Goal: Find specific page/section: Find specific page/section

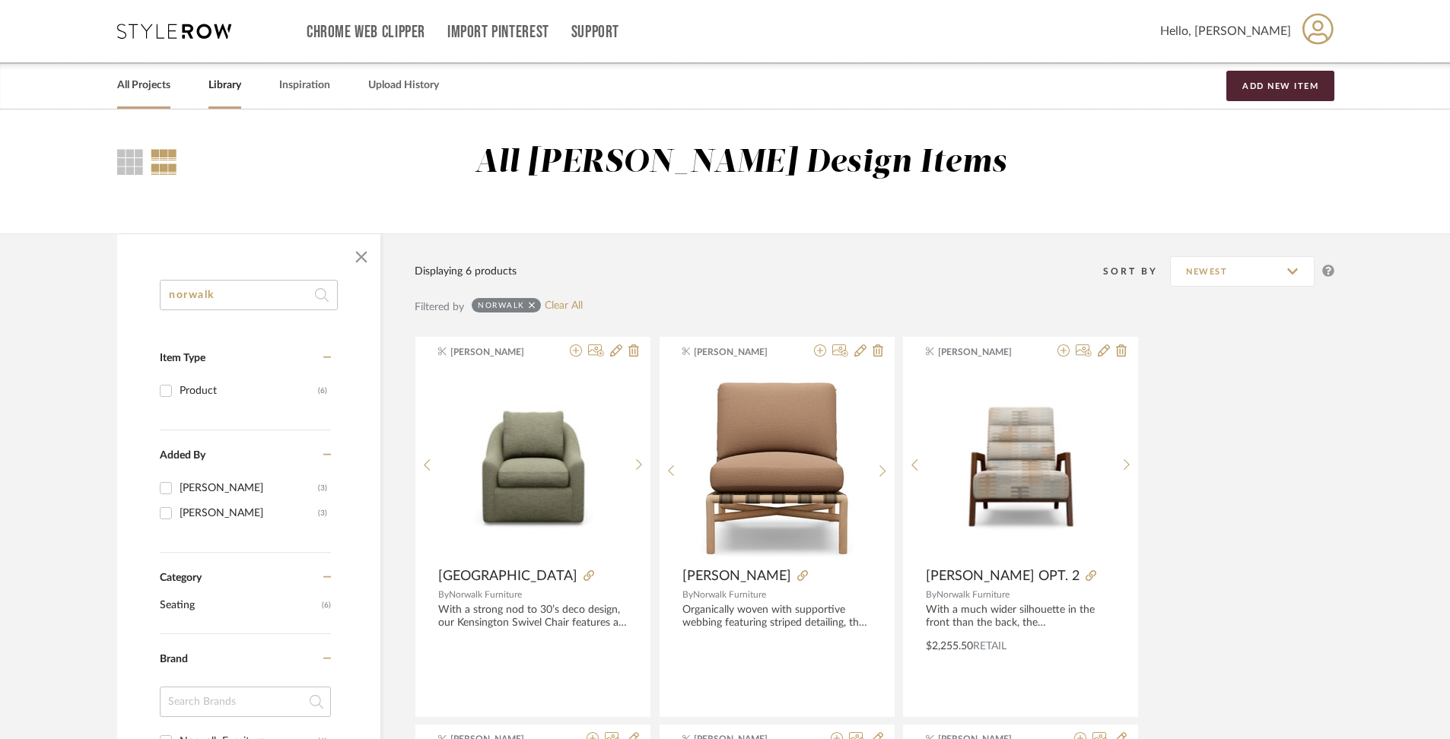
click at [132, 87] on link "All Projects" at bounding box center [143, 85] width 53 height 21
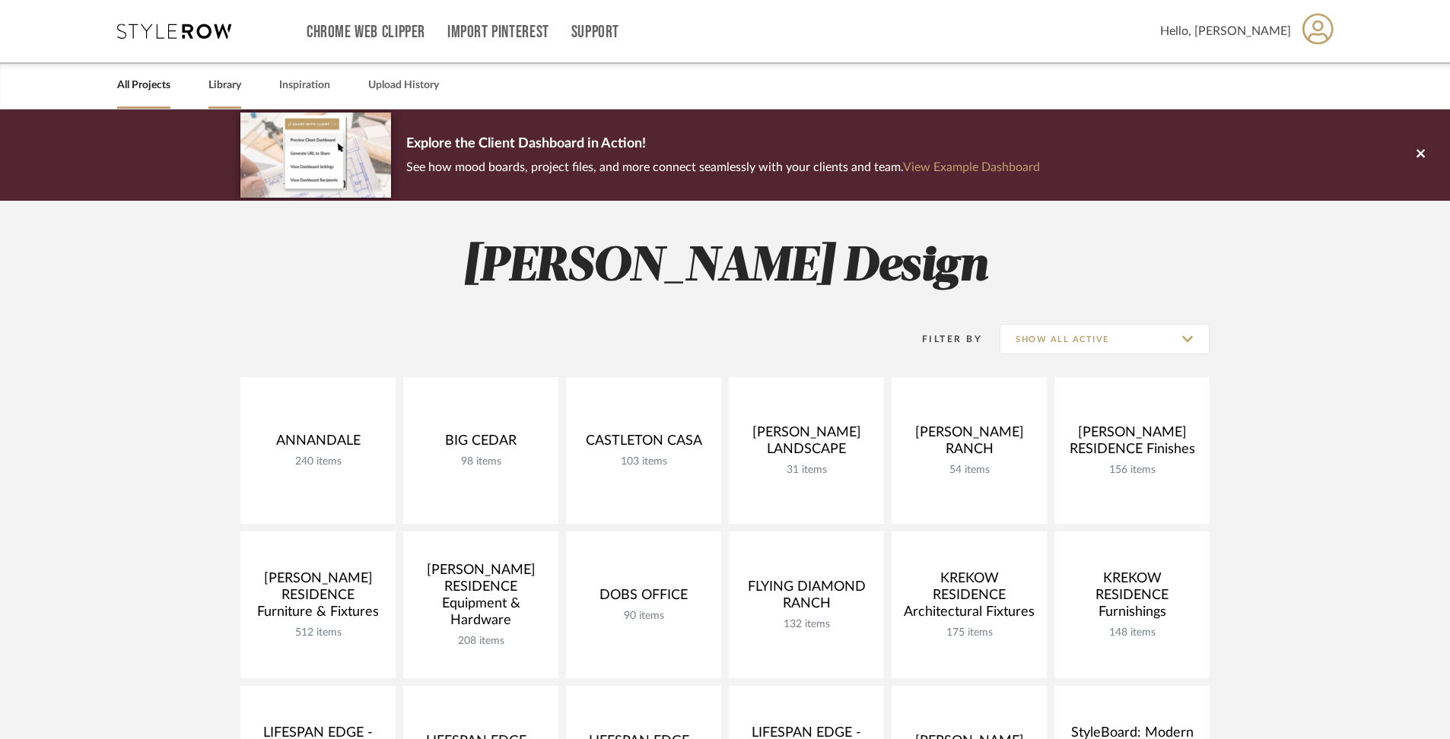
click at [211, 99] on div "Library" at bounding box center [224, 85] width 33 height 46
click at [215, 95] on link "Library" at bounding box center [224, 85] width 33 height 21
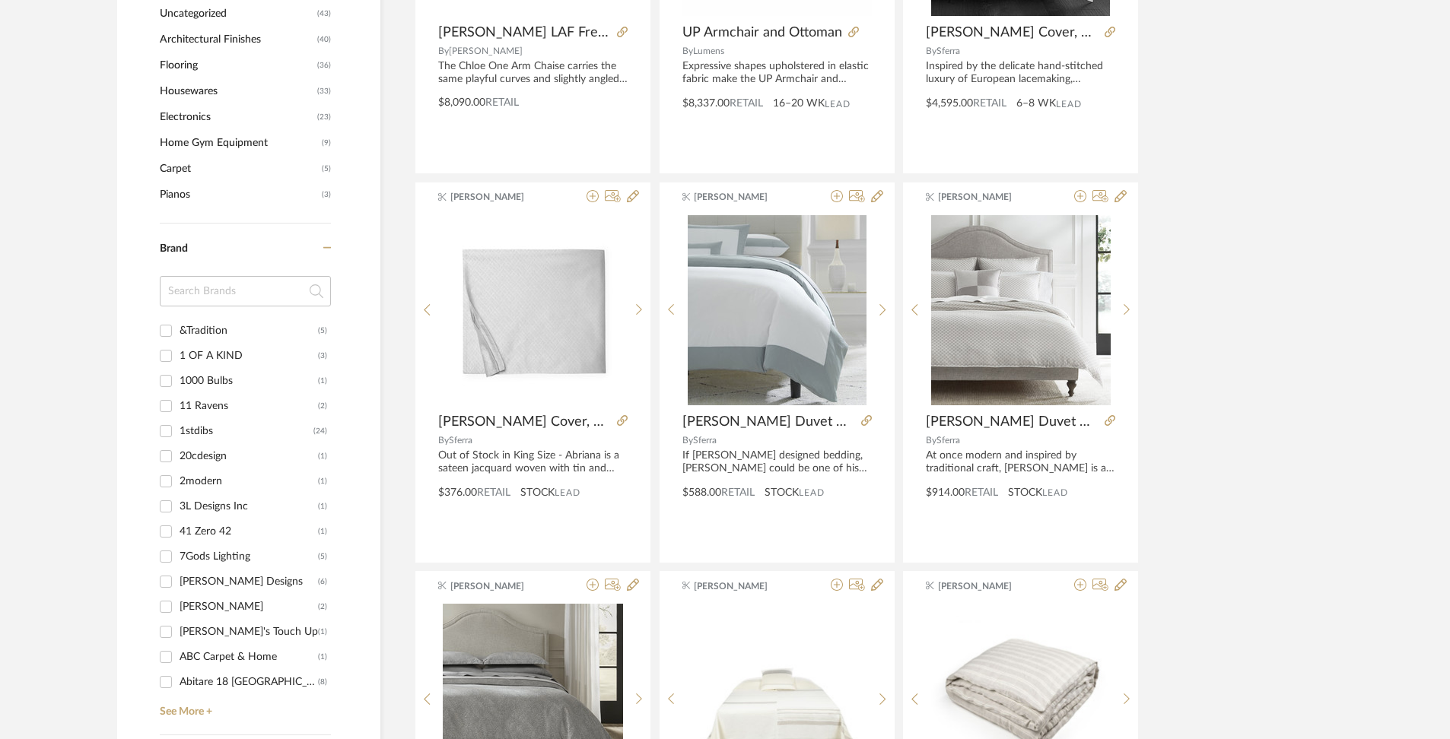
scroll to position [1294, 0]
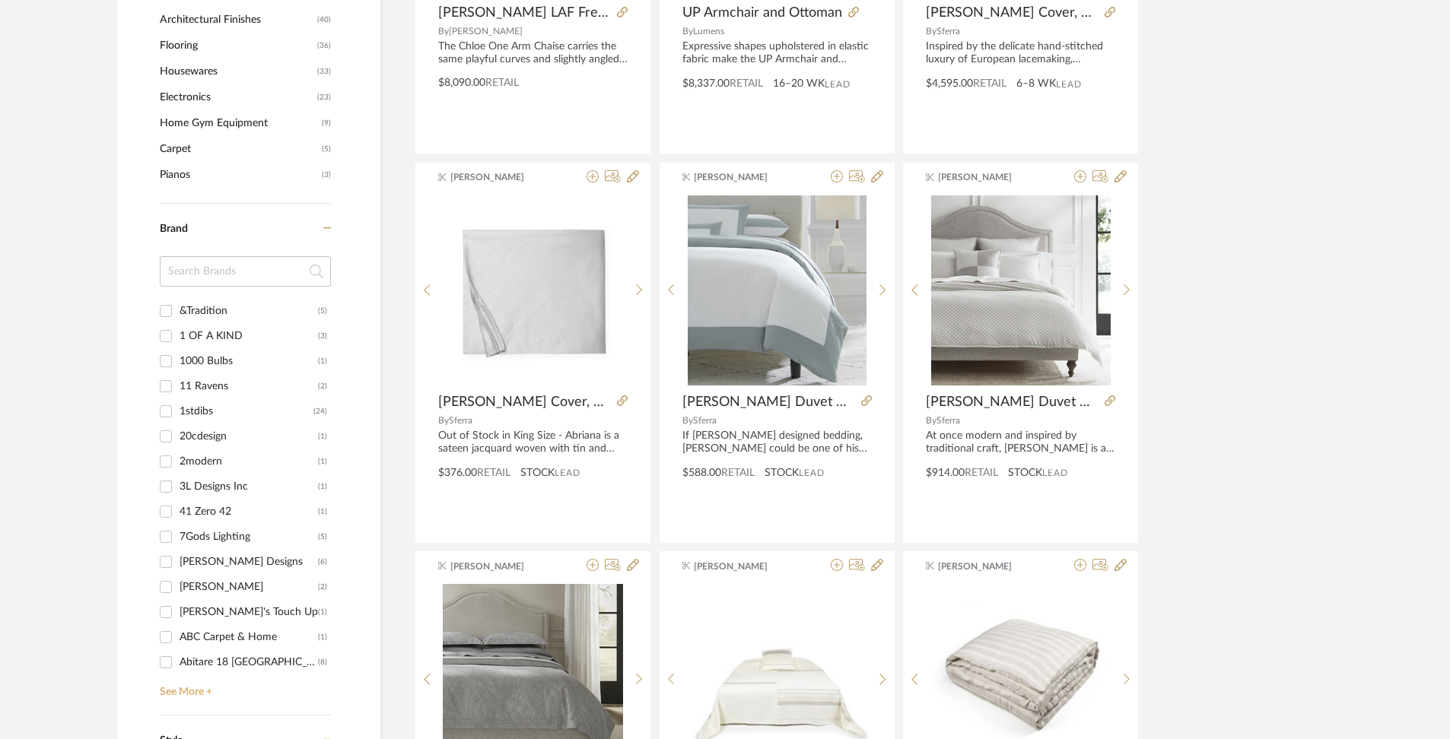
click at [183, 683] on link "See More +" at bounding box center [243, 687] width 175 height 24
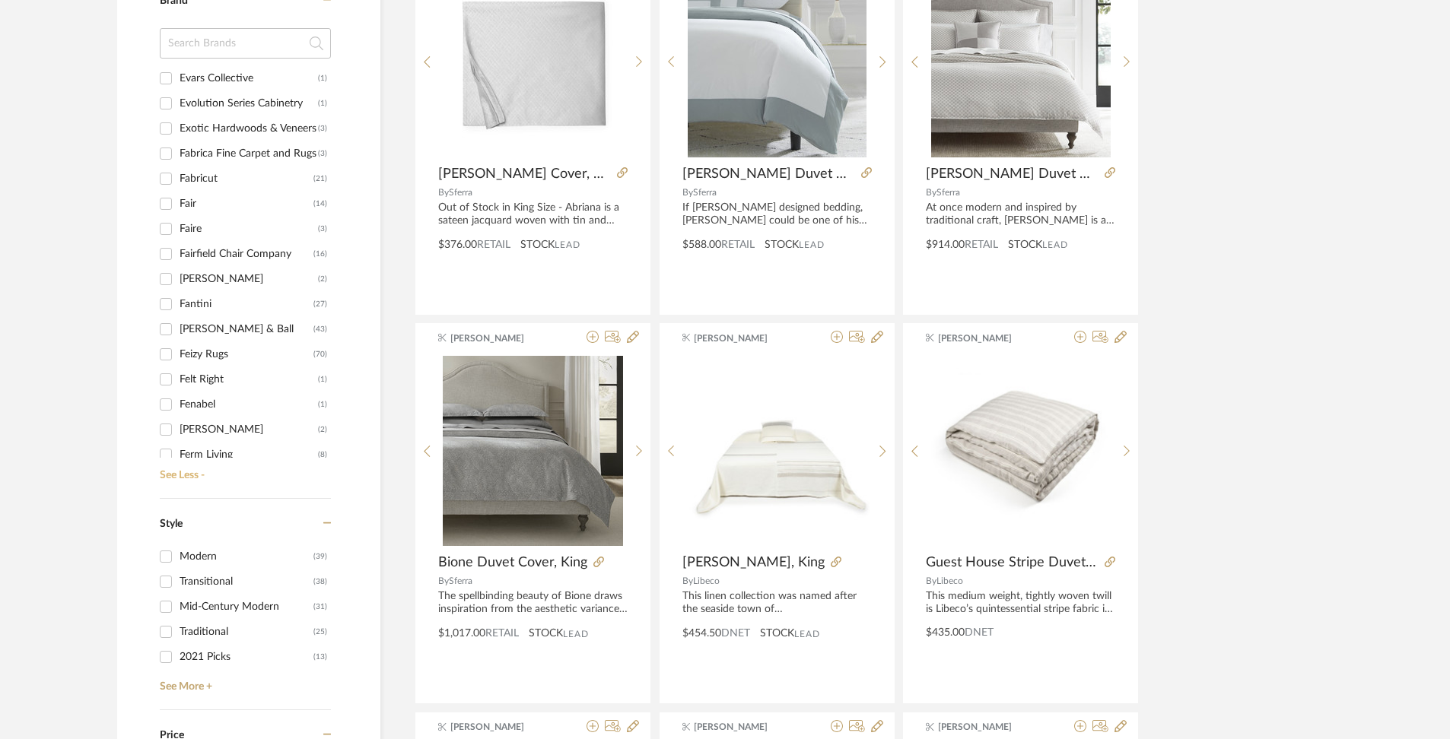
scroll to position [7250, 0]
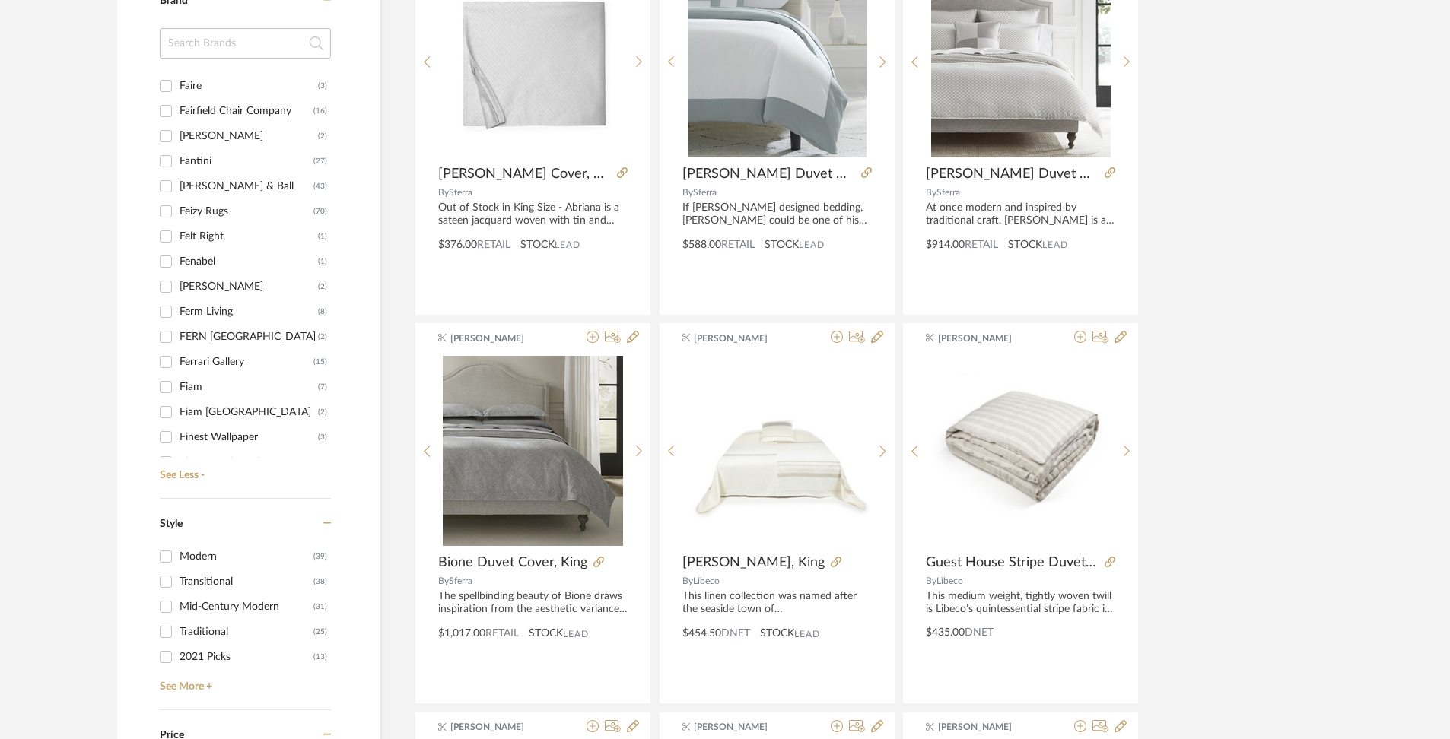
click at [251, 179] on div "[PERSON_NAME] & Ball" at bounding box center [246, 186] width 134 height 24
click at [178, 179] on input "[PERSON_NAME] & Ball (43)" at bounding box center [166, 186] width 24 height 24
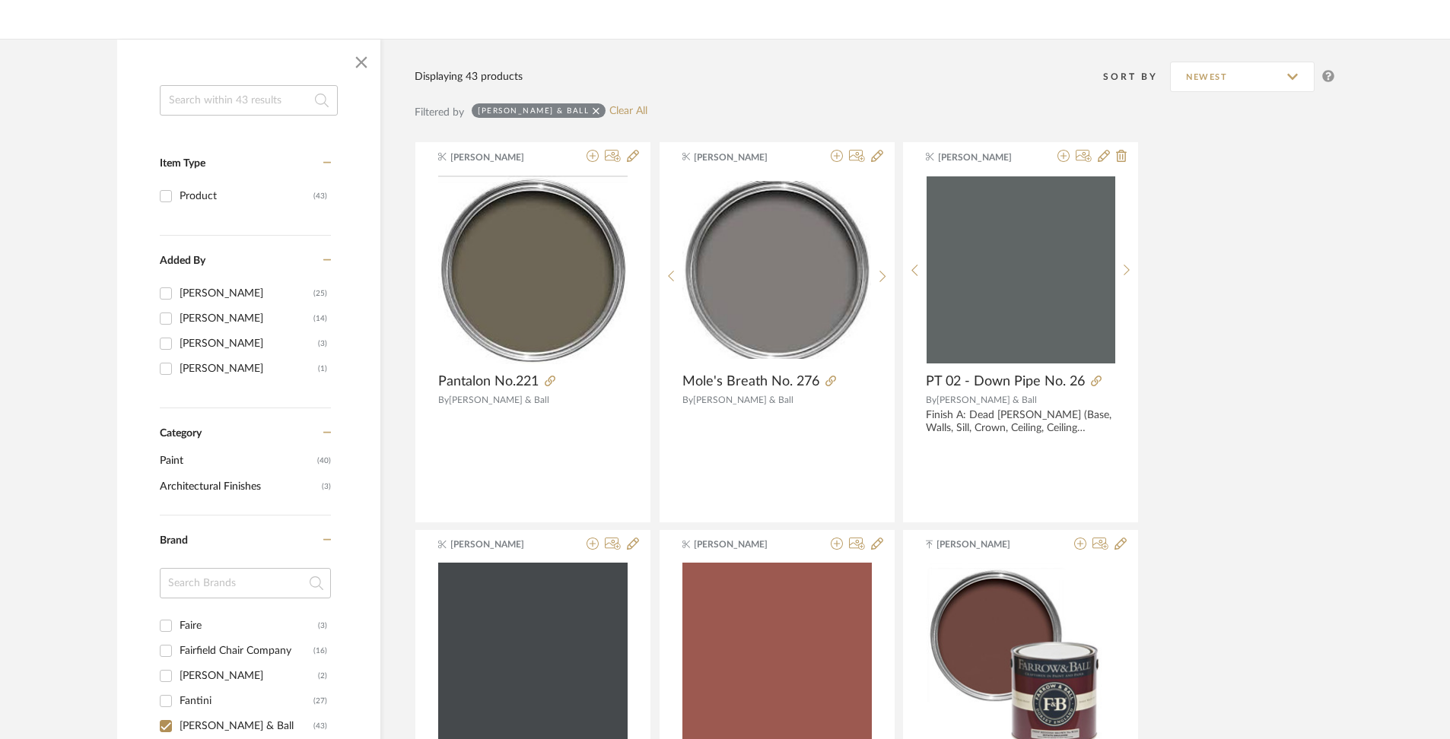
scroll to position [165, 0]
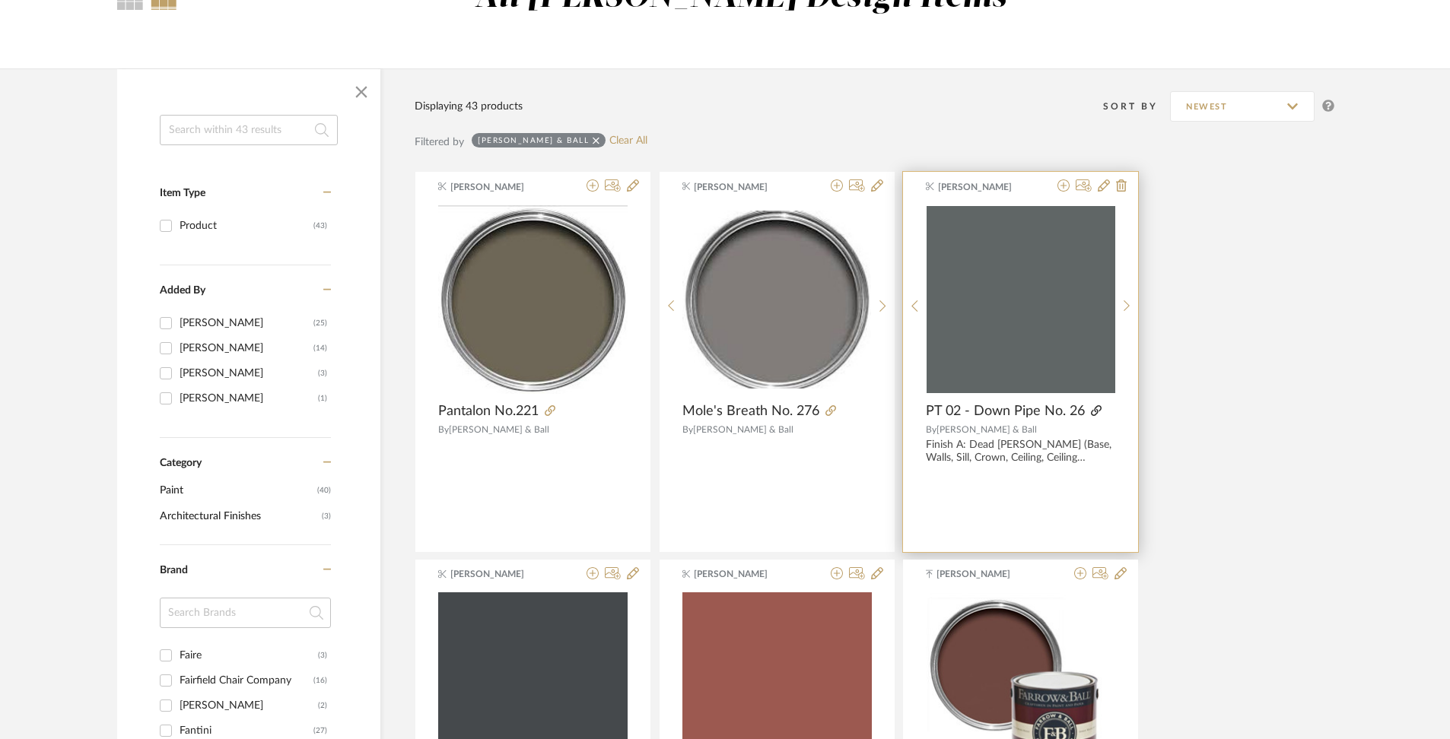
click at [1091, 405] on icon at bounding box center [1096, 410] width 11 height 11
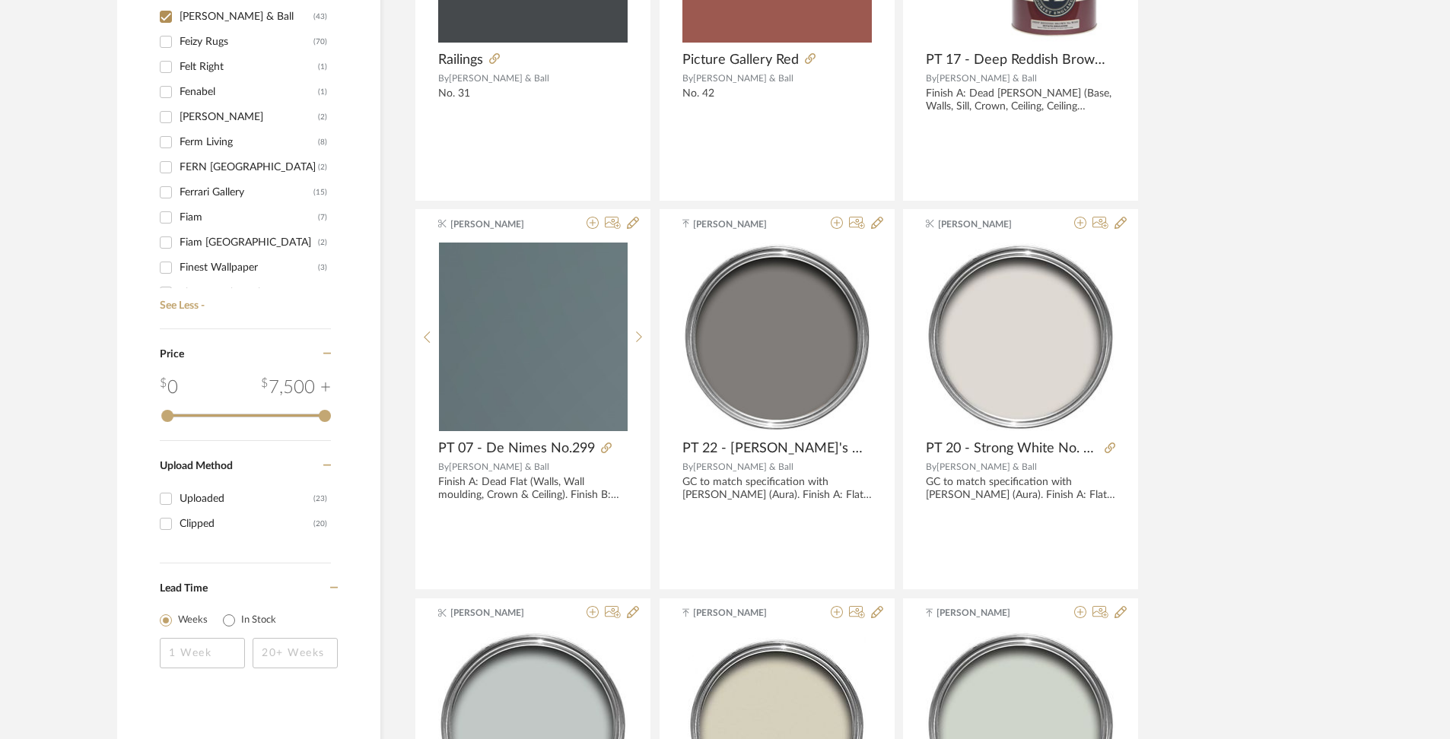
scroll to position [507, 0]
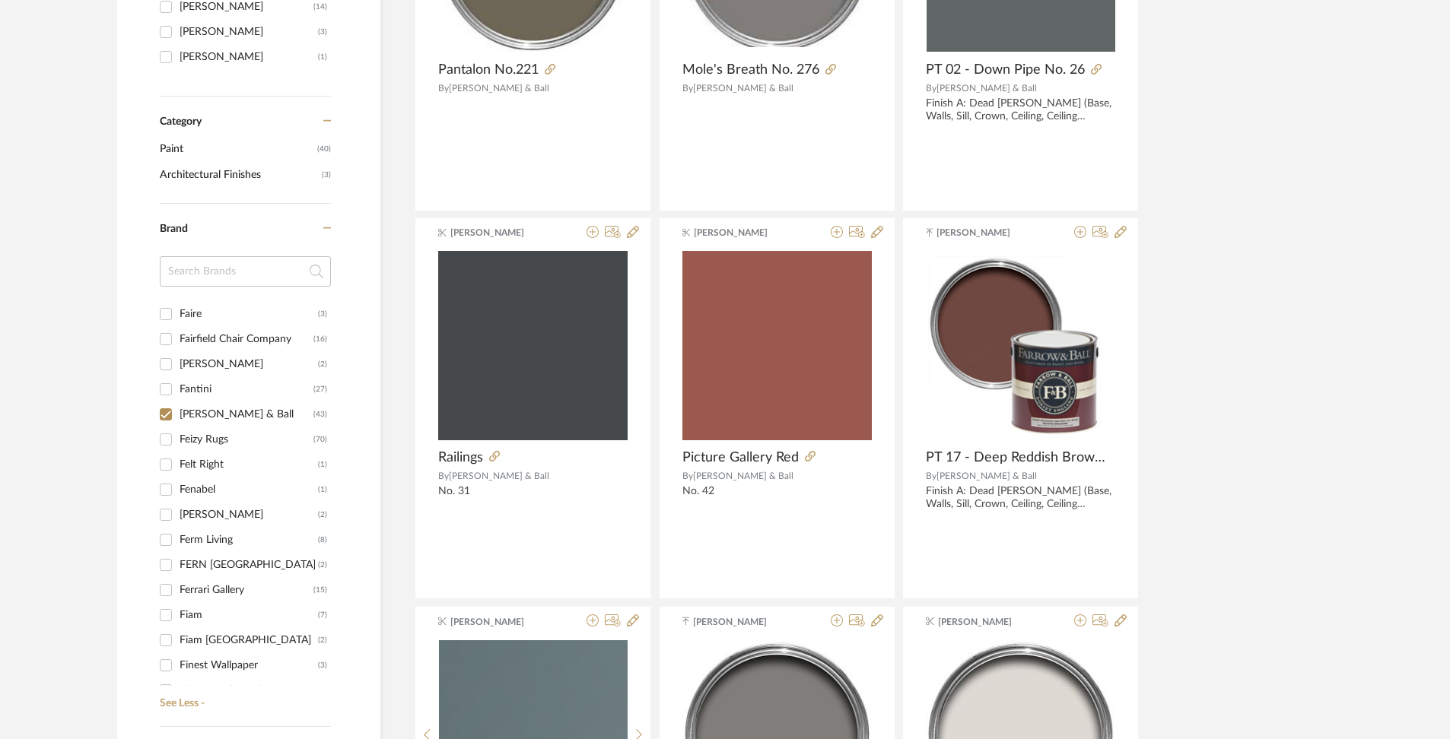
click at [165, 414] on input "[PERSON_NAME] & Ball (43)" at bounding box center [166, 414] width 24 height 24
checkbox input "false"
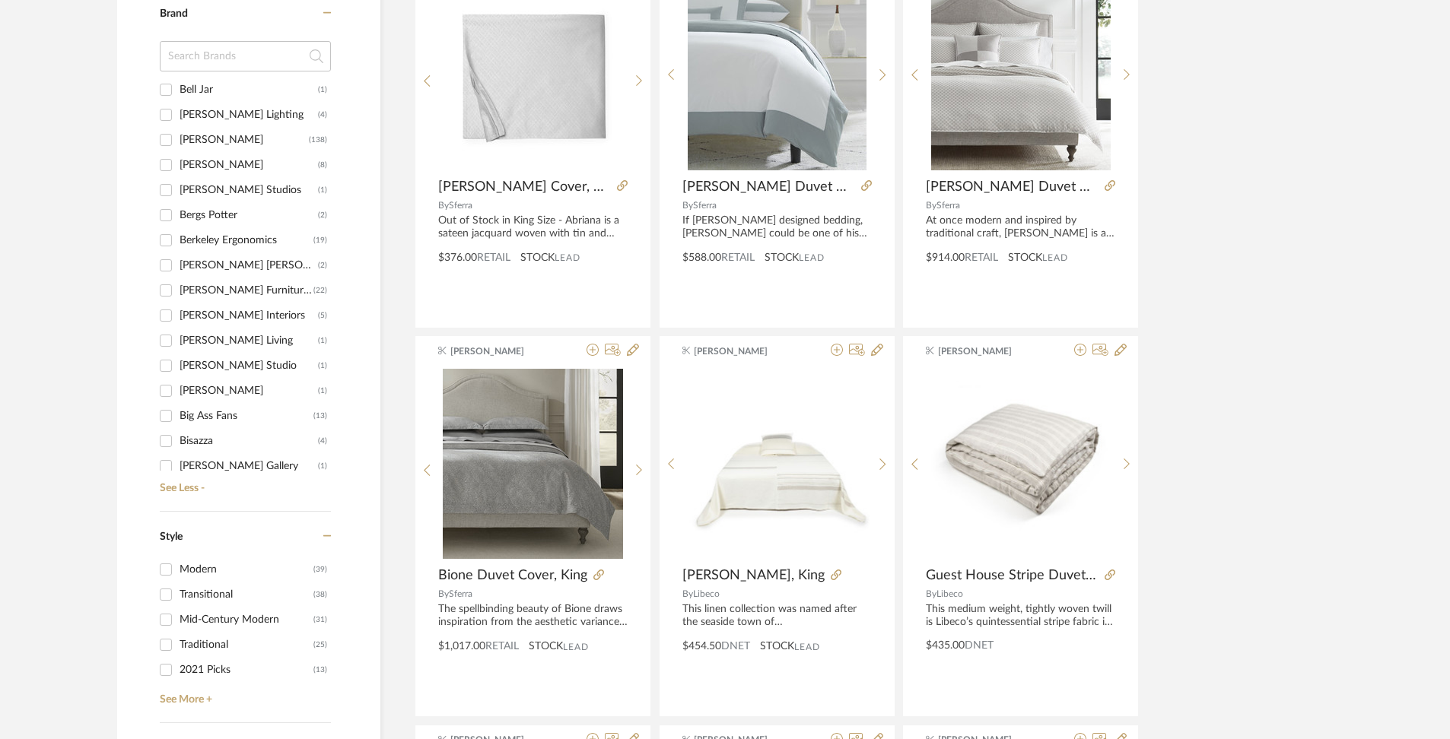
scroll to position [2206, 0]
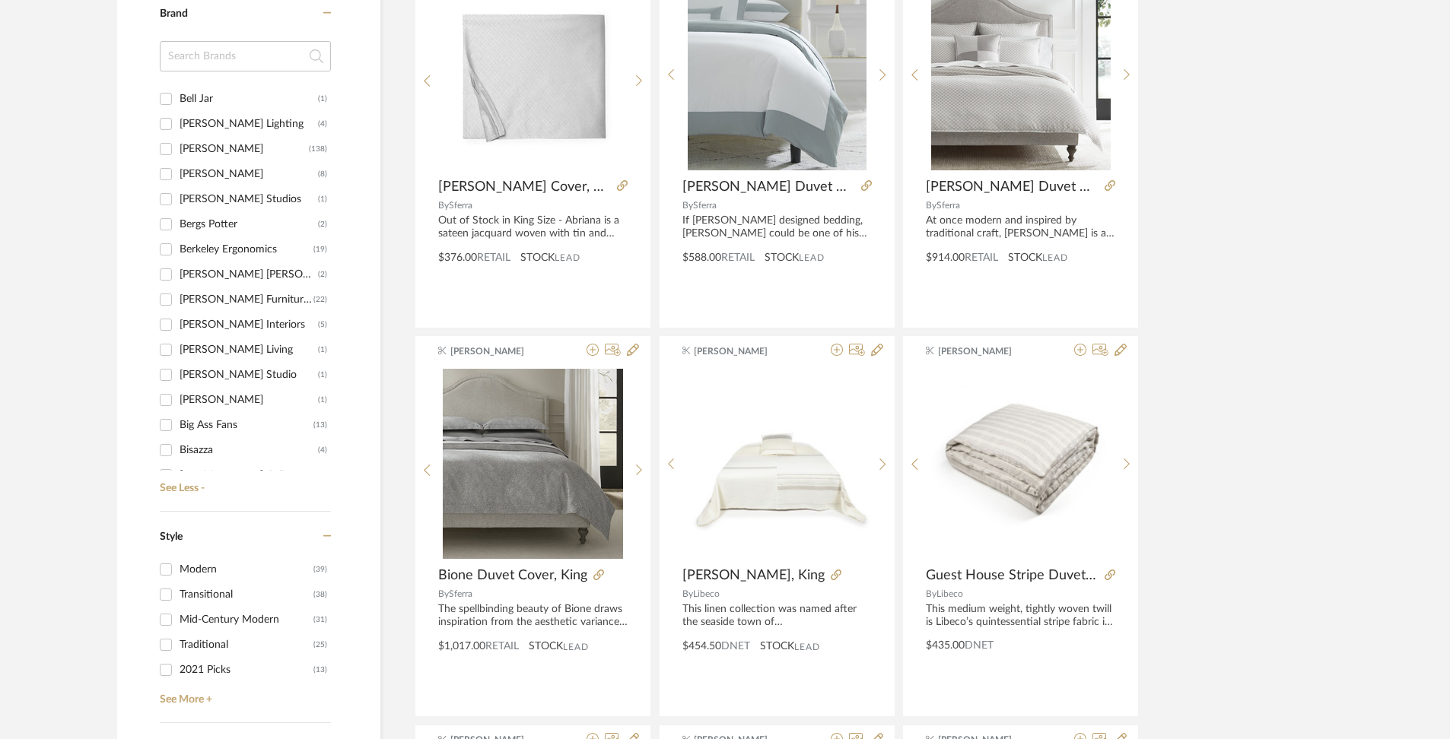
click at [247, 140] on div "[PERSON_NAME]" at bounding box center [243, 149] width 129 height 24
click at [178, 140] on input "[PERSON_NAME] (138)" at bounding box center [166, 149] width 24 height 24
checkbox input "true"
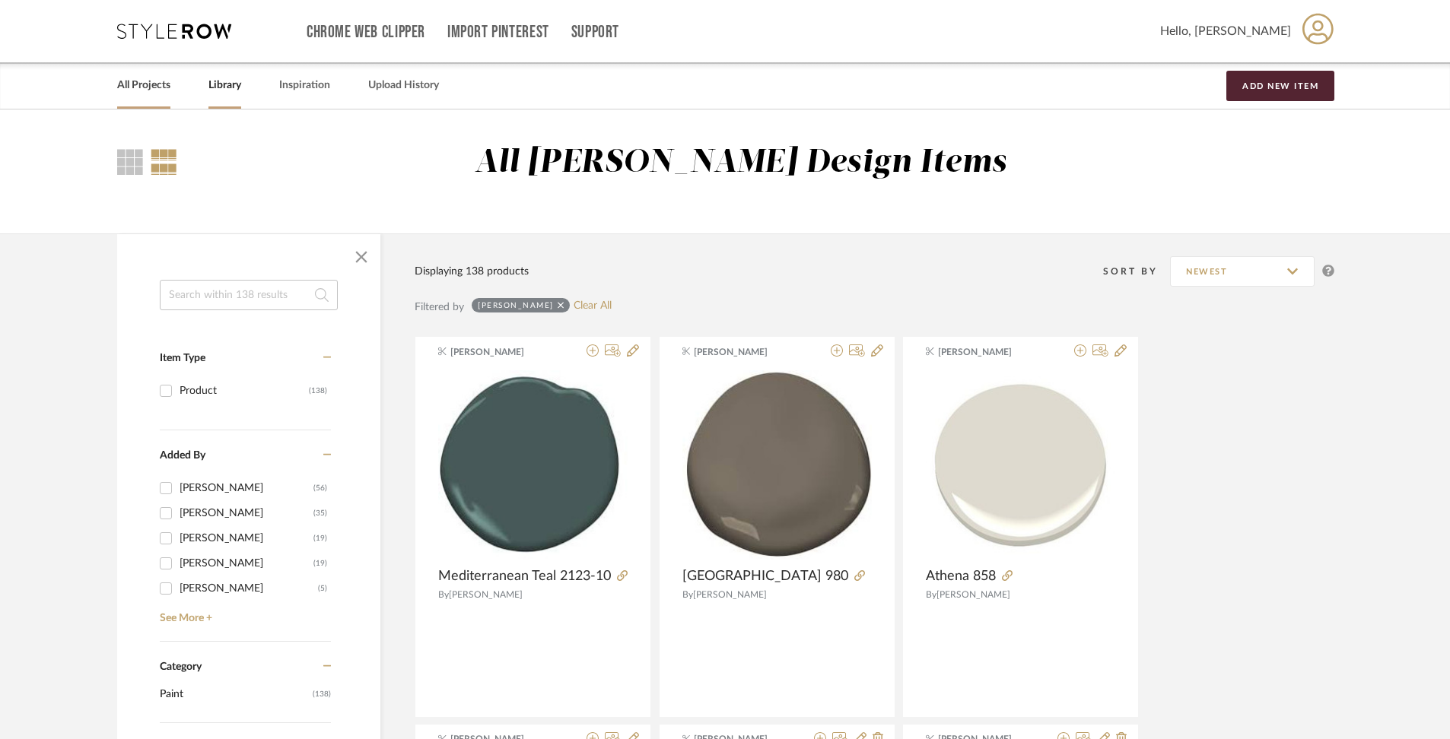
click at [135, 91] on link "All Projects" at bounding box center [143, 85] width 53 height 21
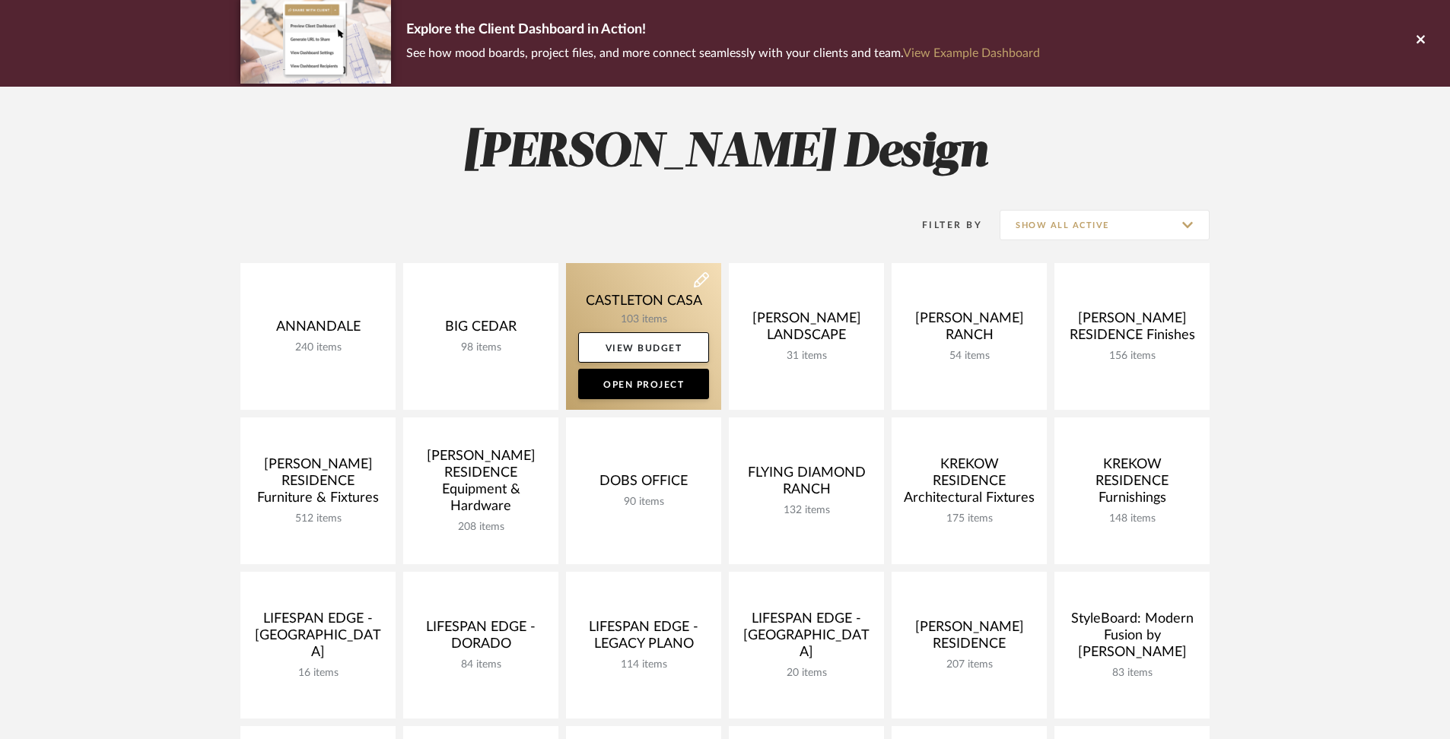
scroll to position [125, 0]
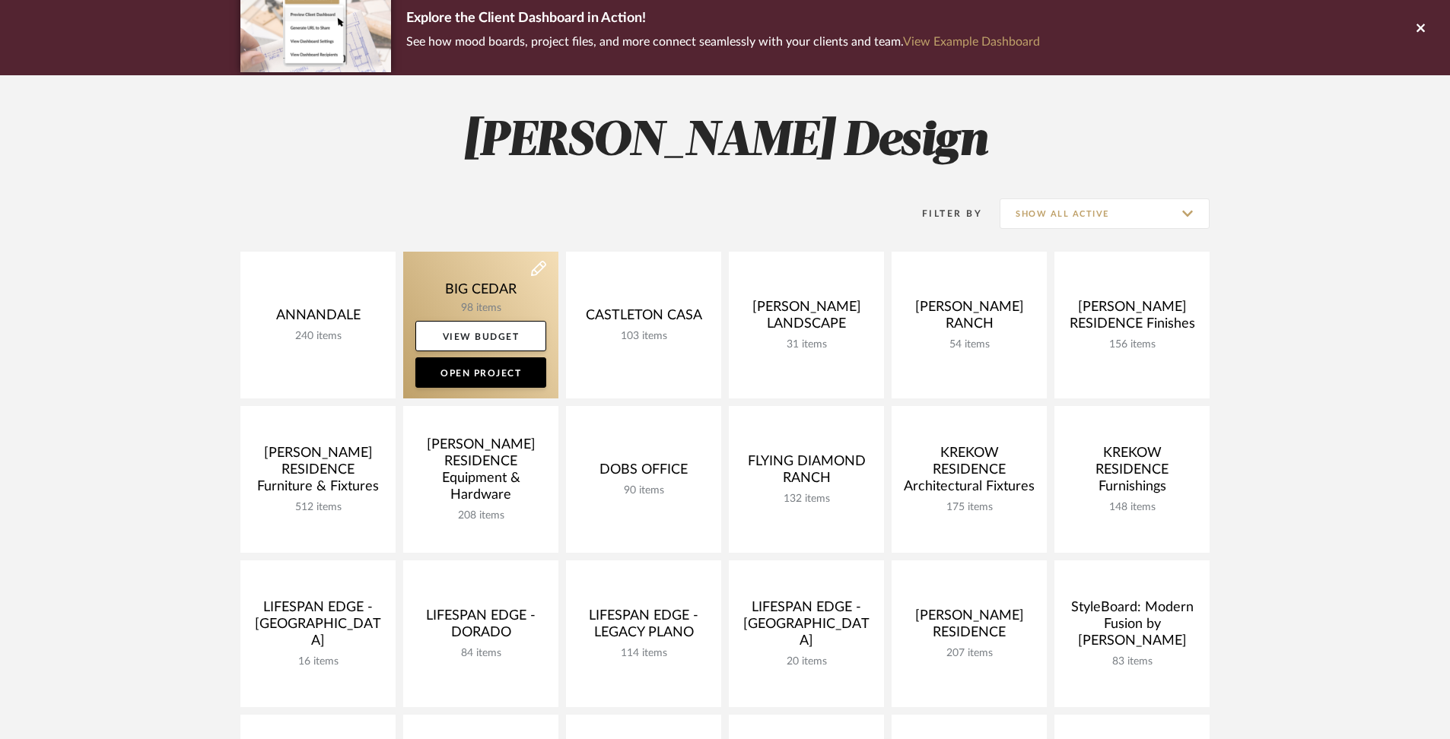
click at [444, 294] on link at bounding box center [480, 325] width 155 height 147
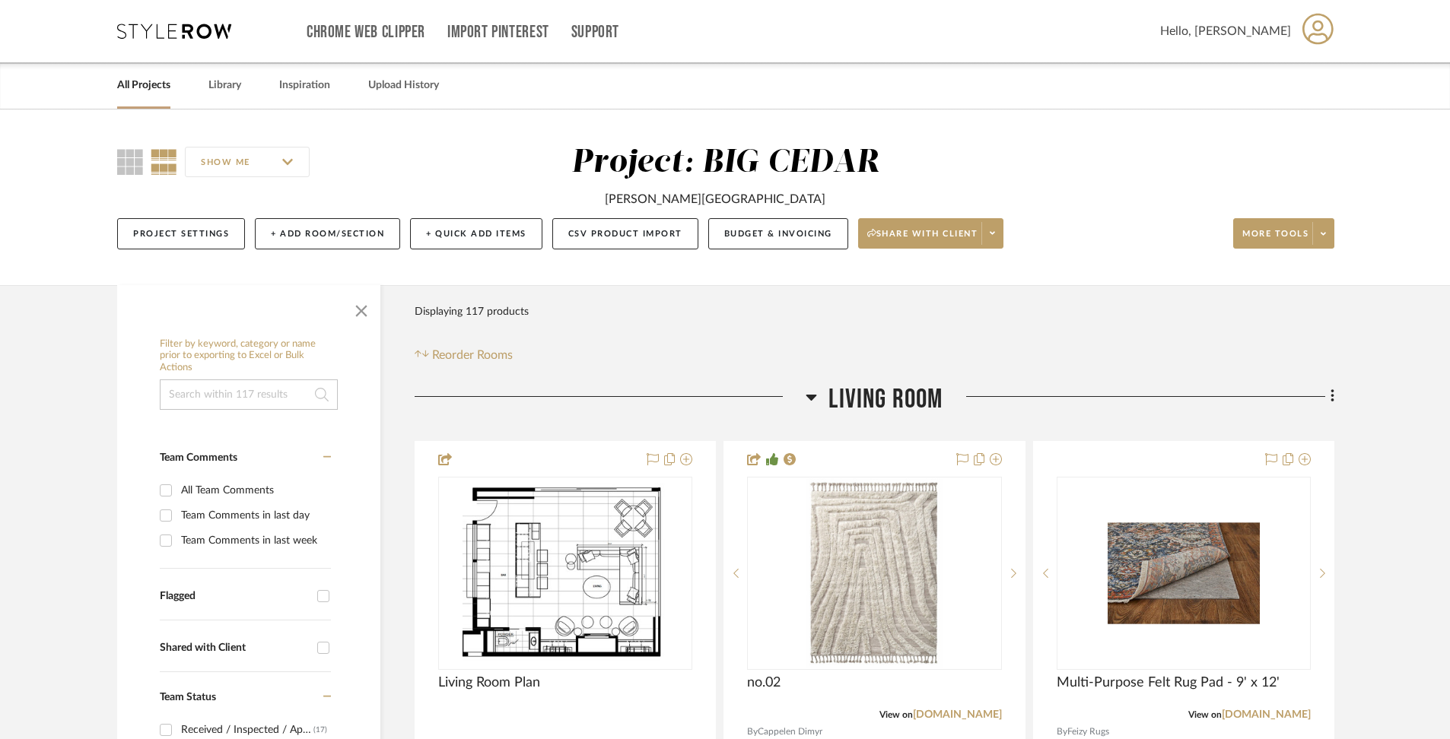
click at [143, 88] on link "All Projects" at bounding box center [143, 85] width 53 height 21
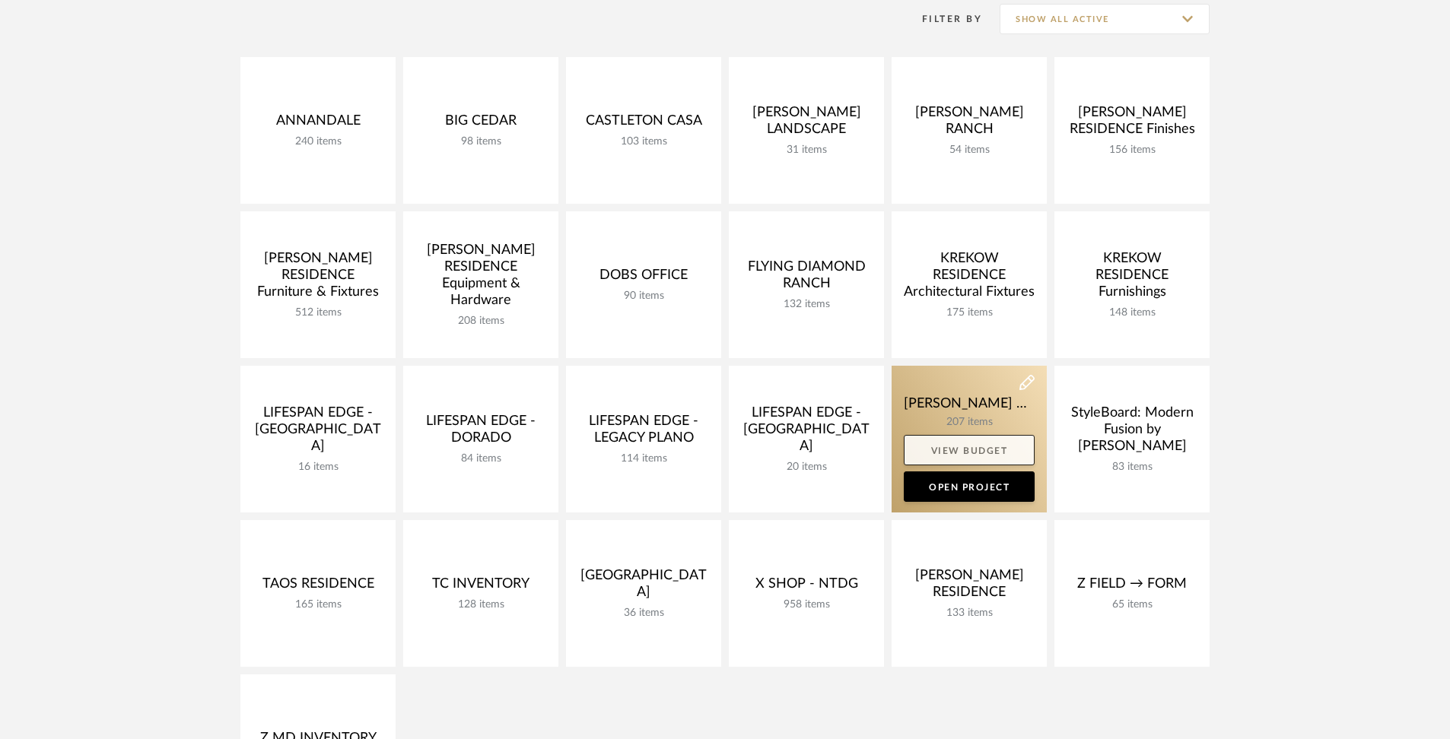
scroll to position [319, 0]
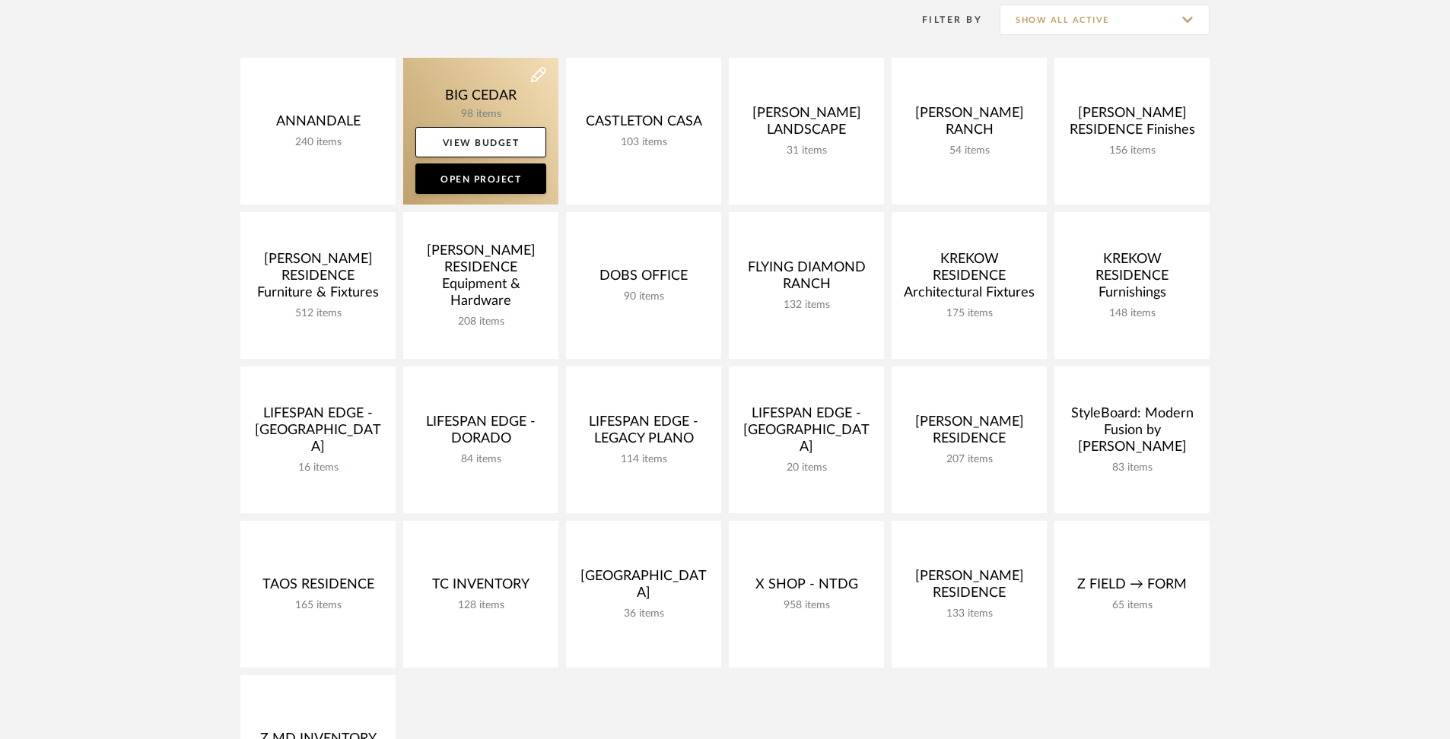
click at [471, 100] on link at bounding box center [480, 131] width 155 height 147
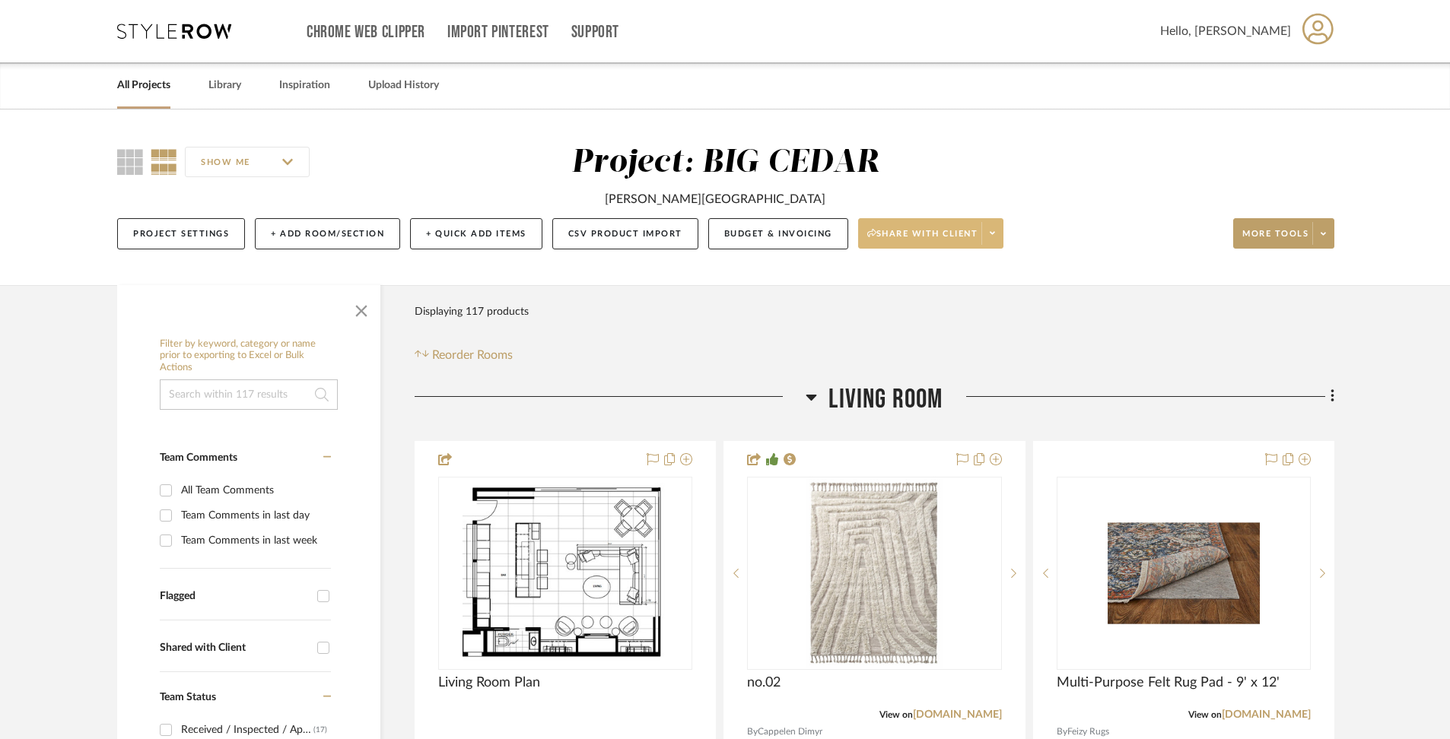
click at [990, 231] on icon at bounding box center [991, 233] width 5 height 8
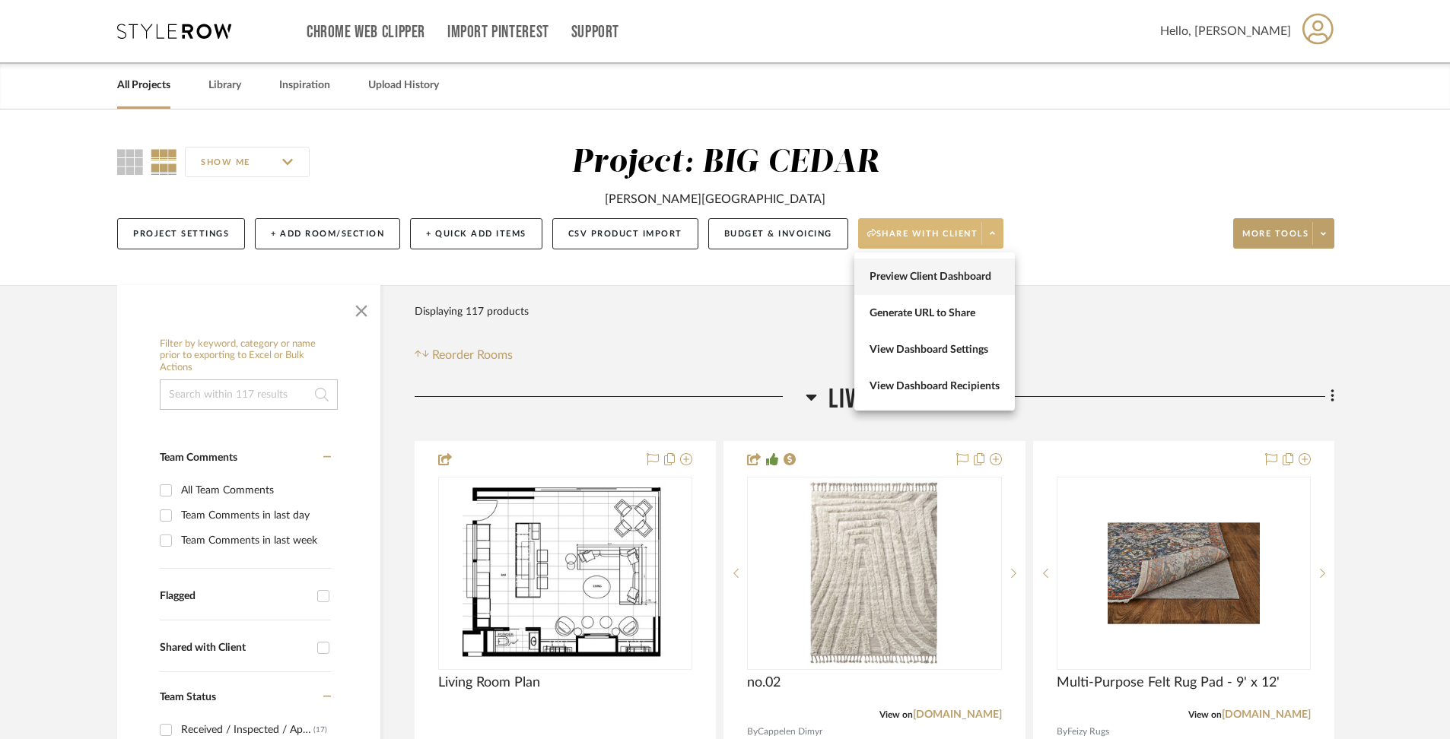
click at [951, 284] on button "Preview Client Dashboard" at bounding box center [934, 277] width 160 height 37
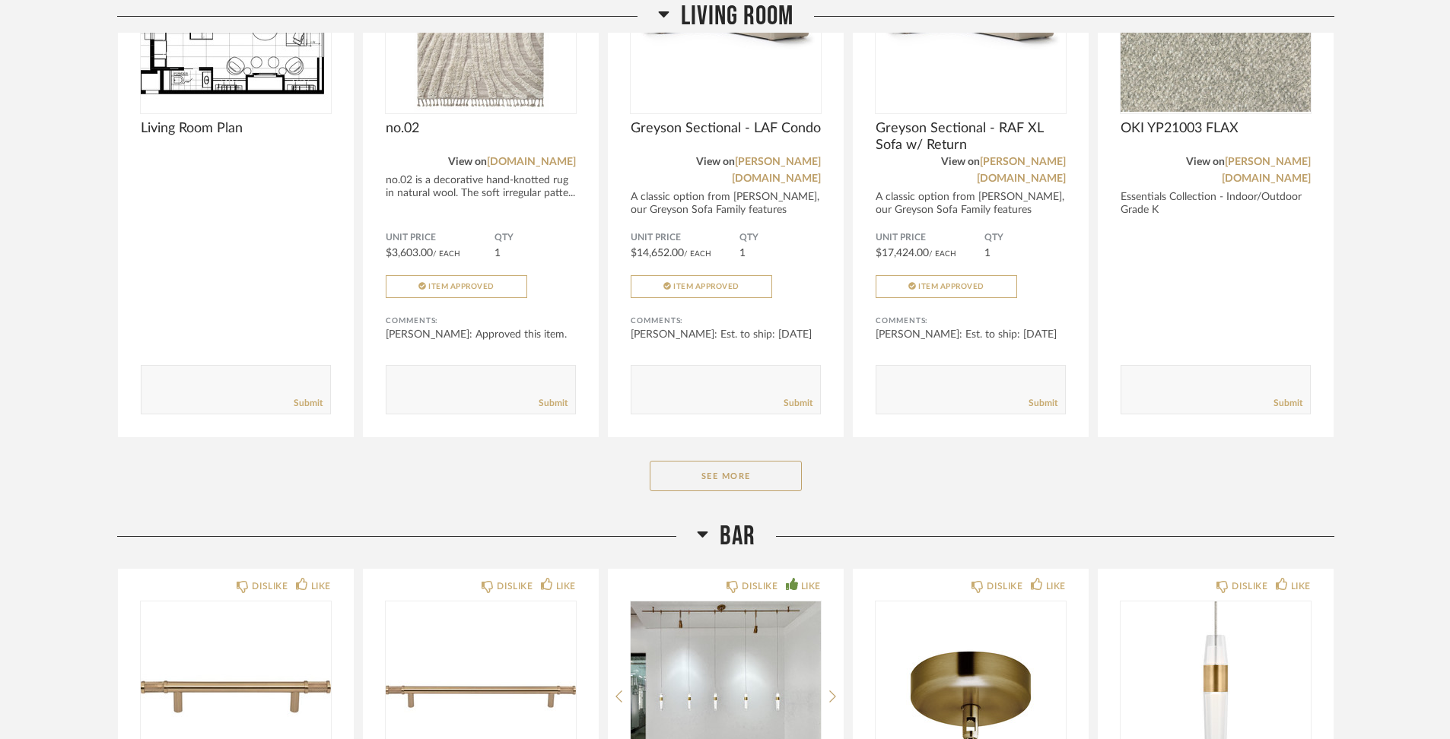
scroll to position [414, 0]
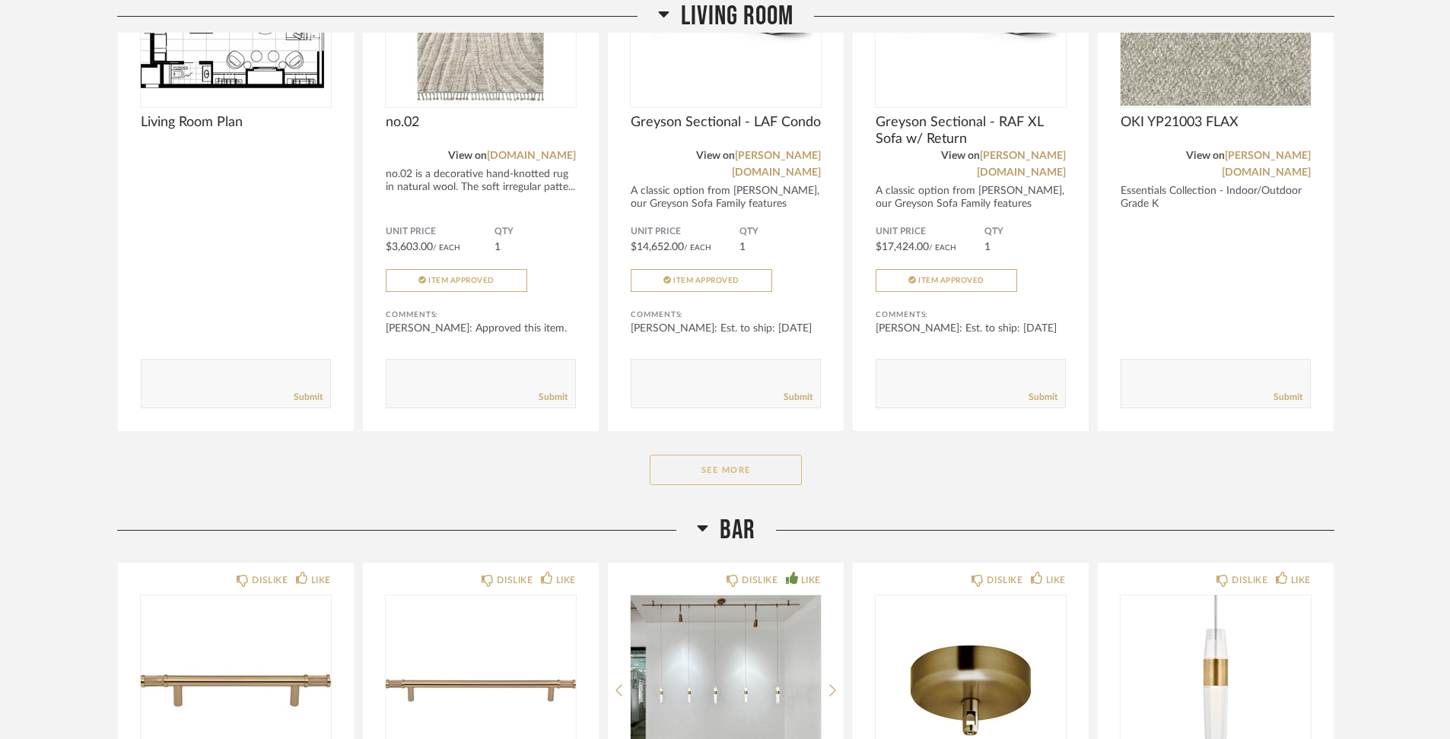
click at [748, 455] on button "See More" at bounding box center [725, 470] width 152 height 30
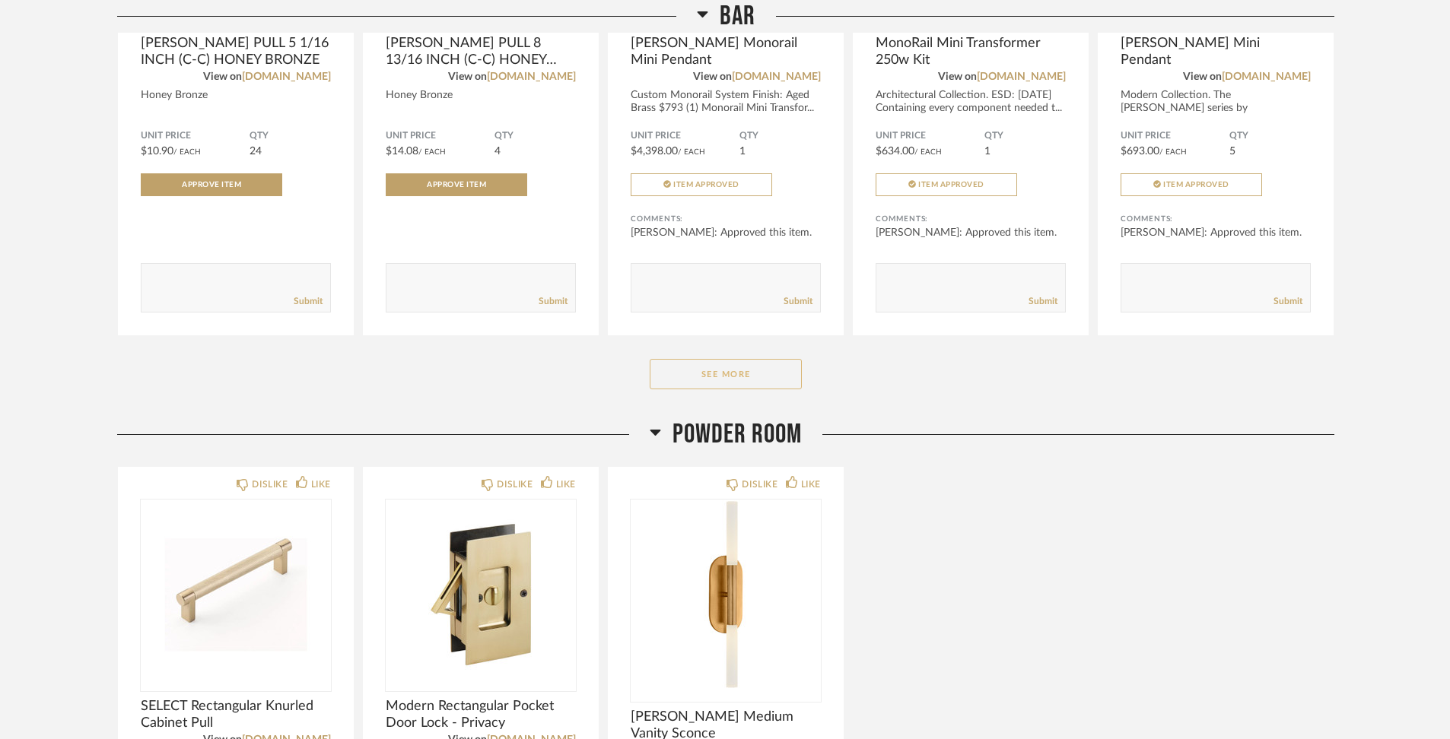
click at [757, 359] on button "See More" at bounding box center [725, 374] width 152 height 30
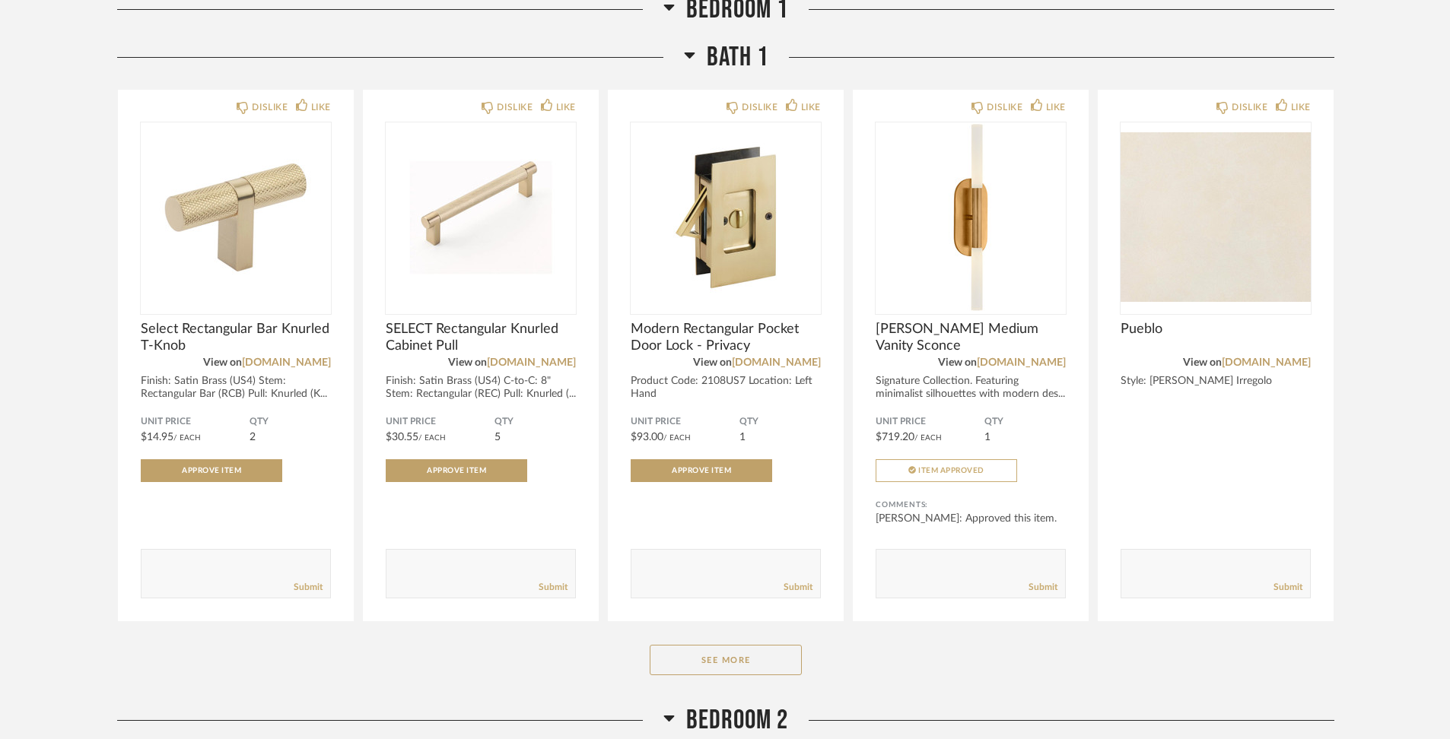
scroll to position [6268, 0]
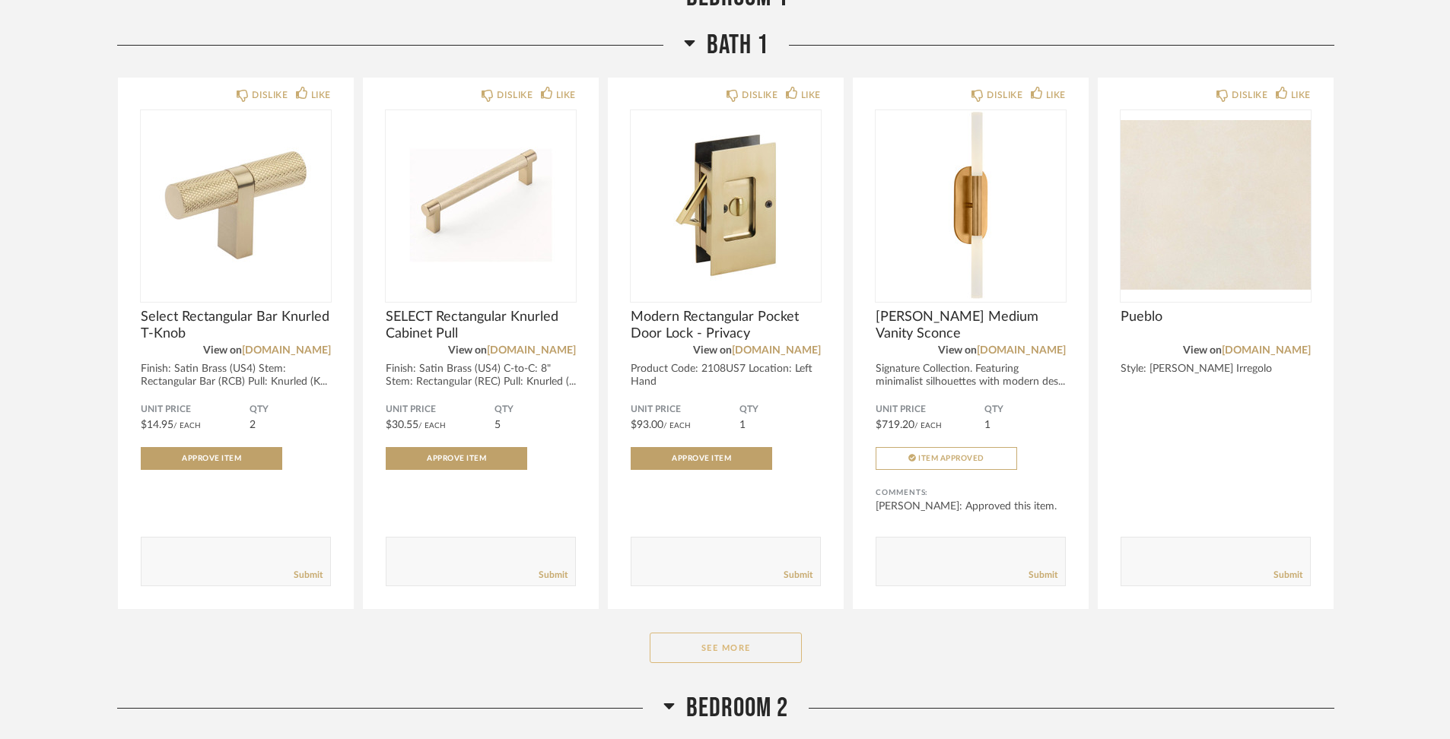
click at [733, 633] on button "See More" at bounding box center [725, 648] width 152 height 30
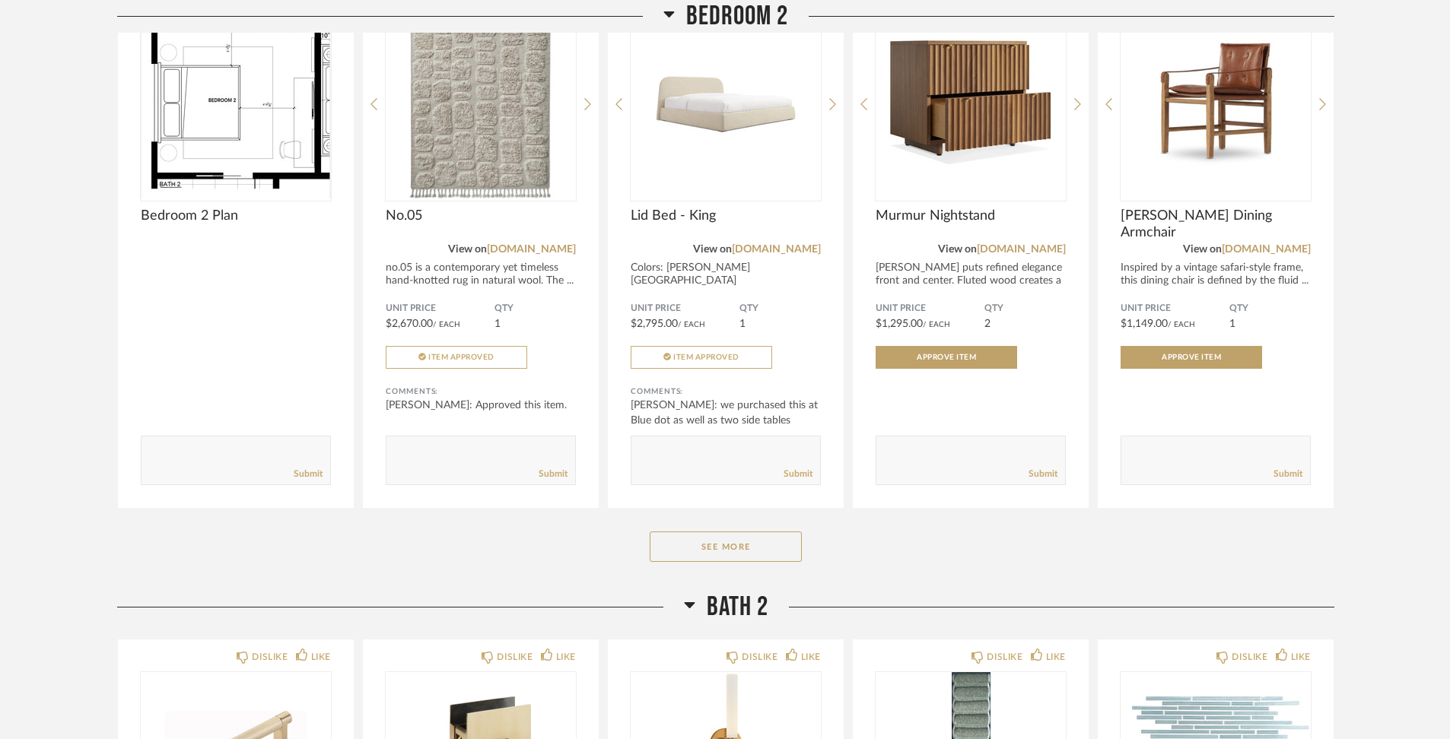
scroll to position [7587, 0]
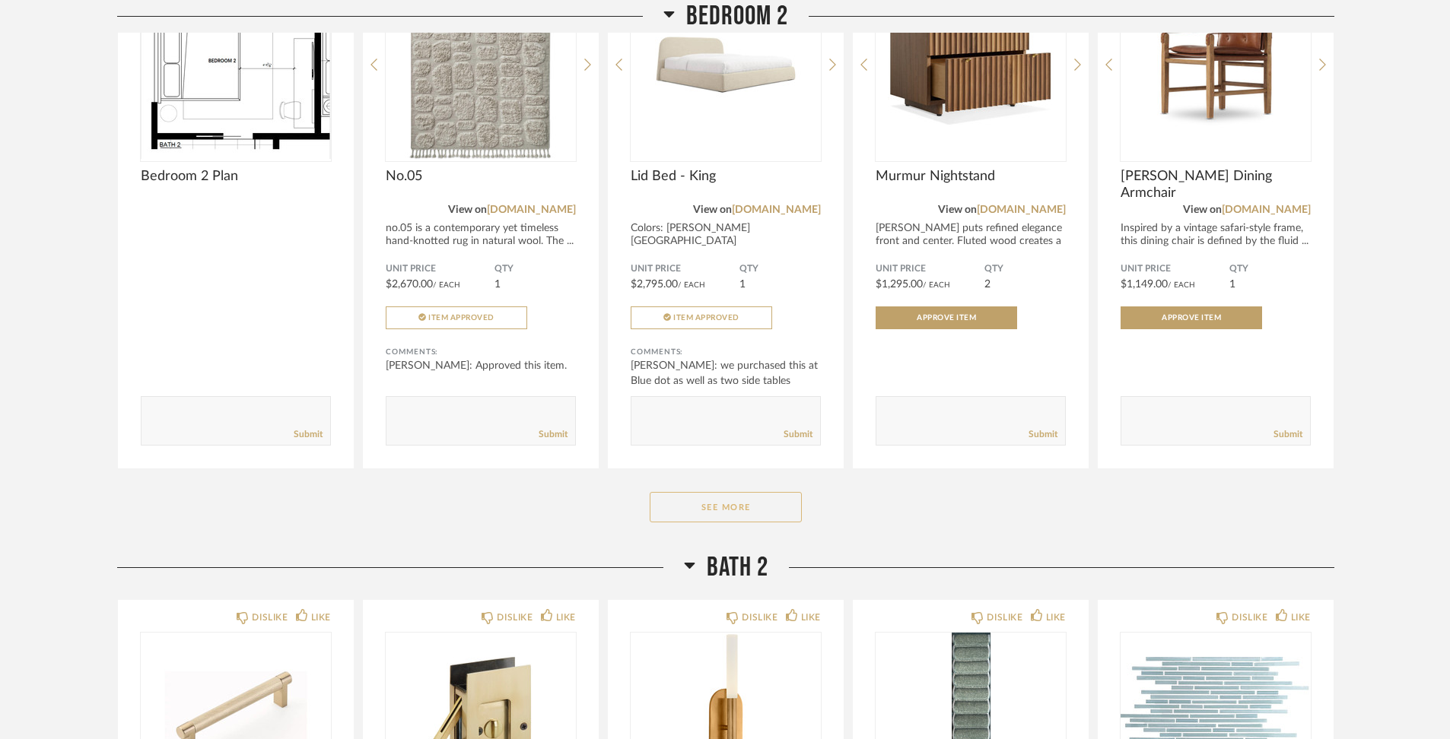
click at [770, 492] on button "See More" at bounding box center [725, 507] width 152 height 30
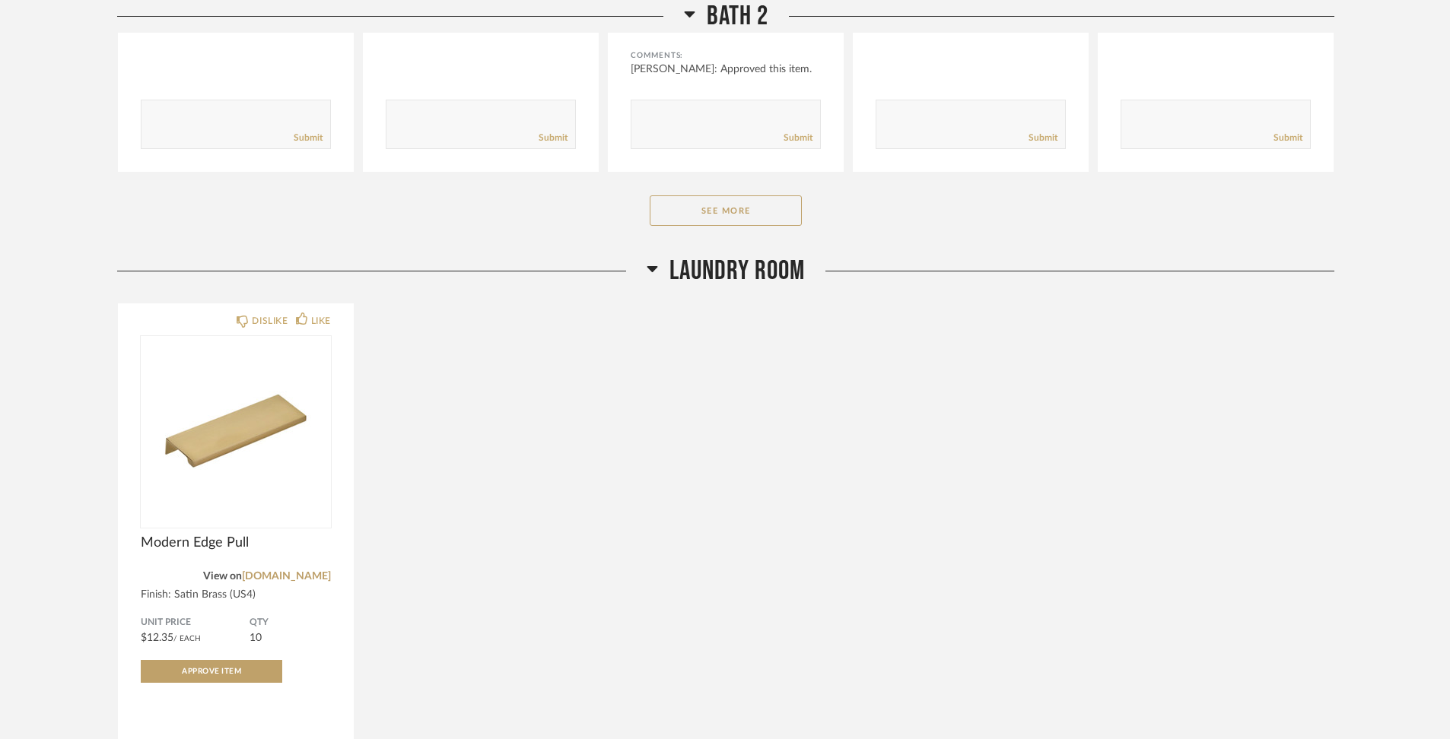
scroll to position [9668, 0]
click at [748, 194] on button "See More" at bounding box center [725, 209] width 152 height 30
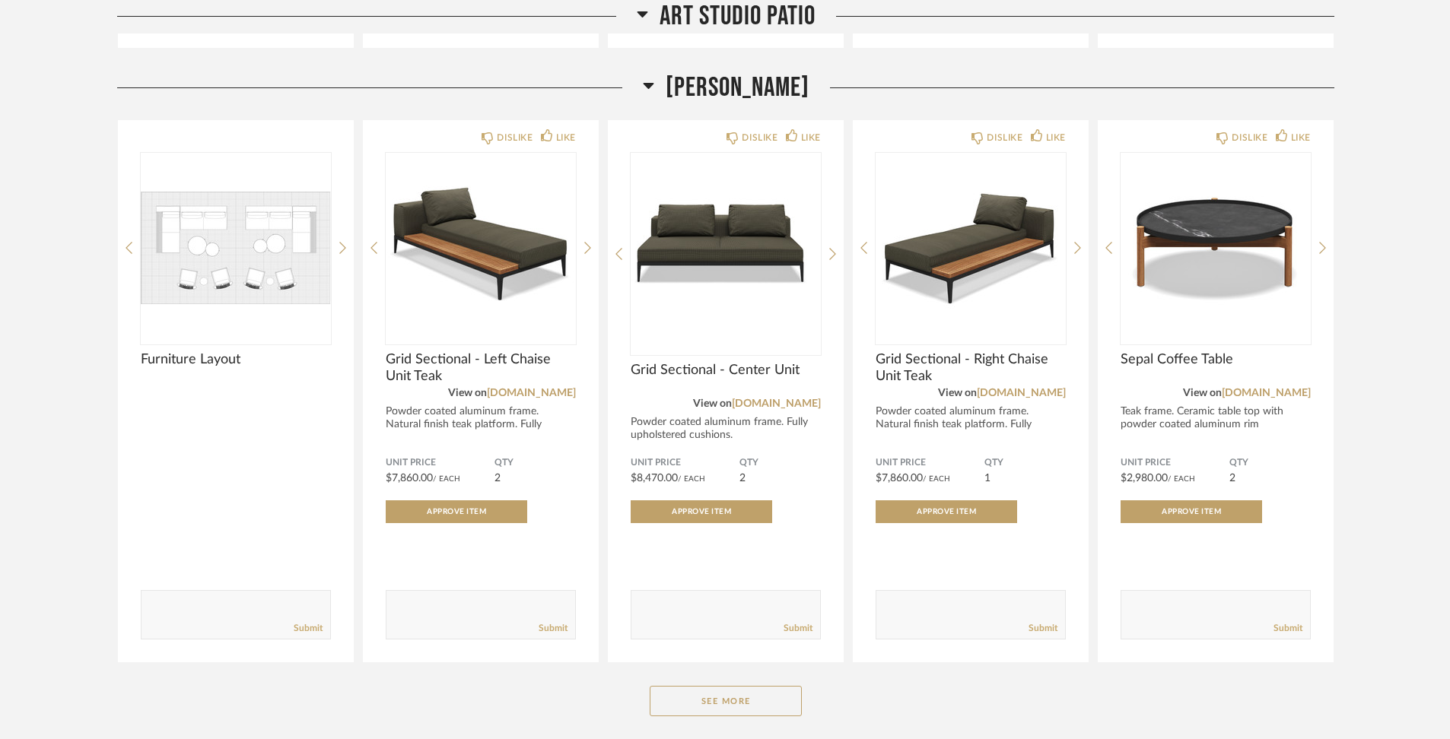
scroll to position [12141, 0]
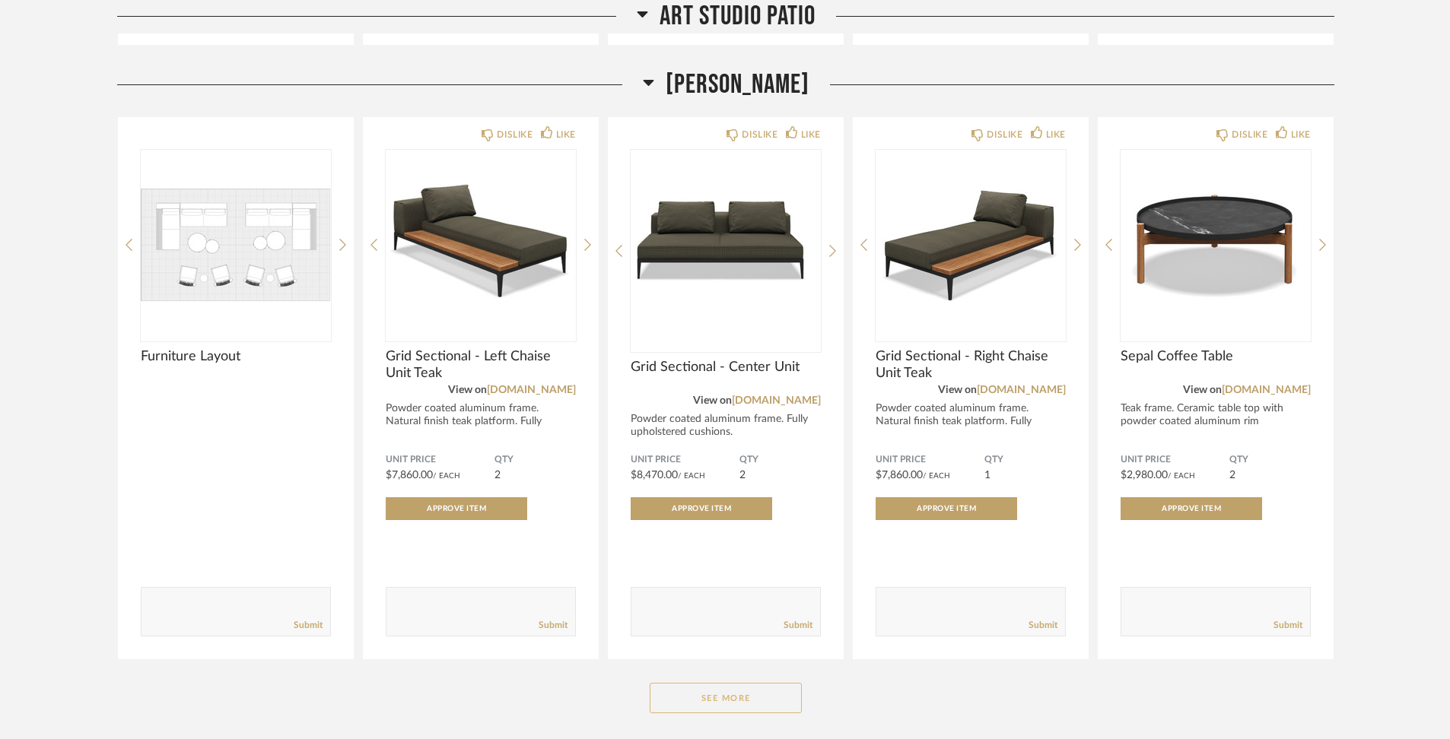
click at [780, 683] on button "See More" at bounding box center [725, 698] width 152 height 30
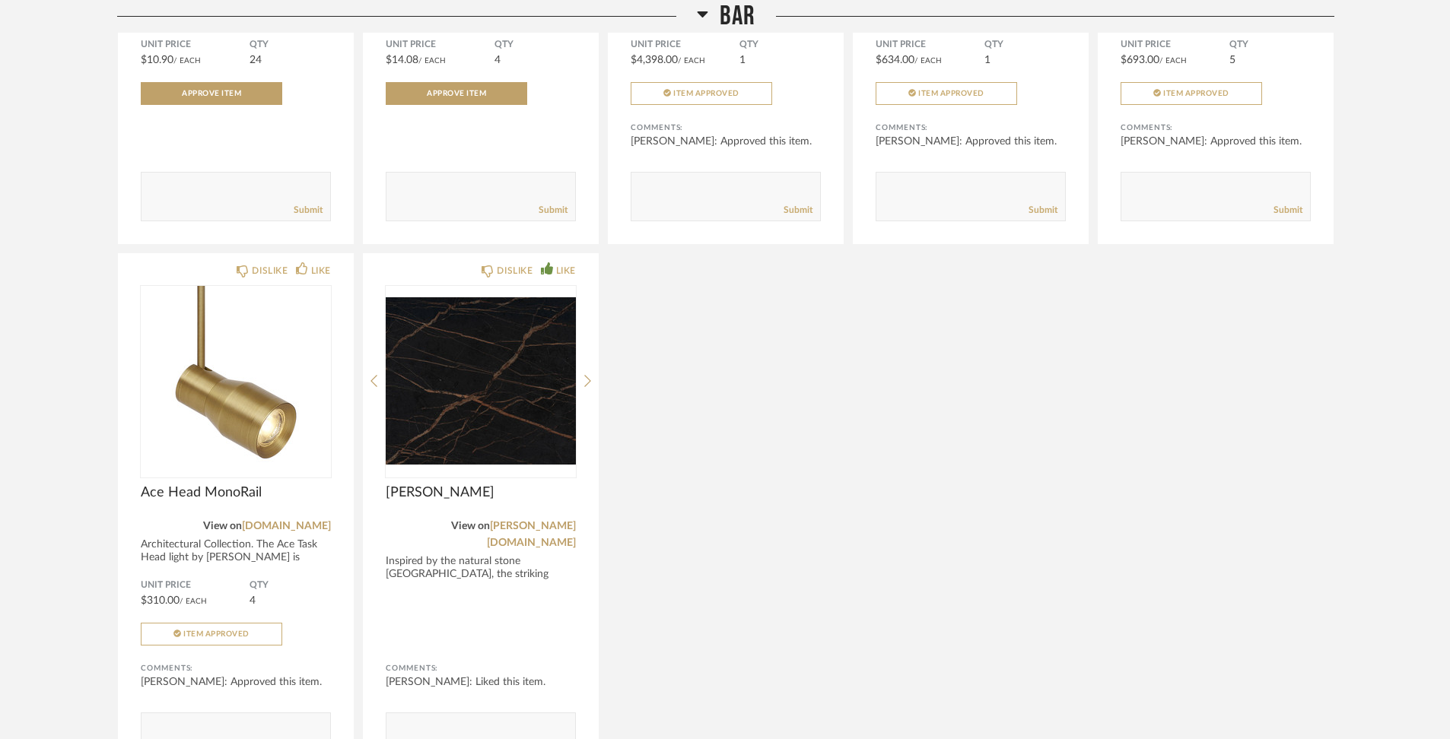
scroll to position [2903, 0]
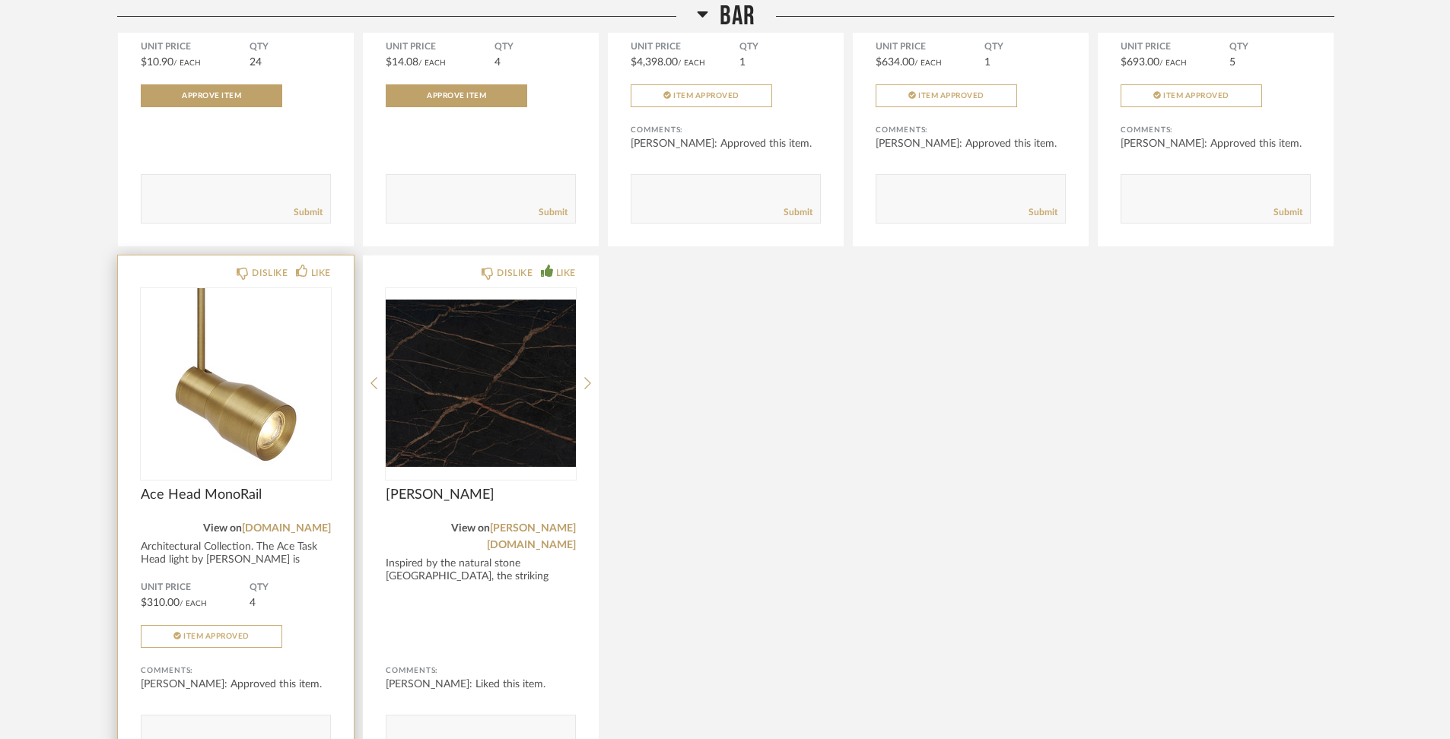
click at [268, 541] on div "Architectural Collection. The Ace Task Head light by Sean Lavin is simply effic…" at bounding box center [236, 560] width 190 height 39
click at [172, 487] on span "Ace Head MonoRail" at bounding box center [236, 495] width 190 height 17
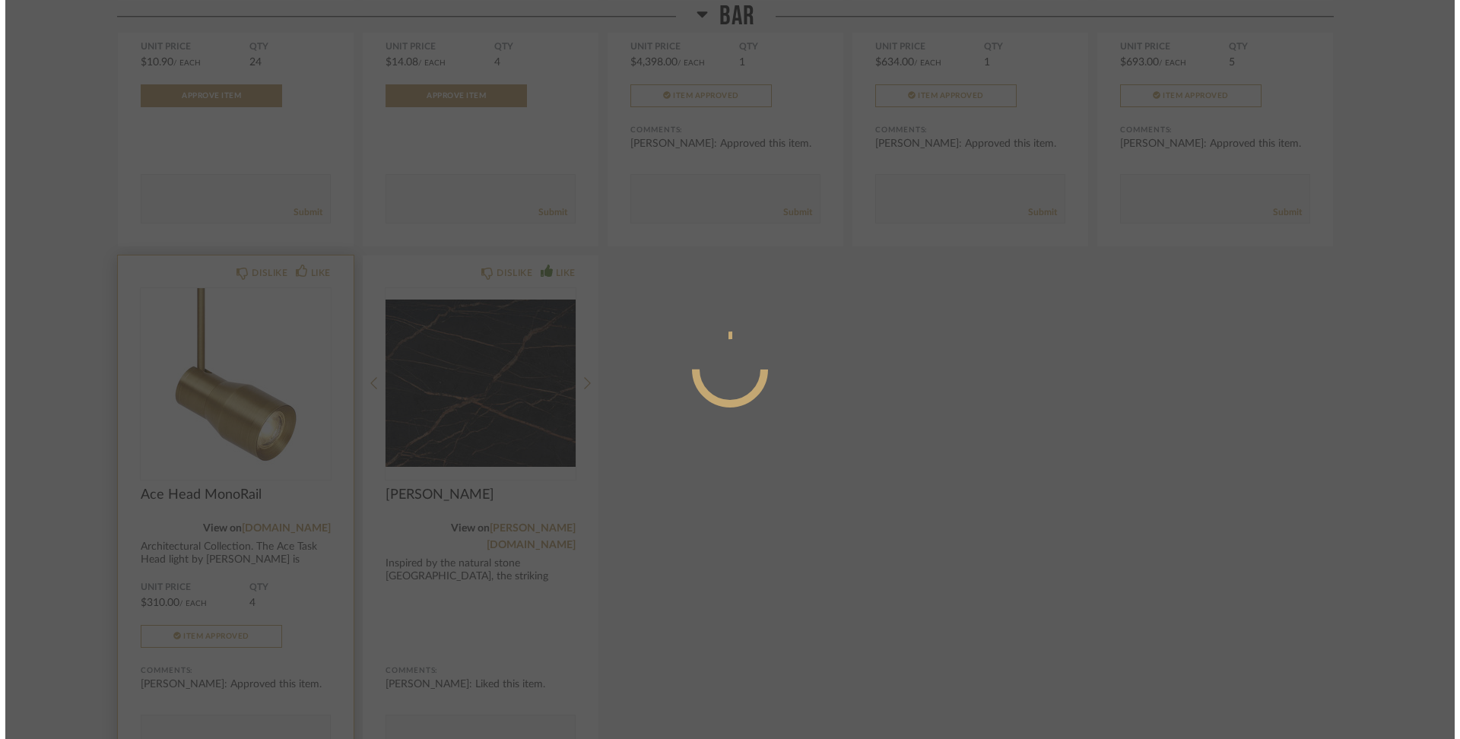
scroll to position [0, 0]
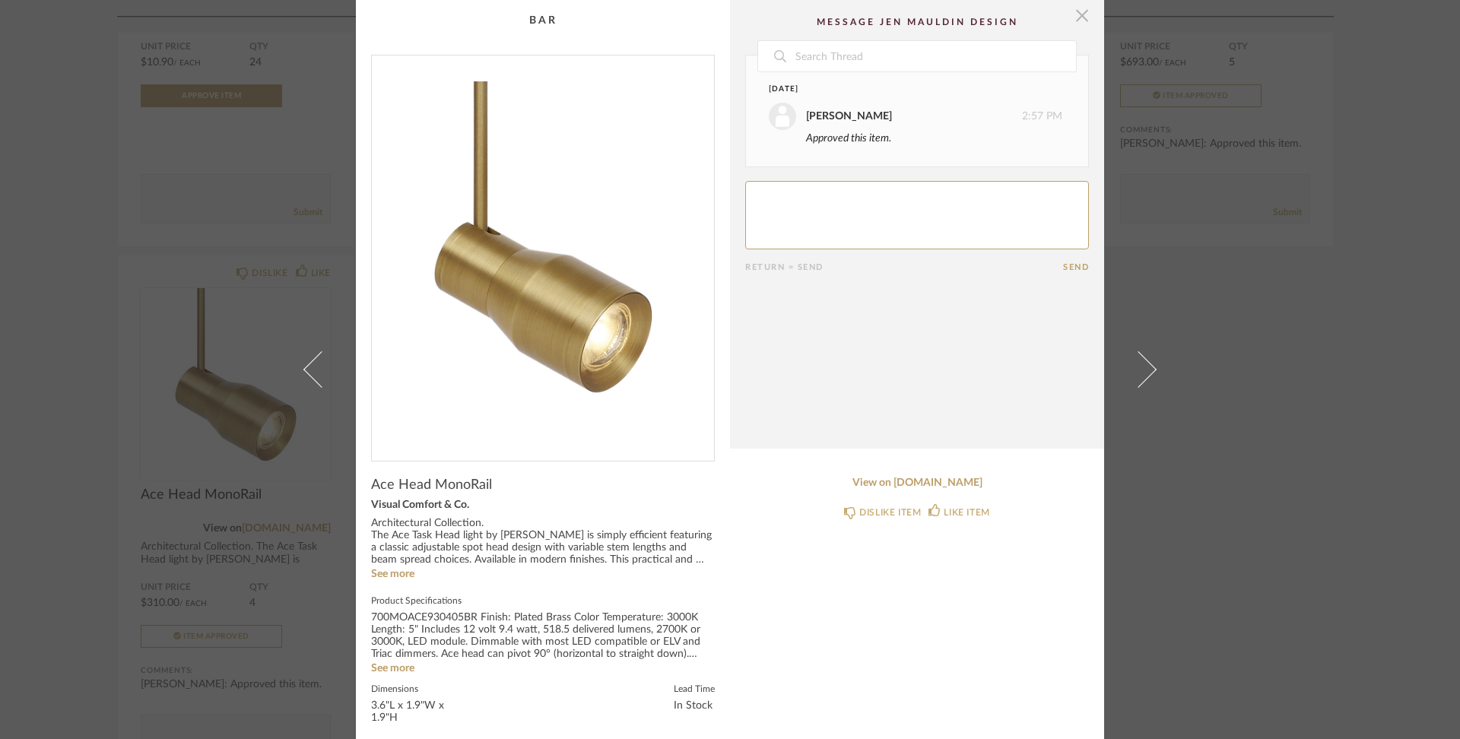
click at [1076, 22] on span "button" at bounding box center [1082, 15] width 30 height 30
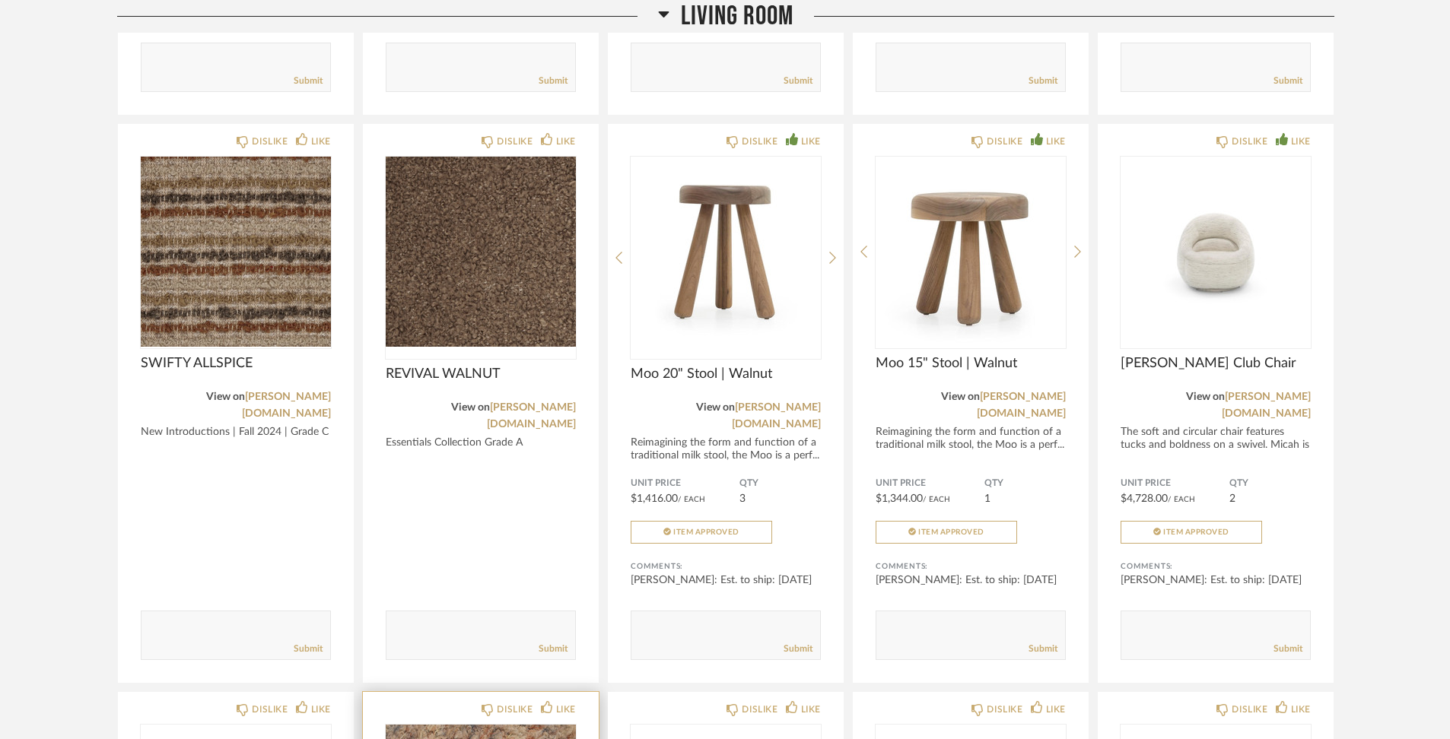
scroll to position [748, 0]
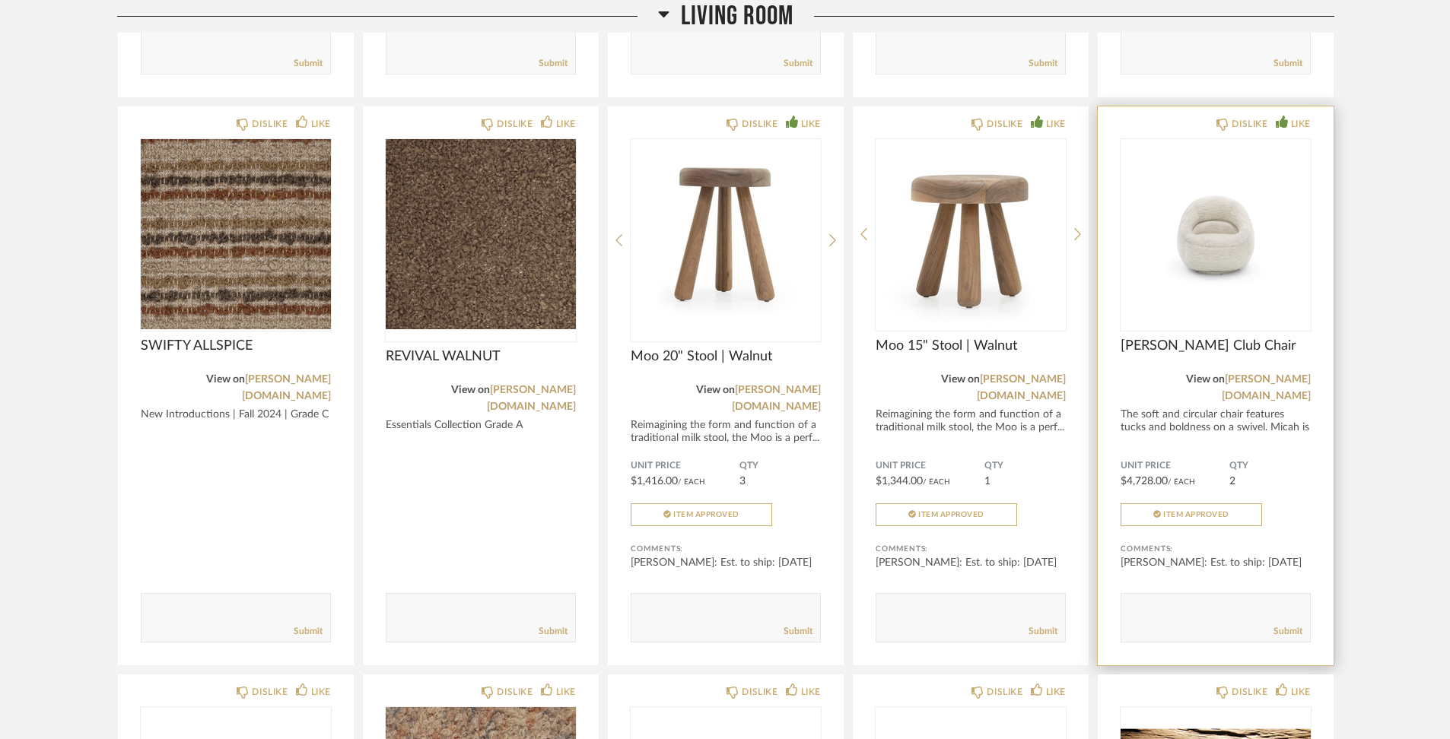
click at [1155, 338] on span "Micah Swivel Club Chair" at bounding box center [1215, 346] width 190 height 17
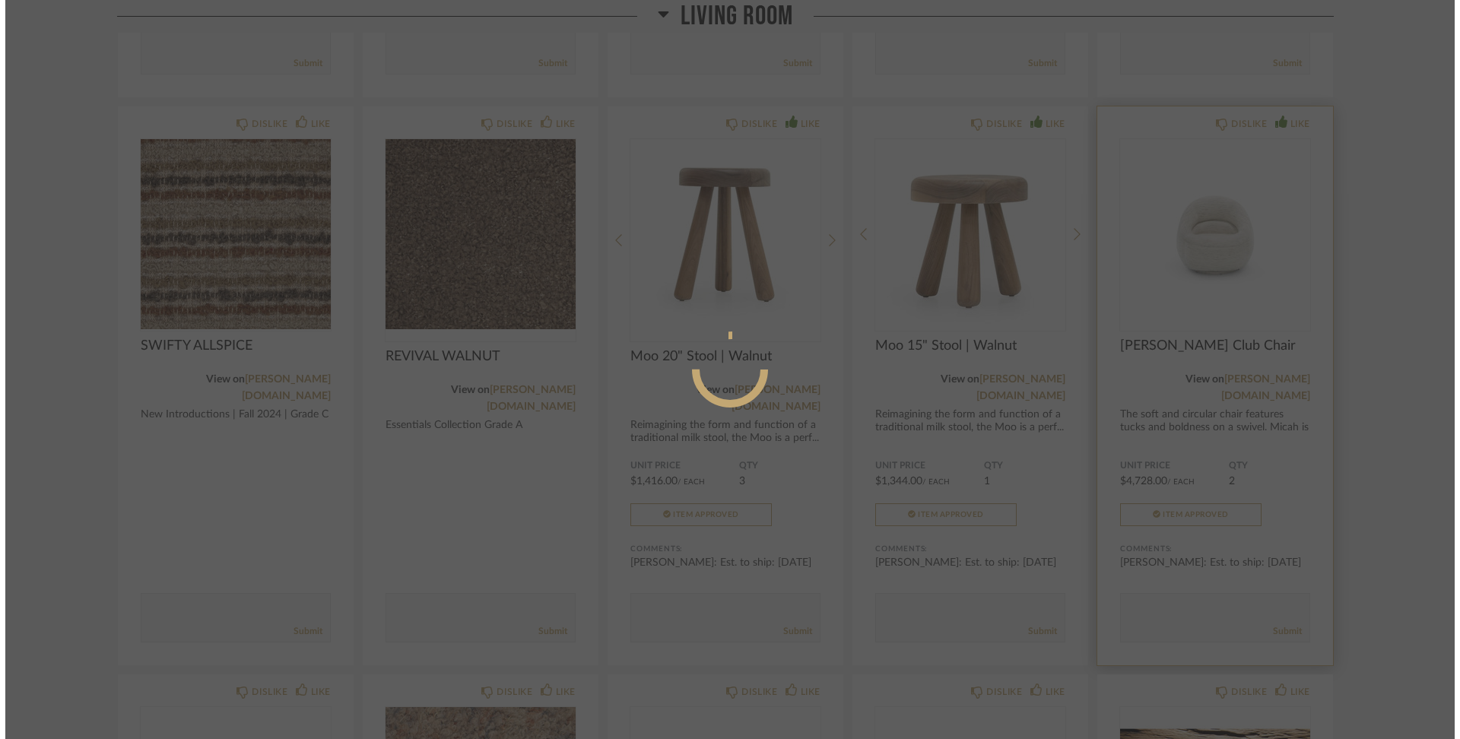
scroll to position [0, 0]
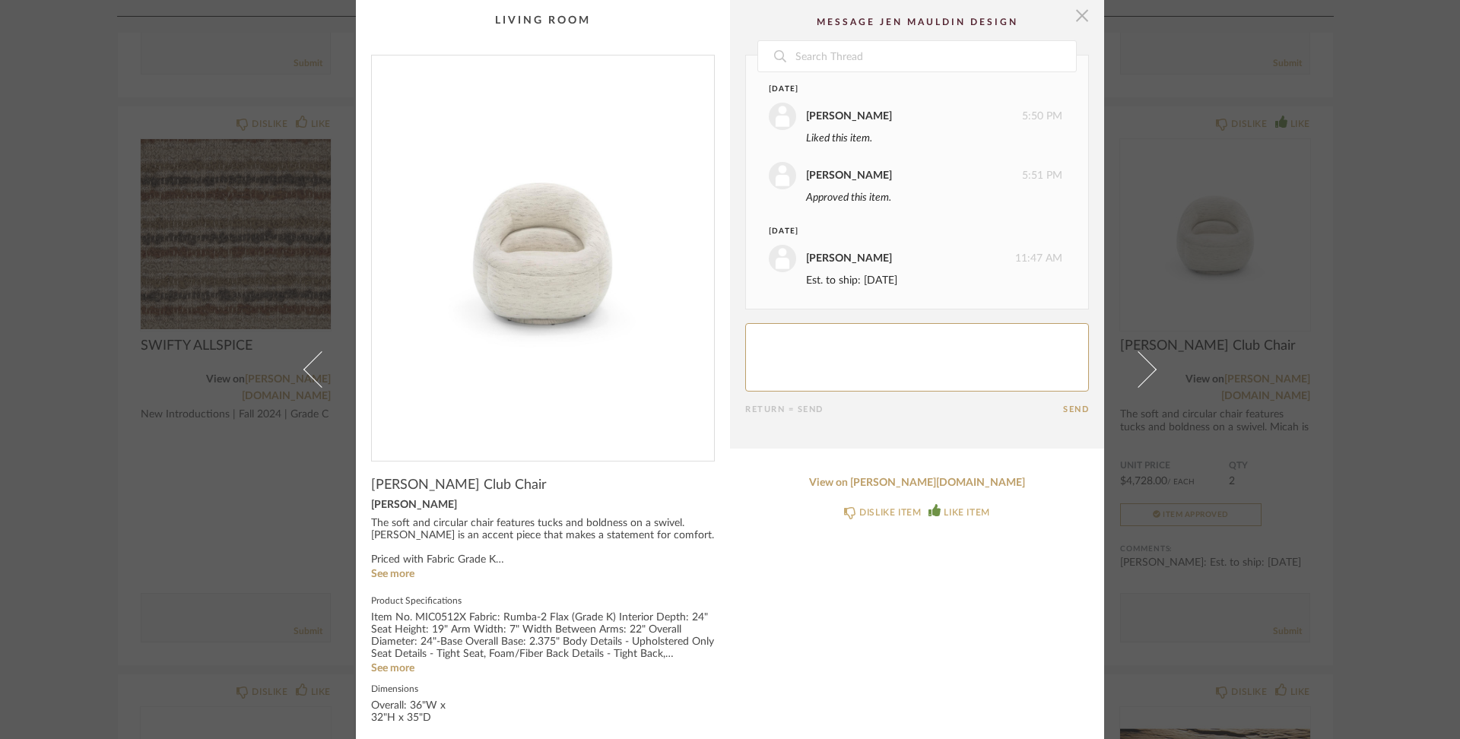
click at [1081, 20] on span "button" at bounding box center [1082, 15] width 30 height 30
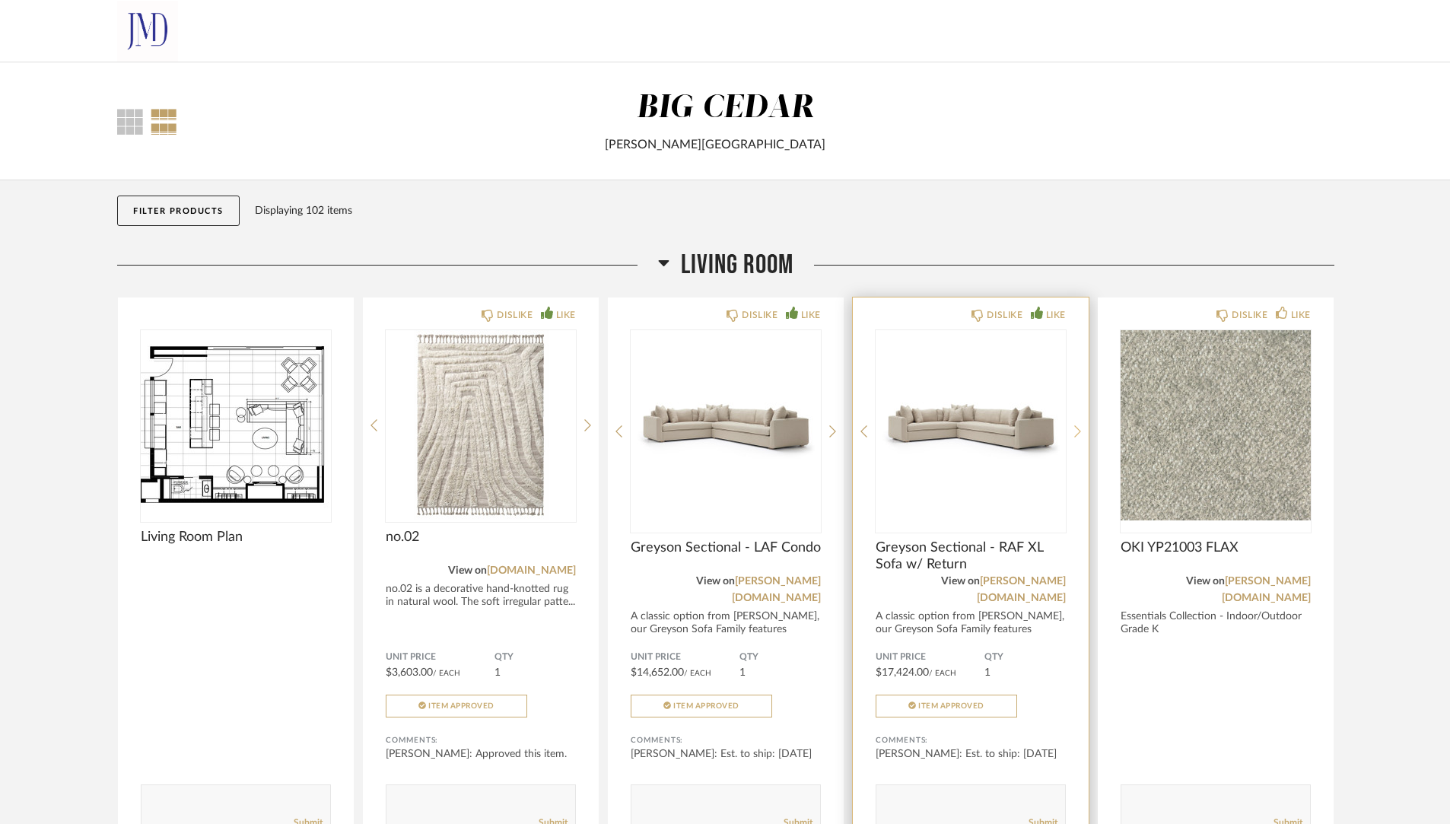
click at [1075, 429] on icon at bounding box center [1077, 431] width 7 height 14
click at [1075, 430] on icon at bounding box center [1077, 431] width 7 height 14
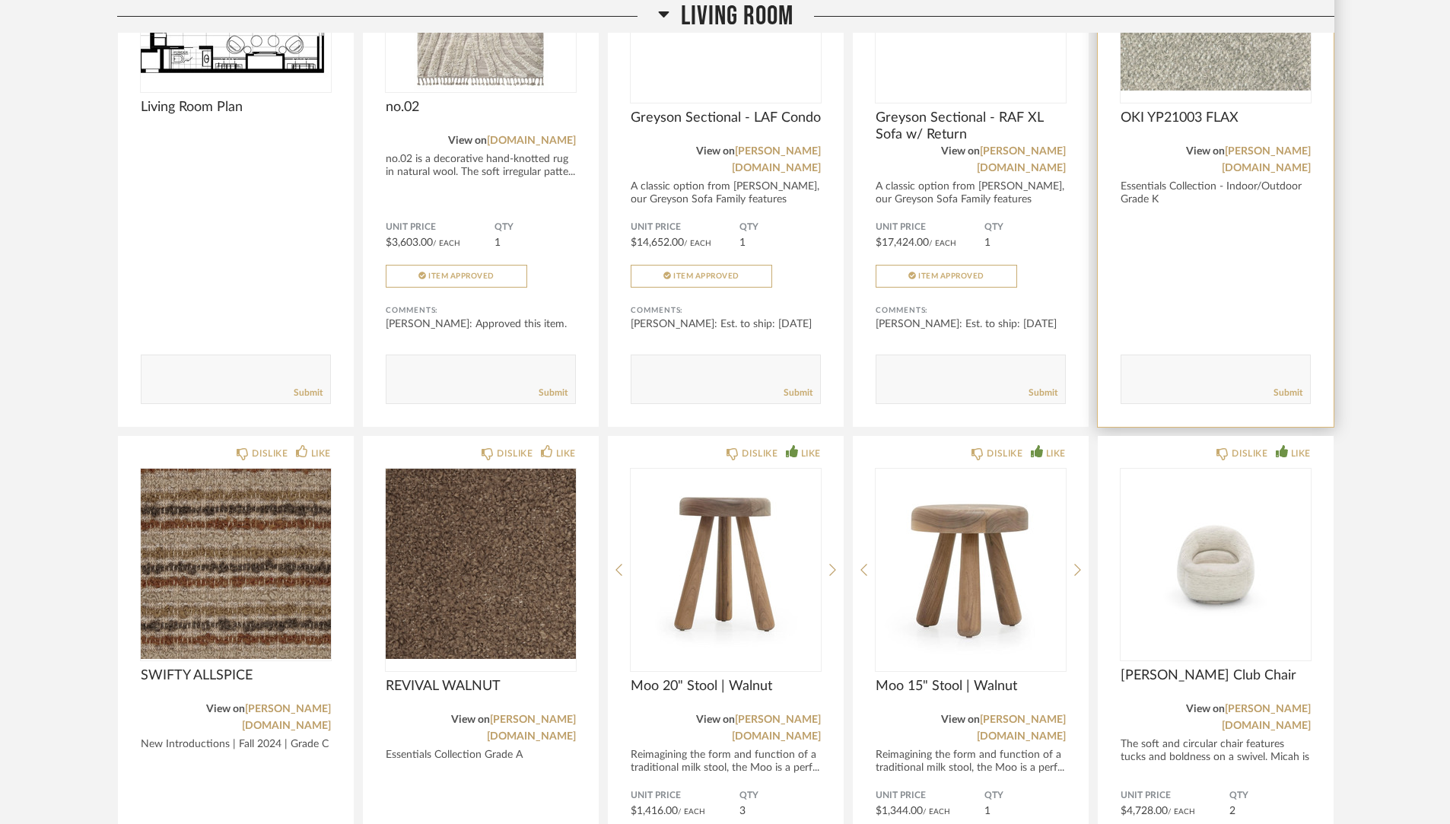
scroll to position [445, 0]
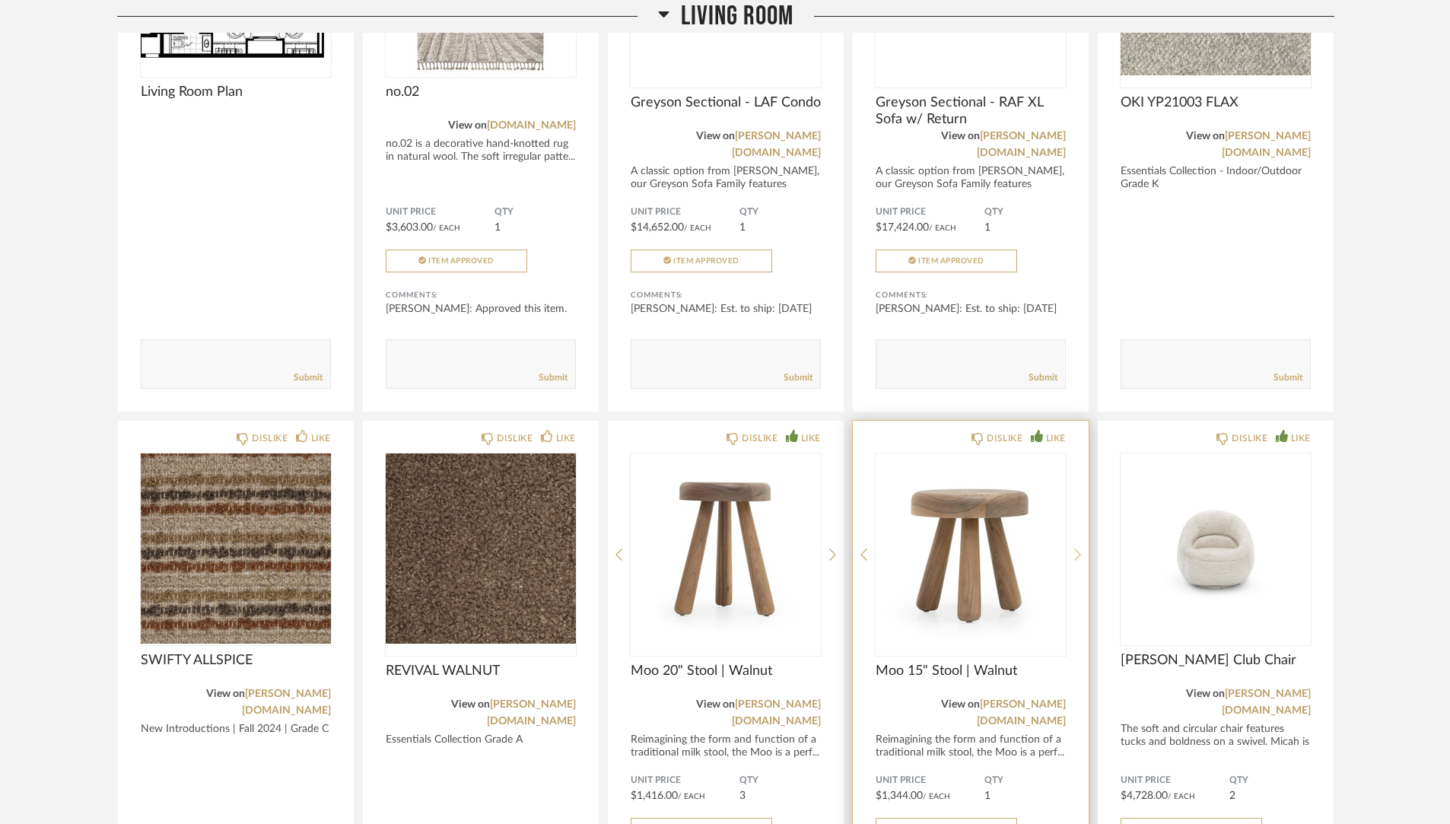
click at [1076, 548] on icon at bounding box center [1077, 555] width 7 height 14
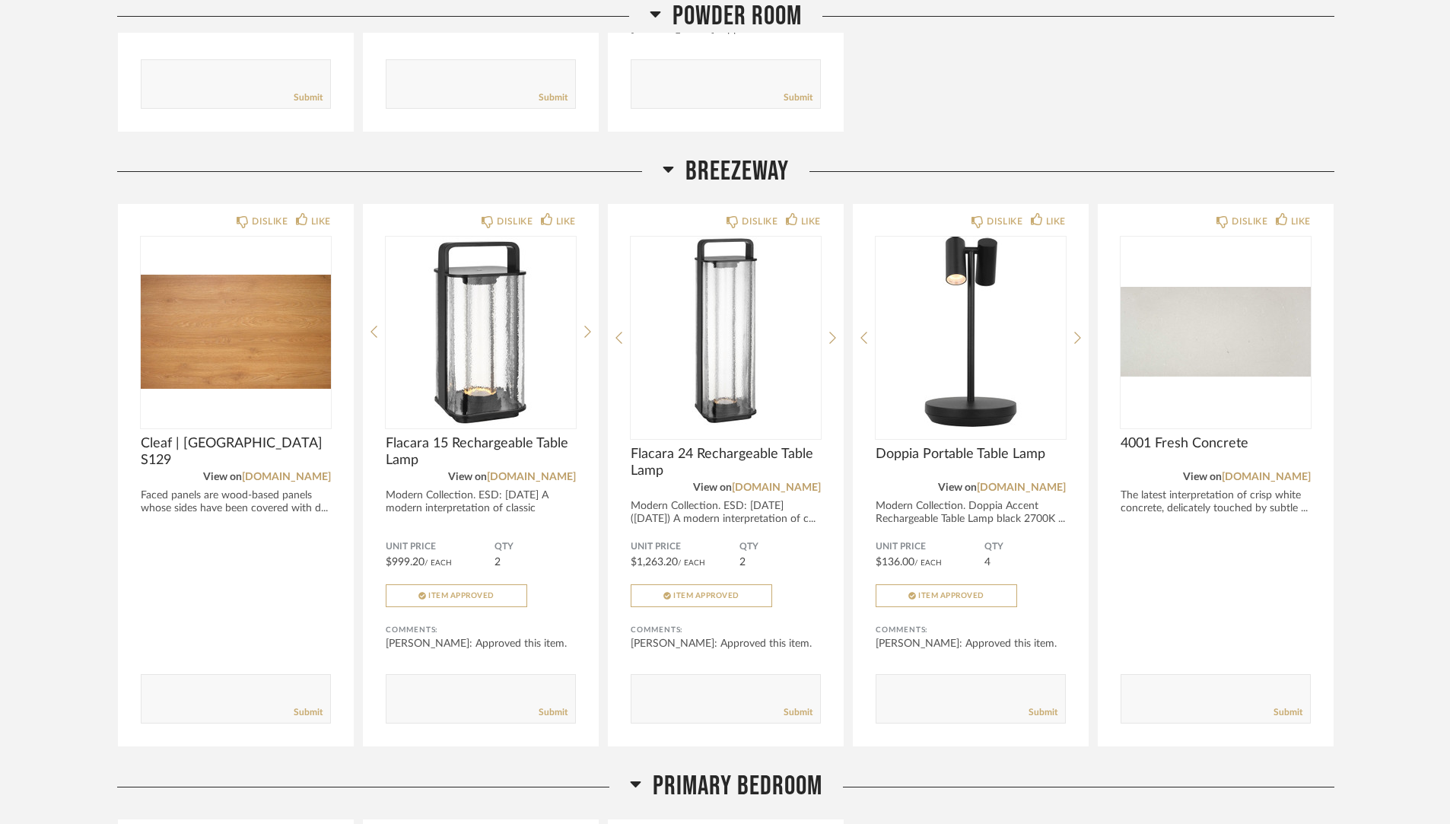
scroll to position [4254, 0]
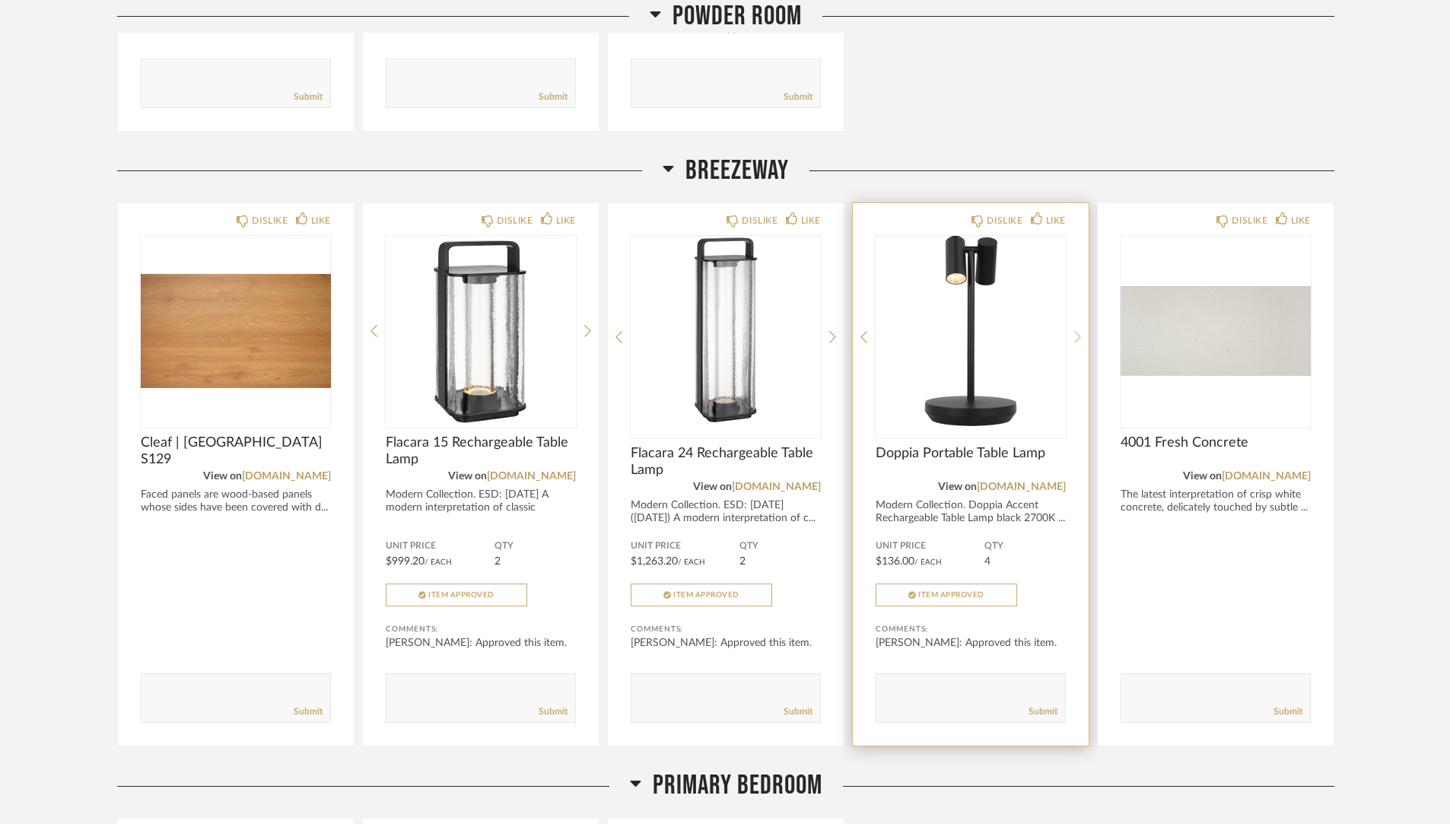
click at [1077, 332] on icon at bounding box center [1077, 338] width 7 height 12
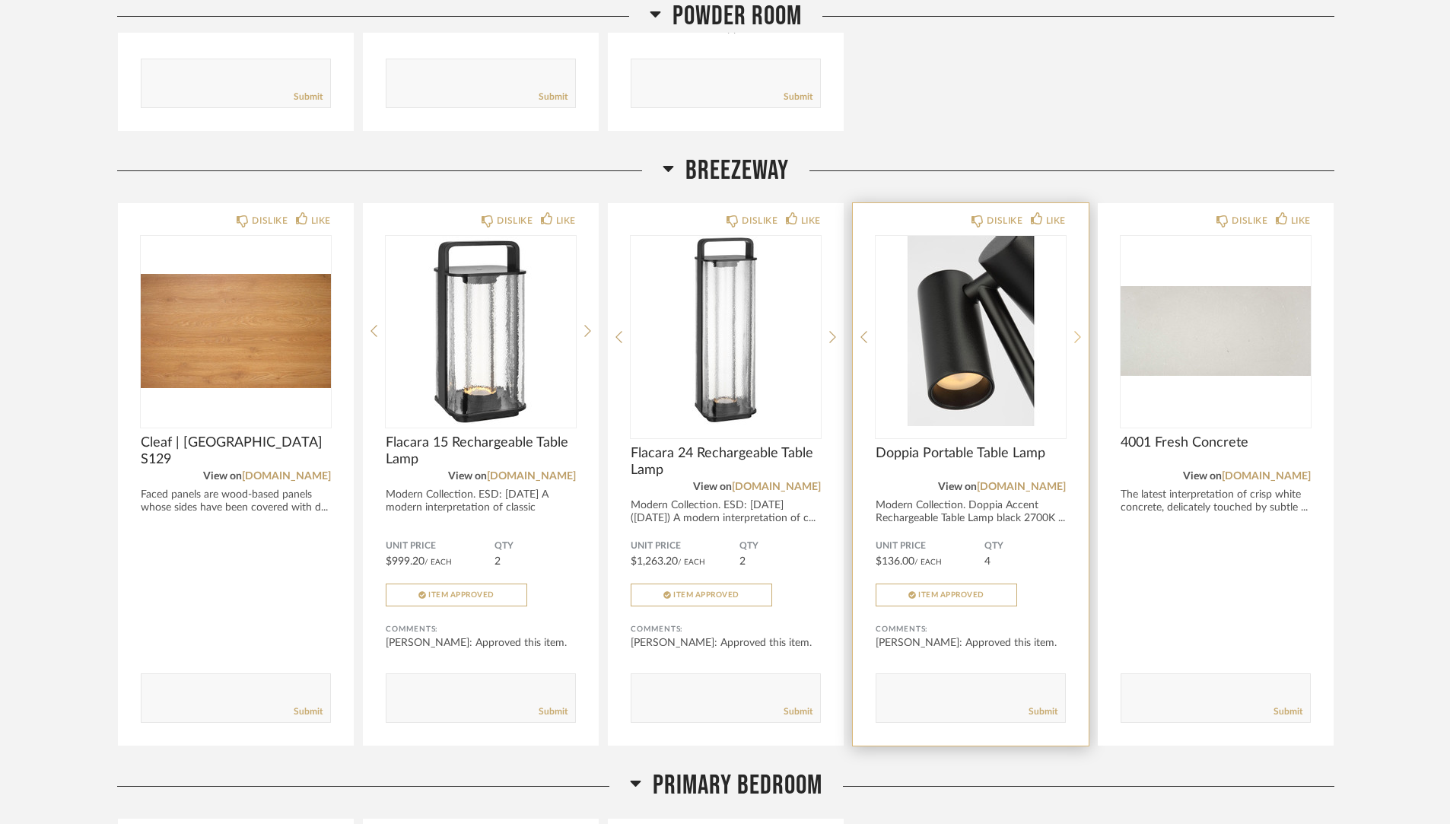
click at [1077, 332] on icon at bounding box center [1077, 338] width 7 height 12
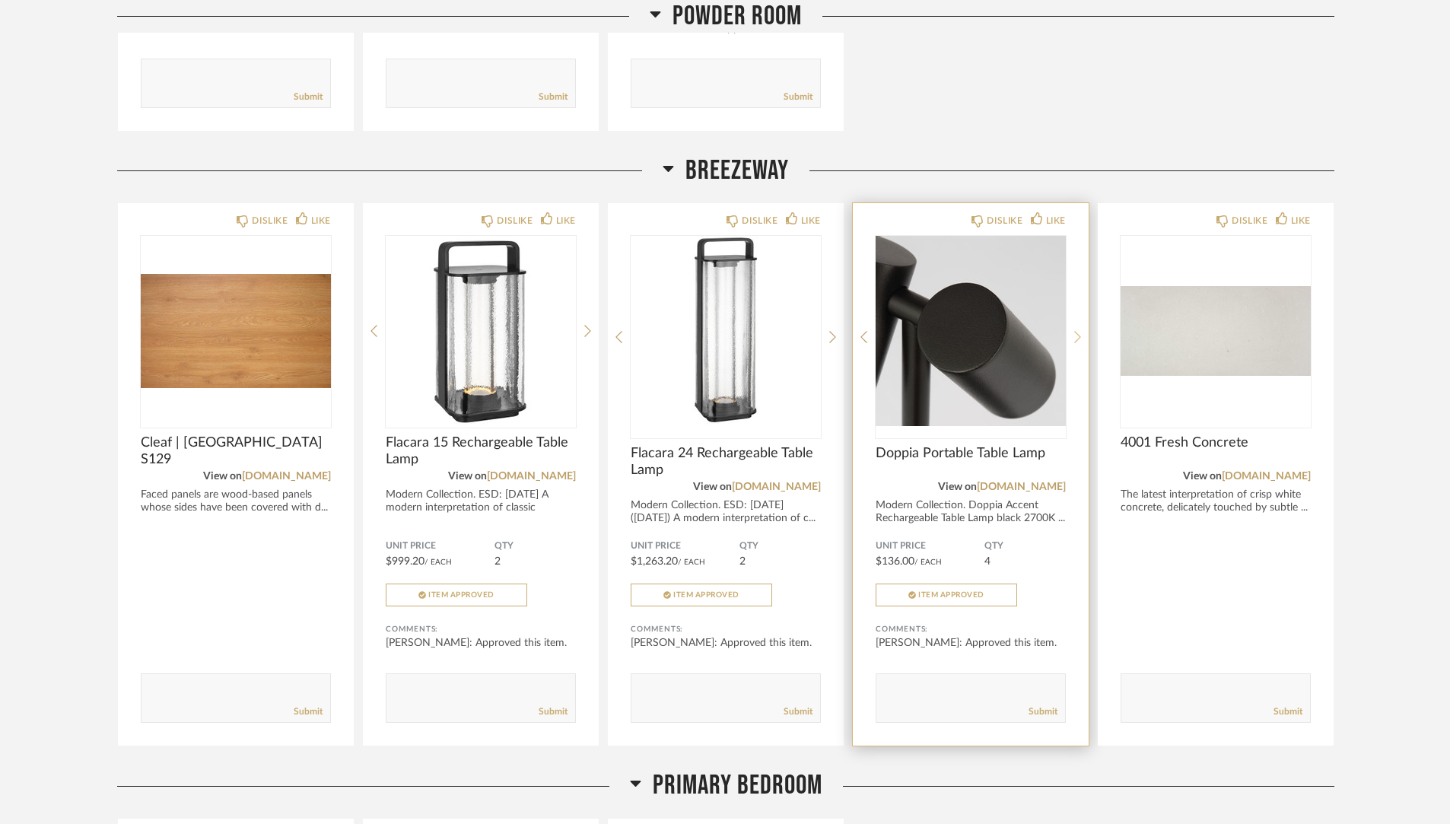
click at [1077, 332] on icon at bounding box center [1077, 338] width 7 height 12
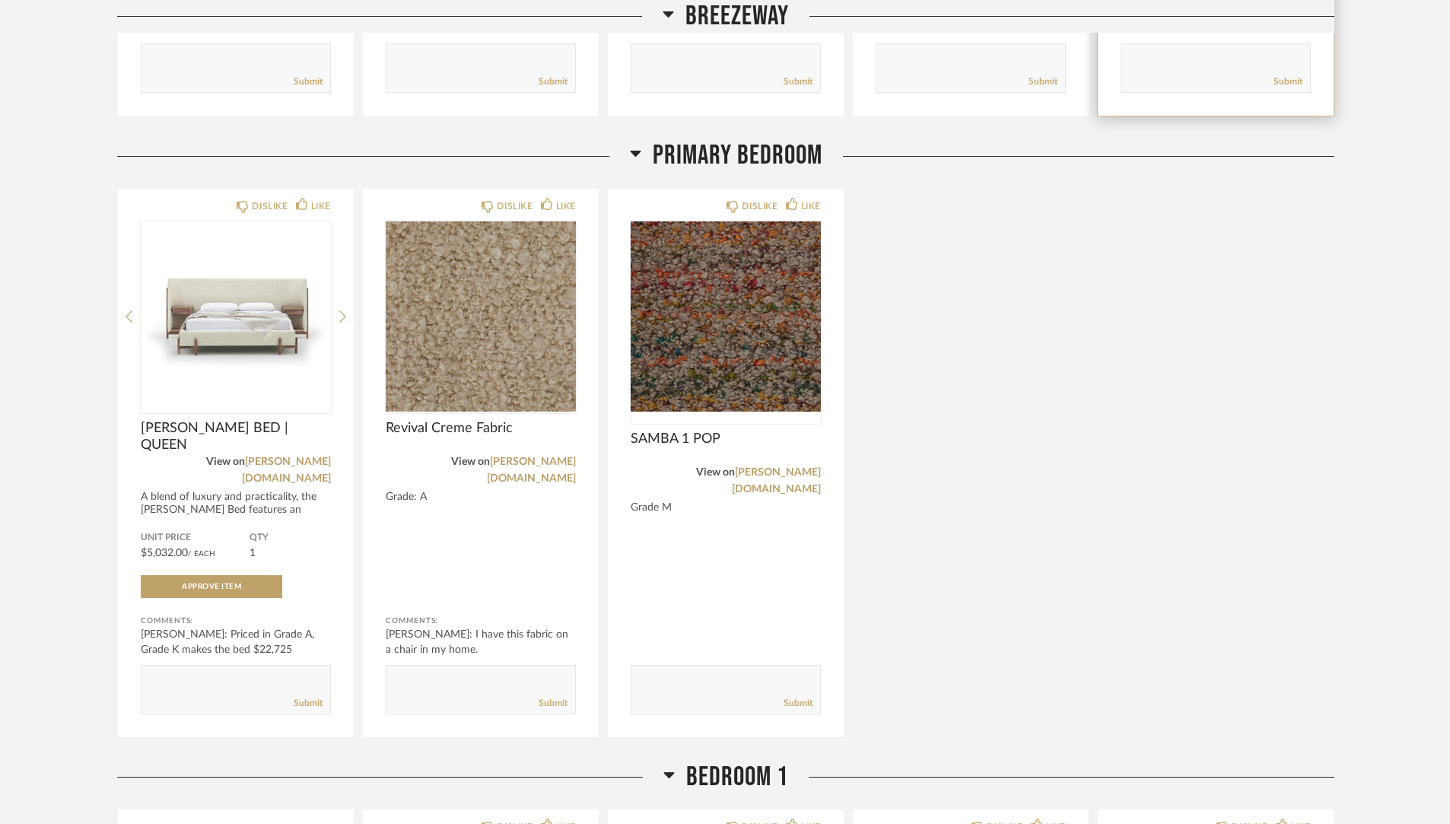
scroll to position [4893, 0]
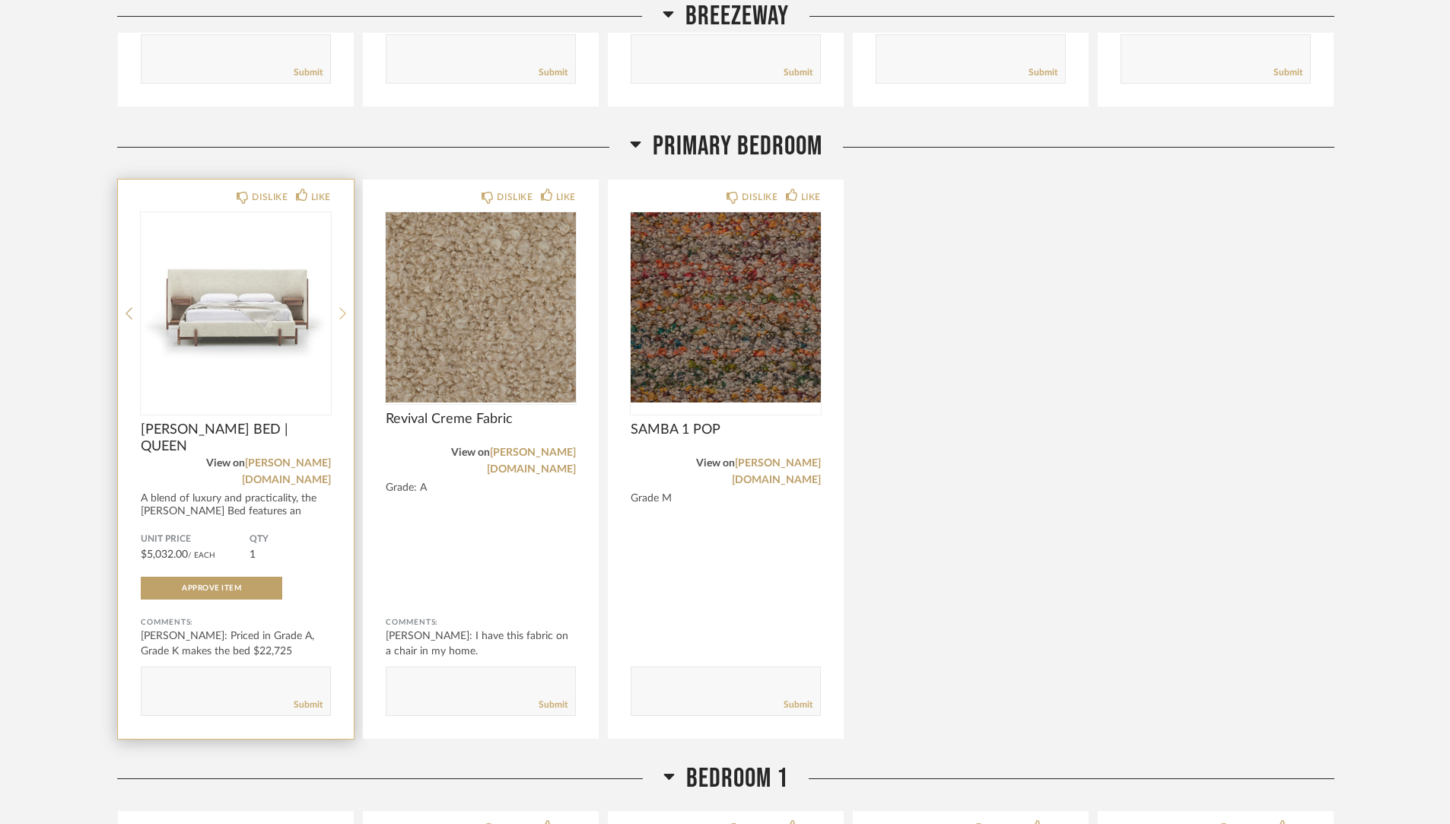
click at [341, 307] on icon at bounding box center [342, 313] width 7 height 12
click at [341, 306] on icon at bounding box center [342, 313] width 7 height 14
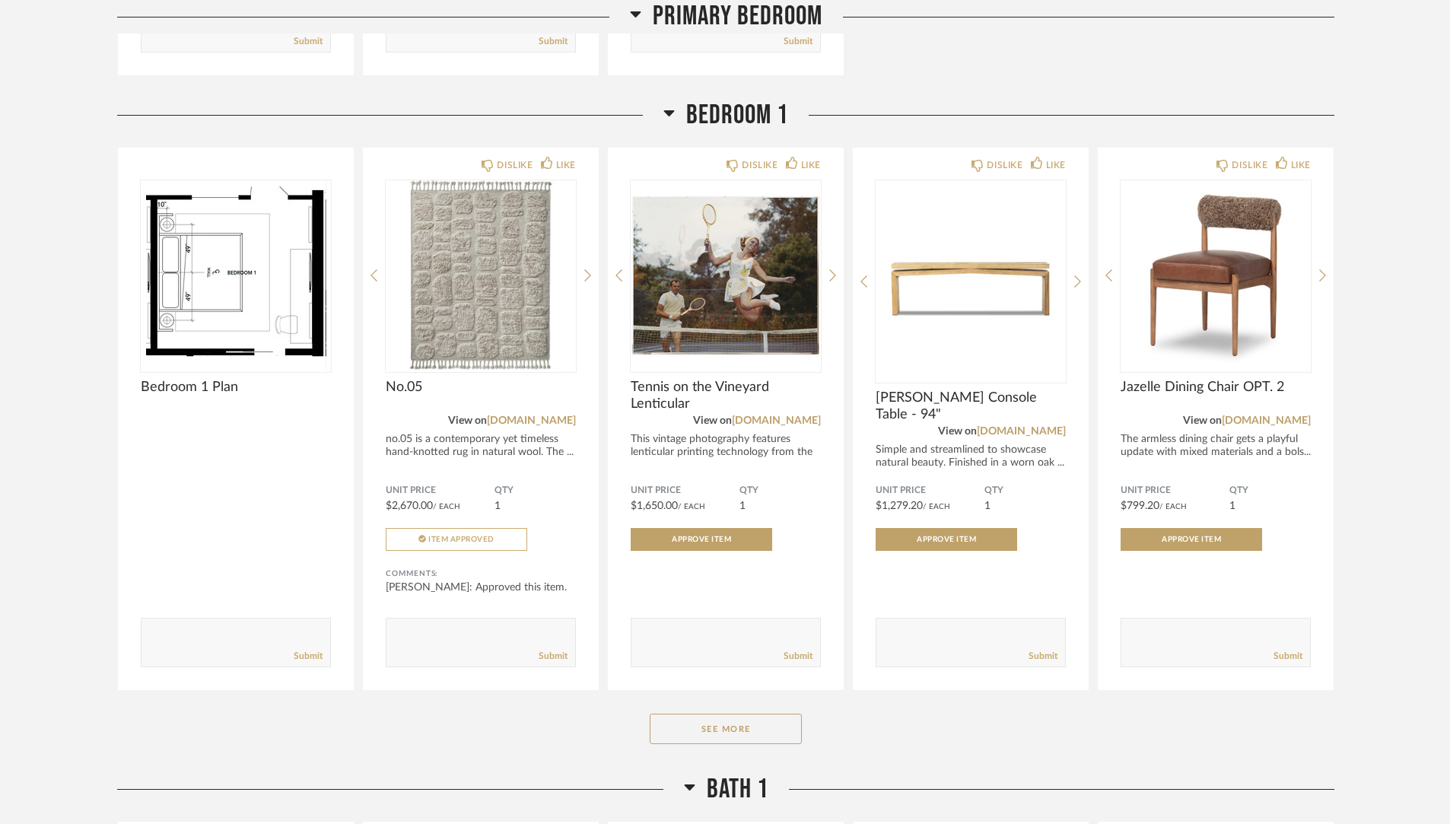
scroll to position [5561, 0]
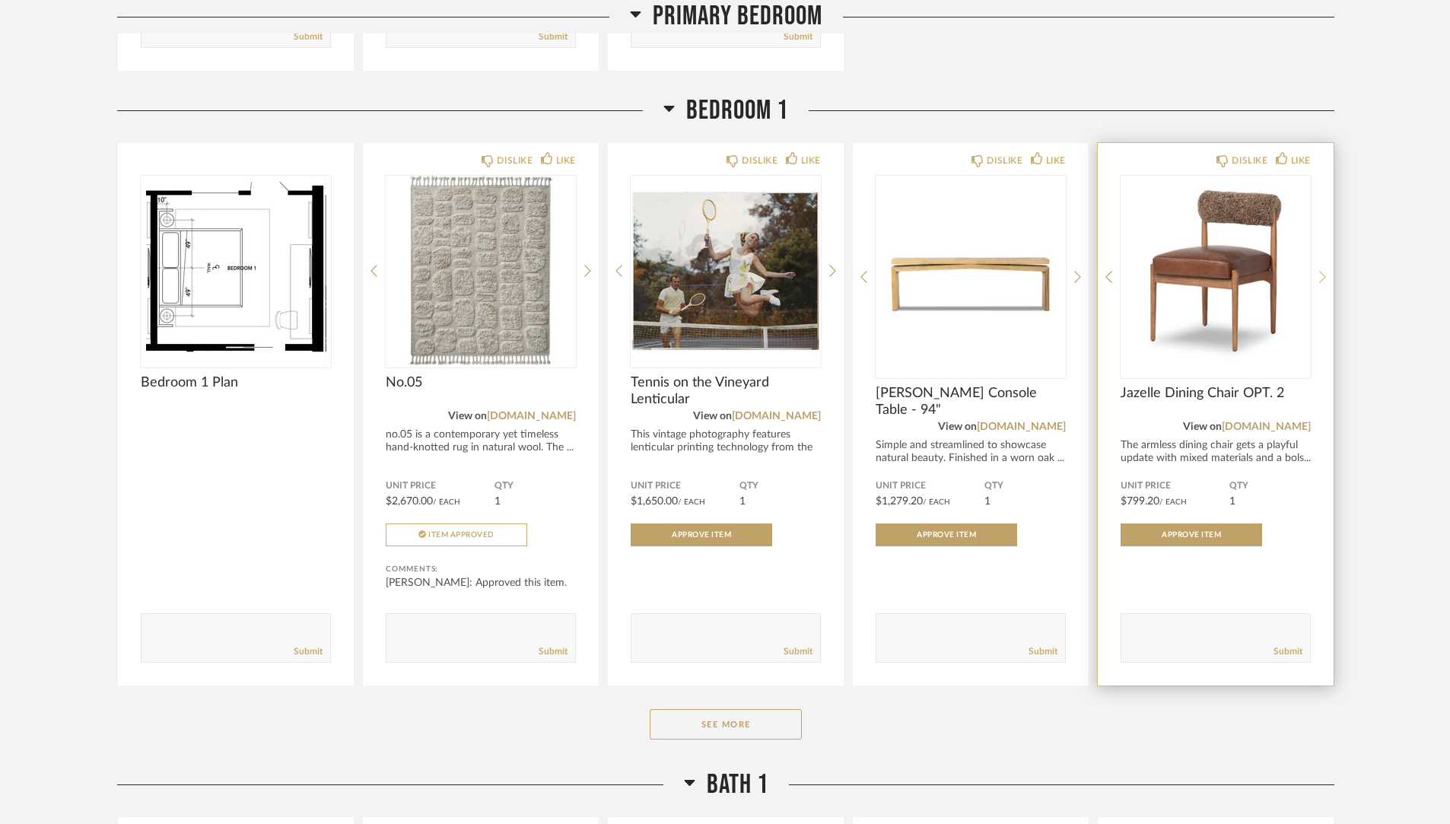
click at [1320, 270] on icon at bounding box center [1322, 277] width 7 height 14
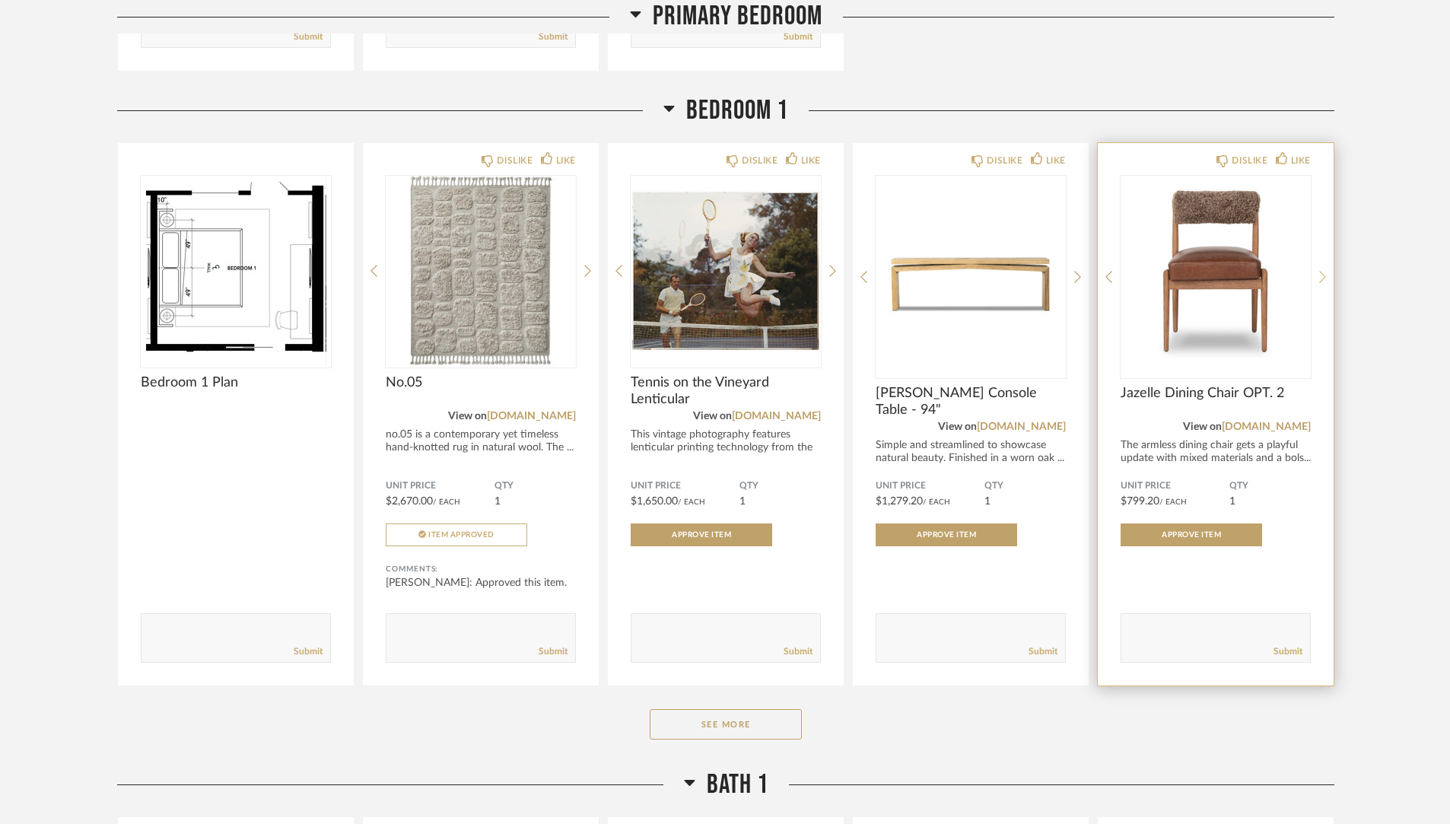
click at [1320, 270] on icon at bounding box center [1322, 277] width 7 height 14
click at [1321, 271] on icon at bounding box center [1322, 277] width 7 height 12
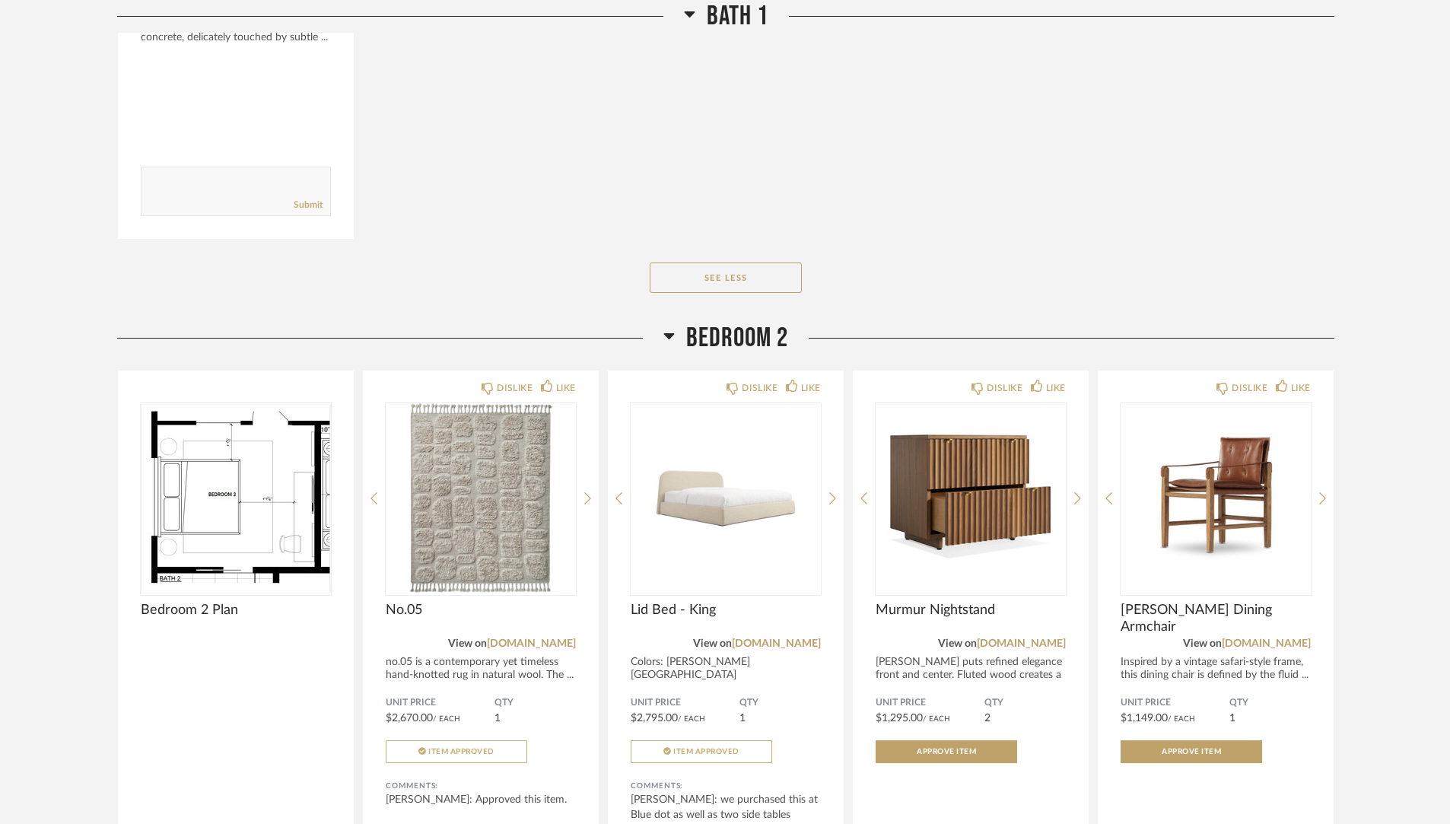
scroll to position [7338, 0]
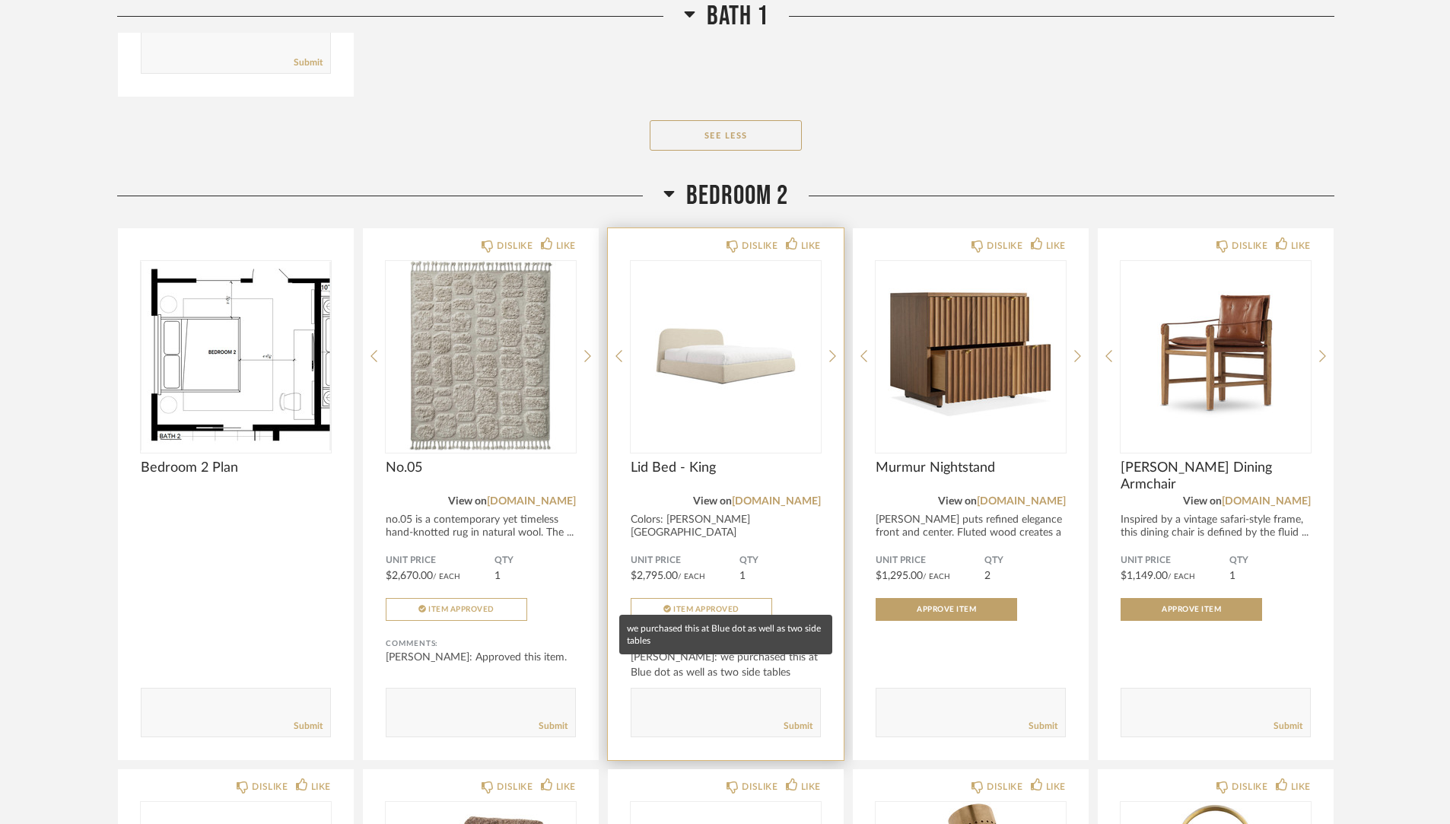
click at [764, 649] on div "diana scott: we purchased this at Blue dot as well as two side tables" at bounding box center [725, 664] width 190 height 30
click at [672, 459] on span "Lid Bed - King" at bounding box center [725, 467] width 190 height 17
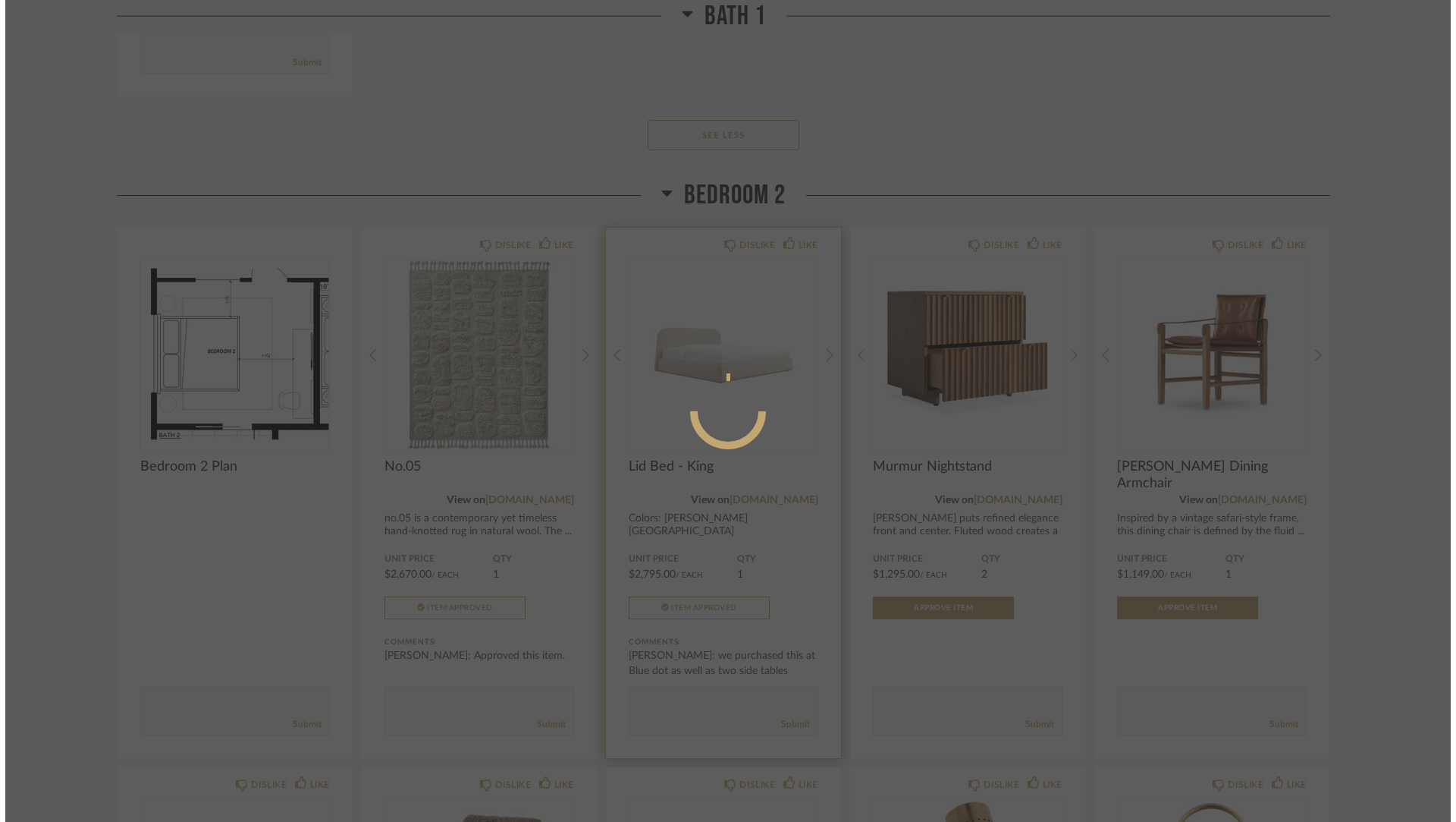
scroll to position [0, 0]
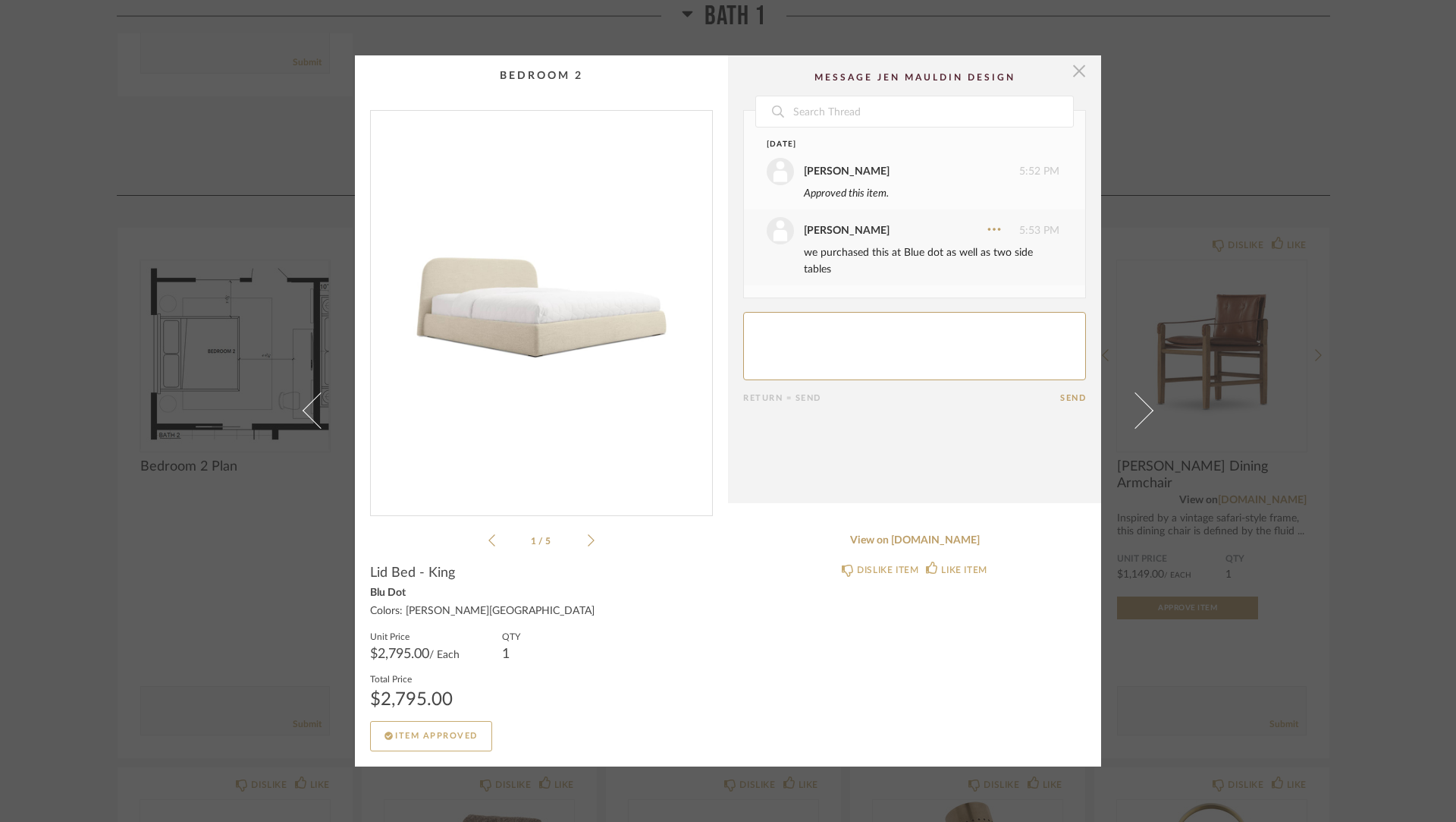
click at [1073, 71] on span "button" at bounding box center [1079, 71] width 30 height 30
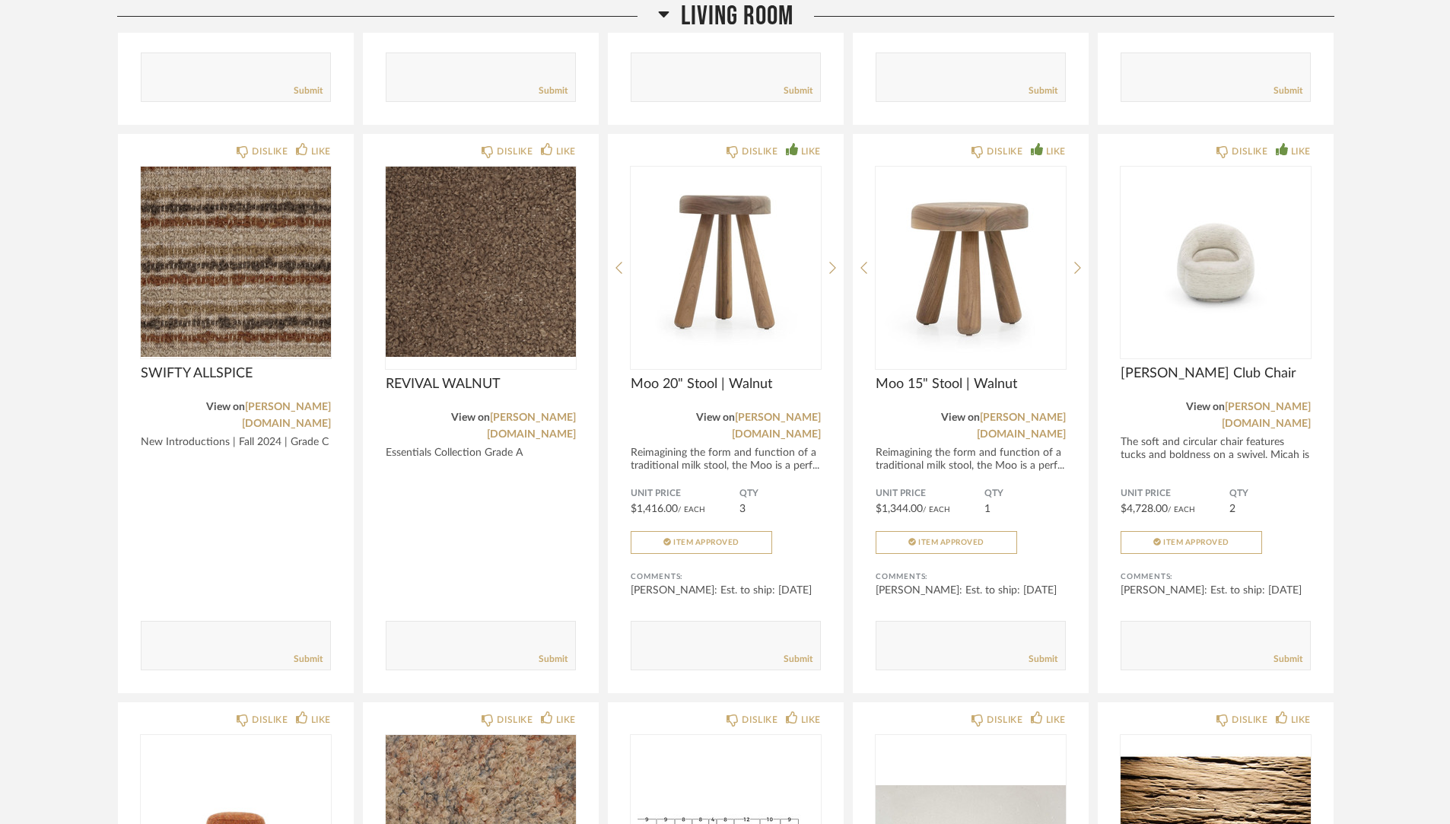
scroll to position [731, 0]
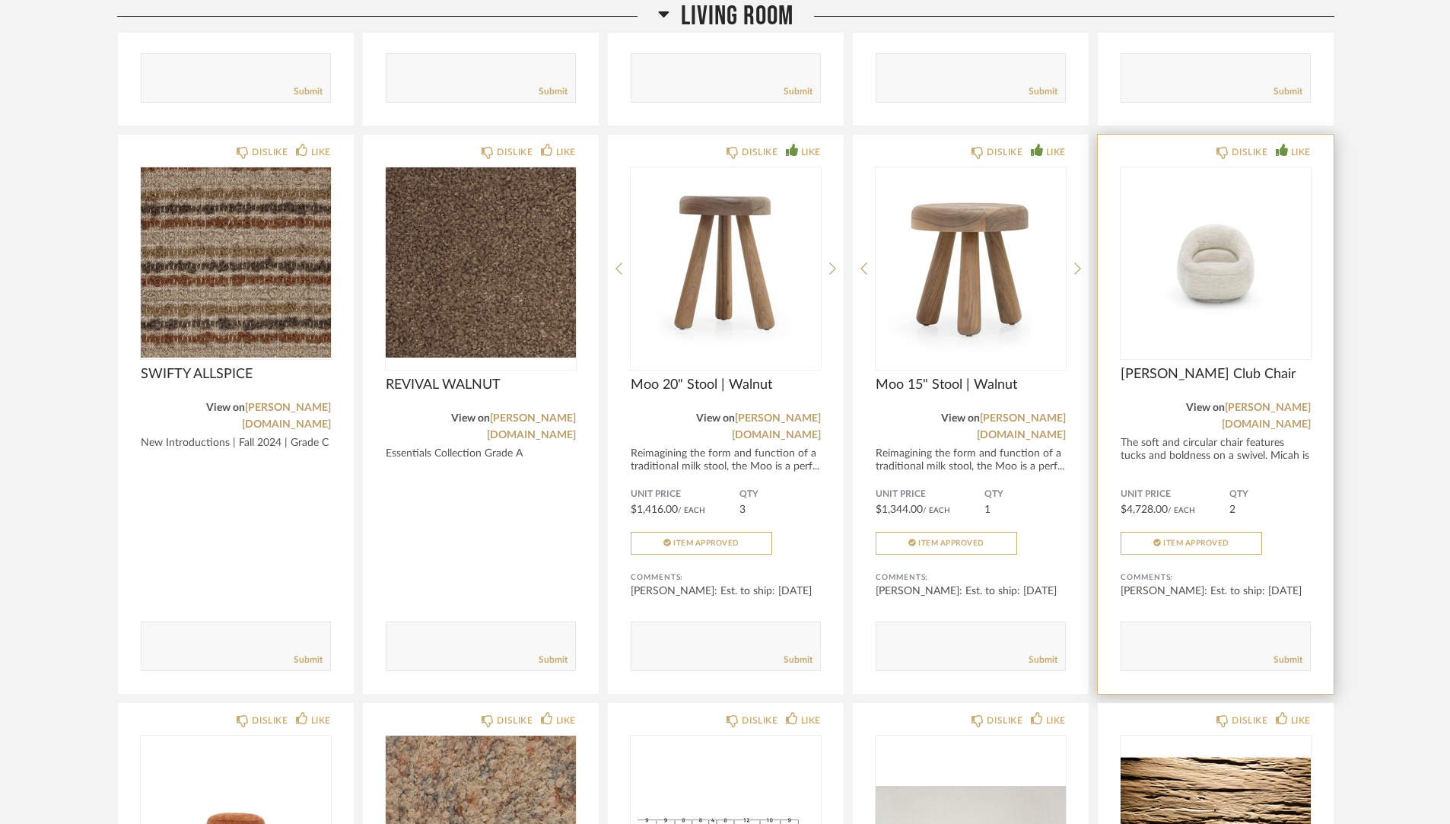
click at [1176, 366] on span "Micah Swivel Club Chair" at bounding box center [1215, 374] width 190 height 17
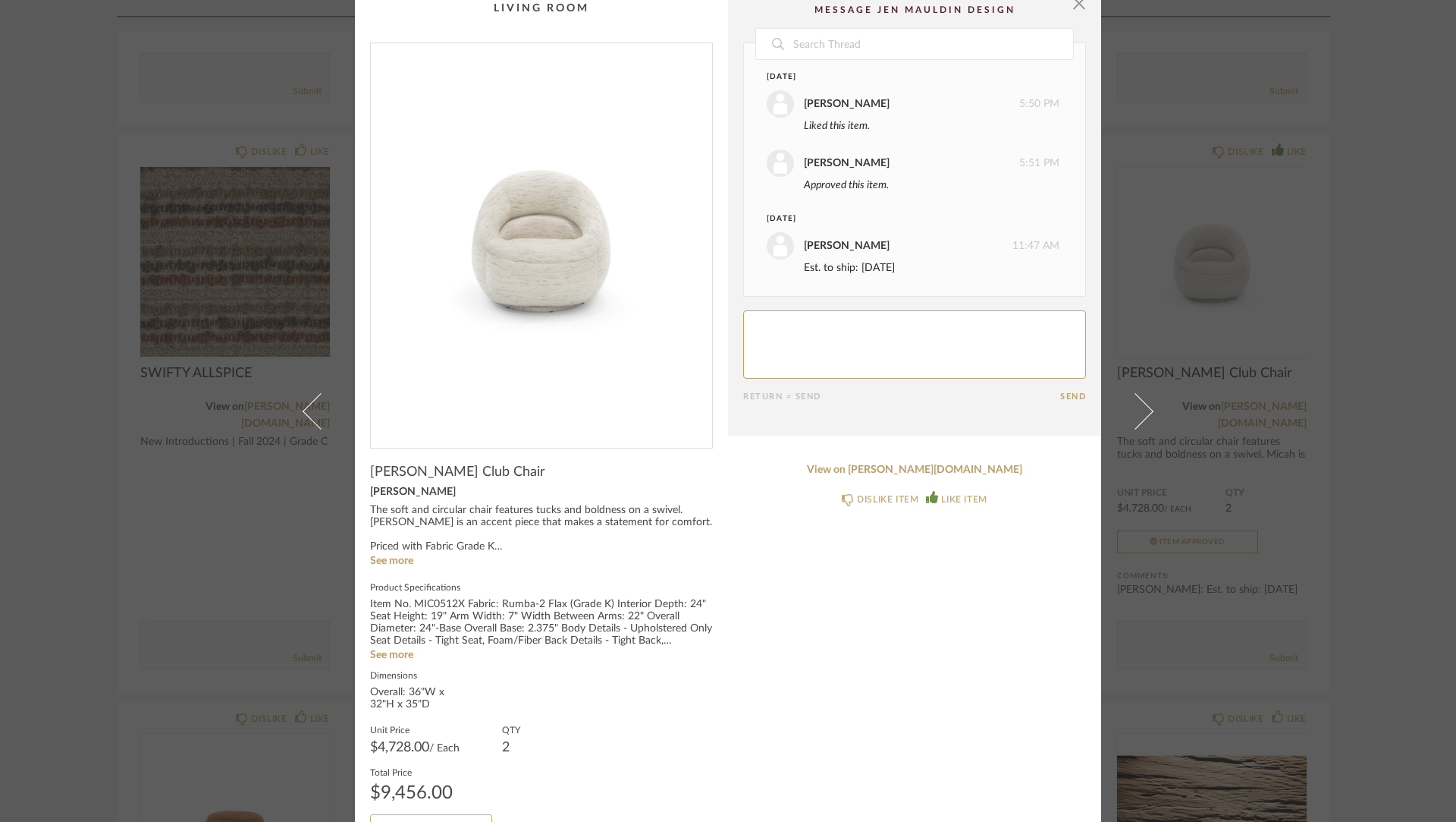
scroll to position [0, 0]
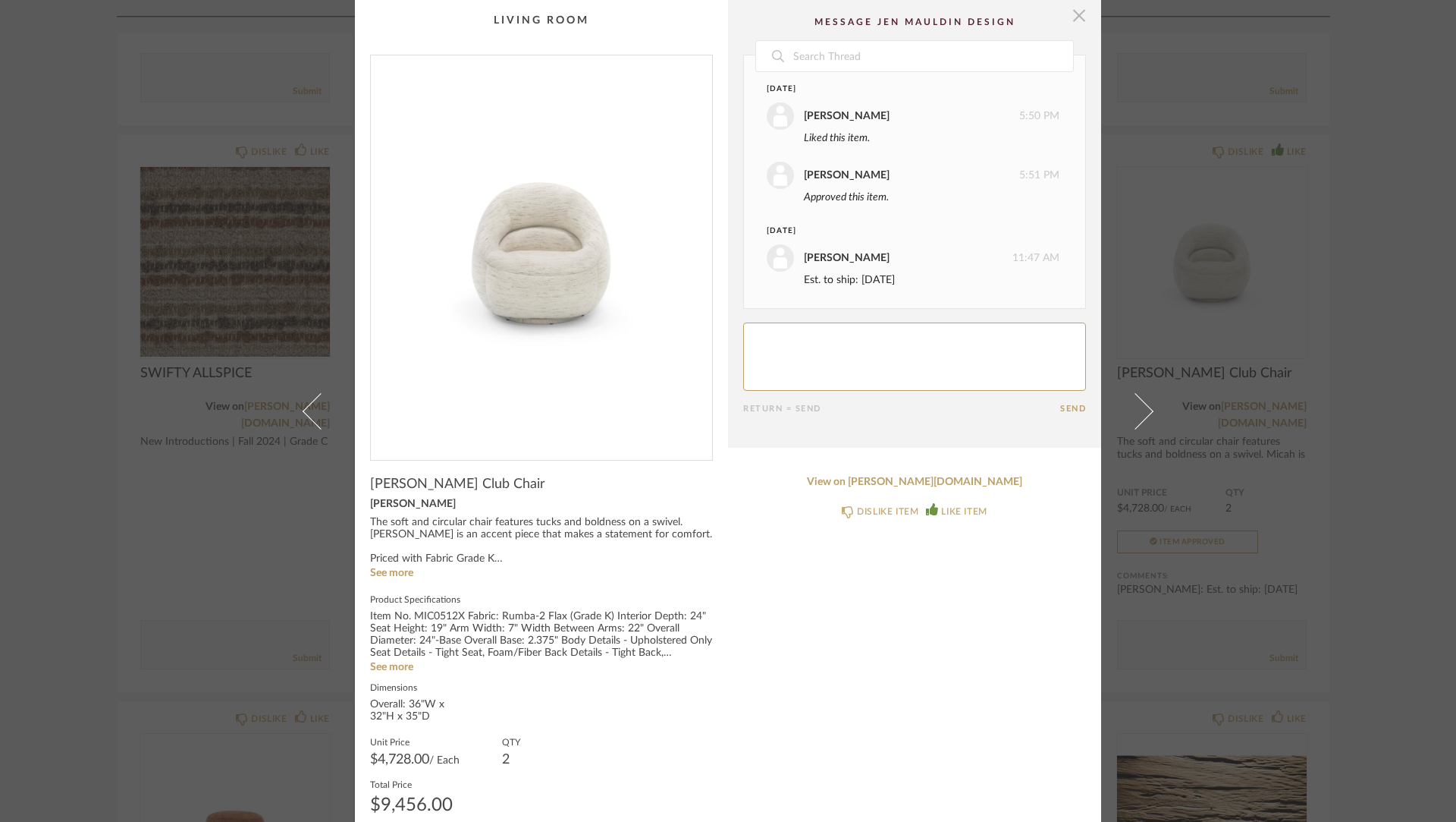
click at [1072, 19] on span "button" at bounding box center [1079, 15] width 30 height 30
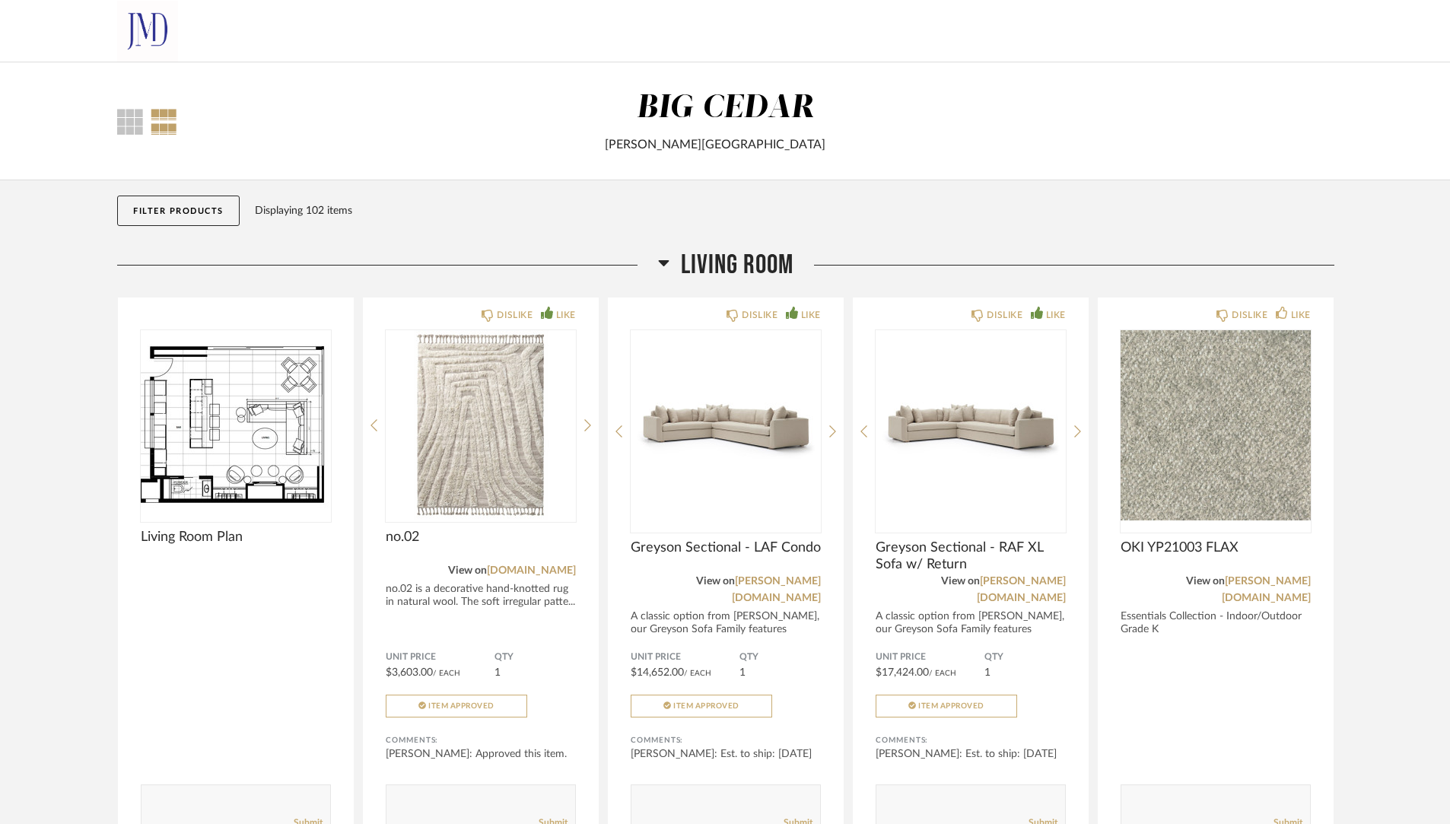
click at [1067, 146] on div "[PERSON_NAME][GEOGRAPHIC_DATA]" at bounding box center [715, 144] width 783 height 18
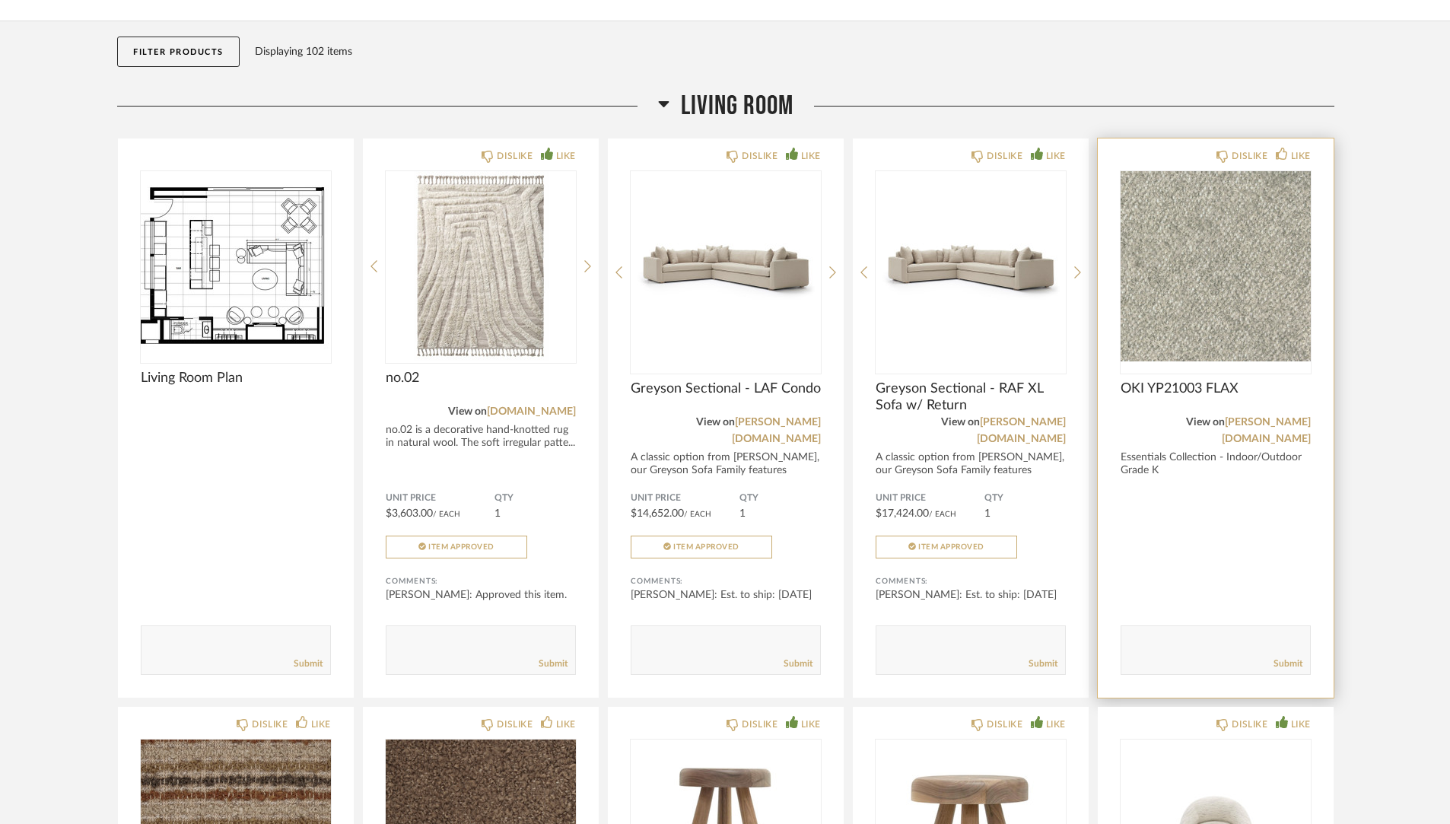
scroll to position [168, 0]
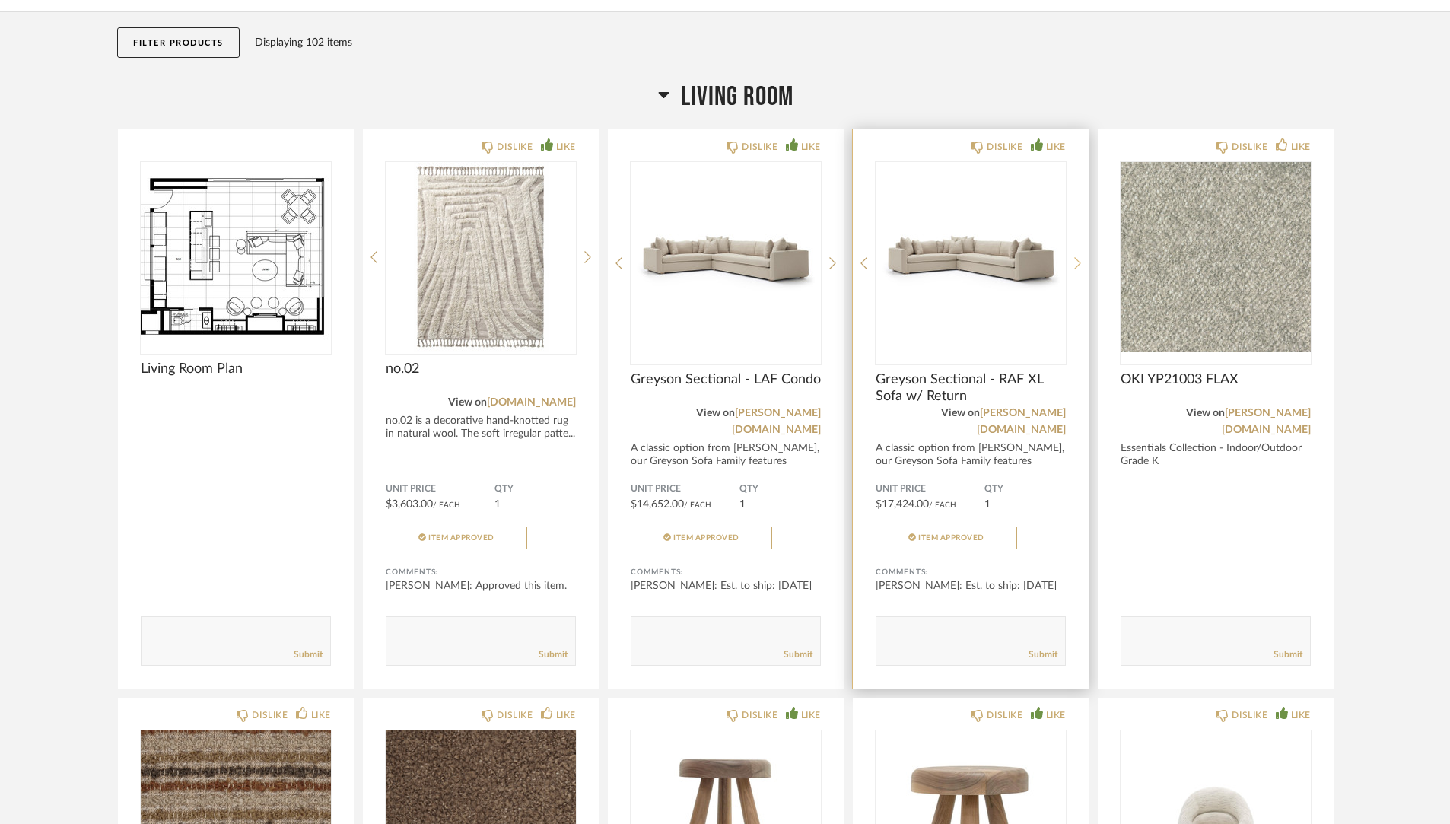
click at [1074, 260] on icon at bounding box center [1077, 263] width 7 height 14
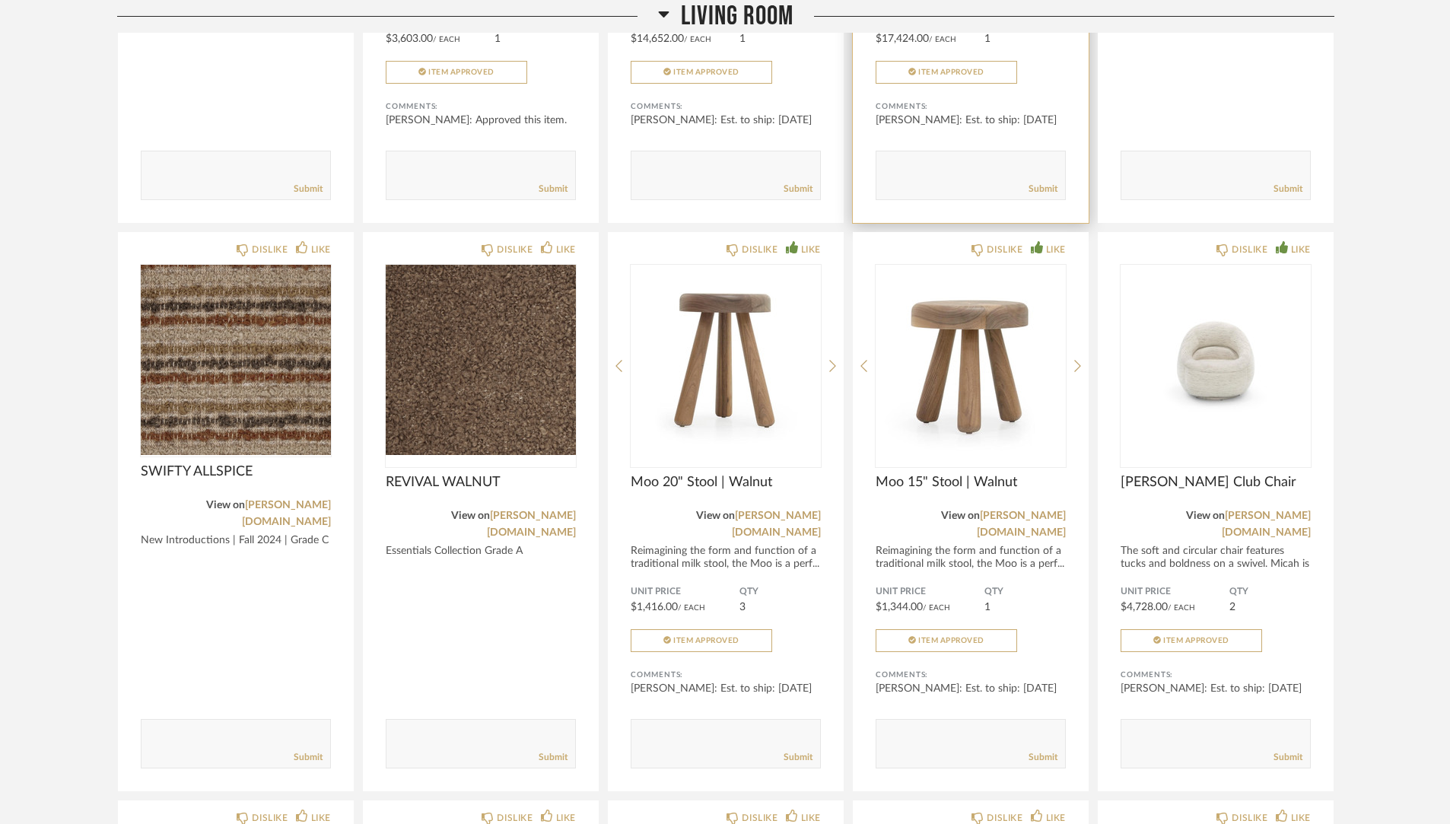
scroll to position [643, 0]
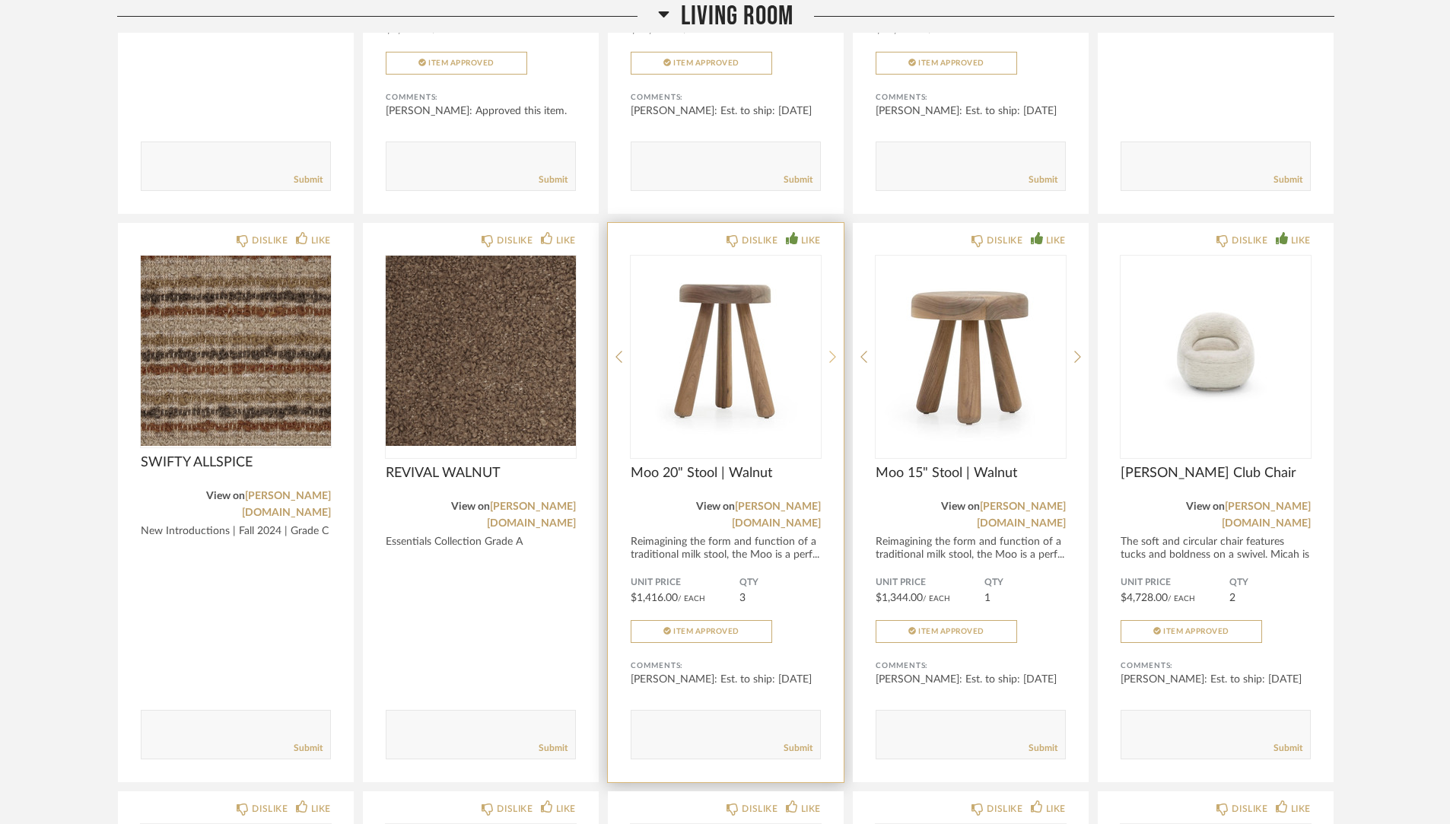
click at [830, 350] on icon at bounding box center [832, 357] width 7 height 14
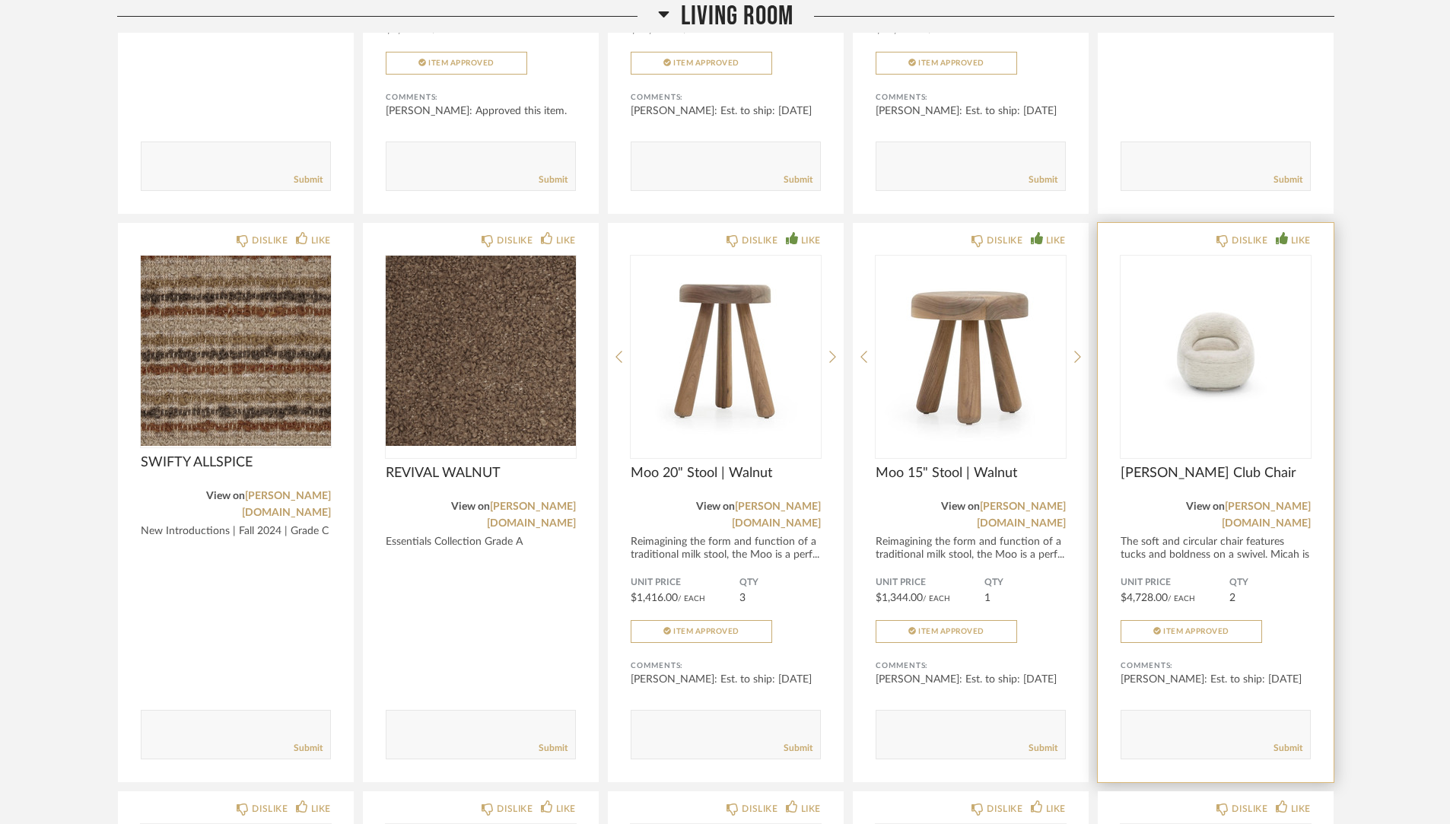
click at [1232, 348] on img "0" at bounding box center [1215, 351] width 190 height 190
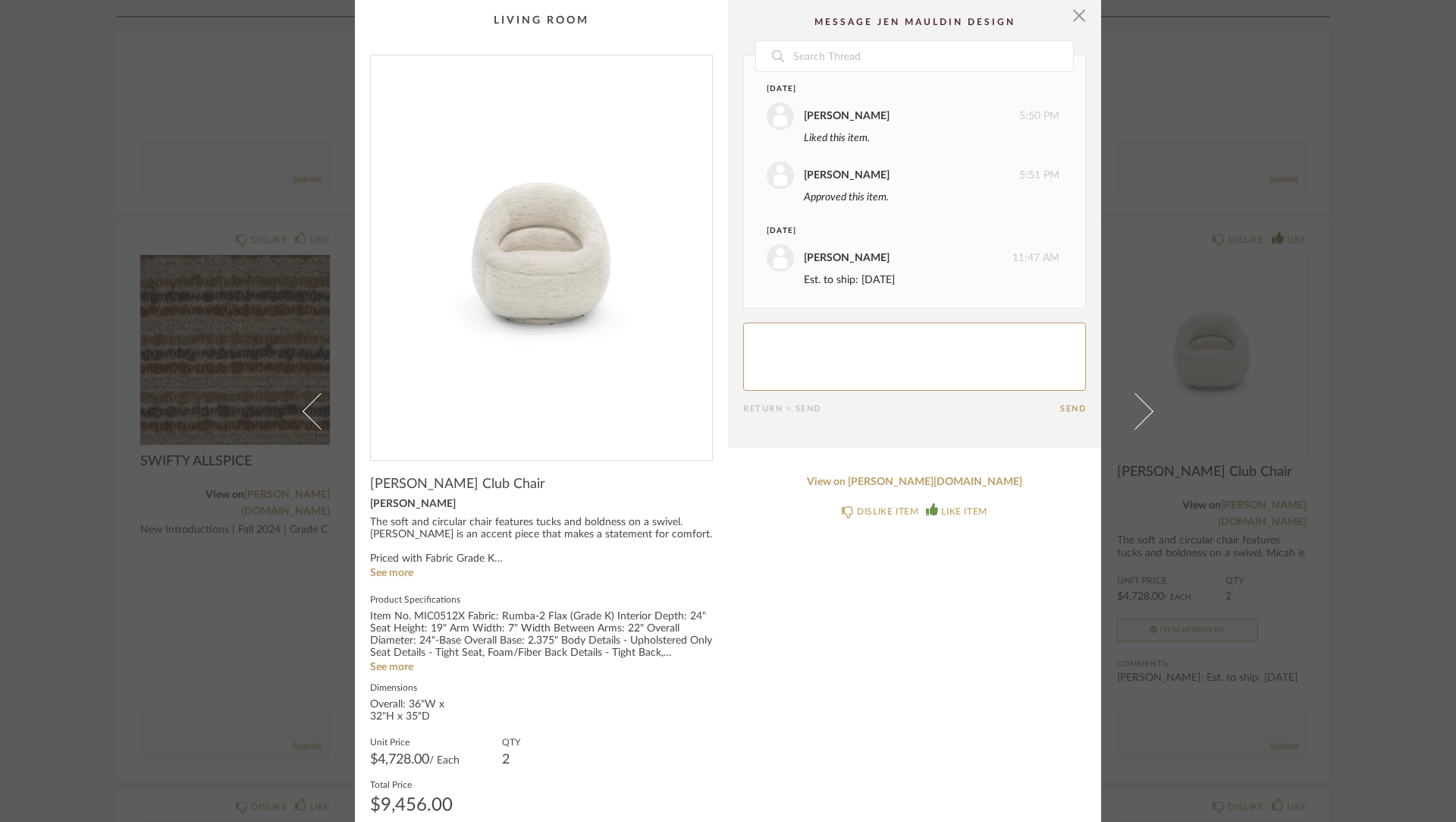
scroll to position [49, 0]
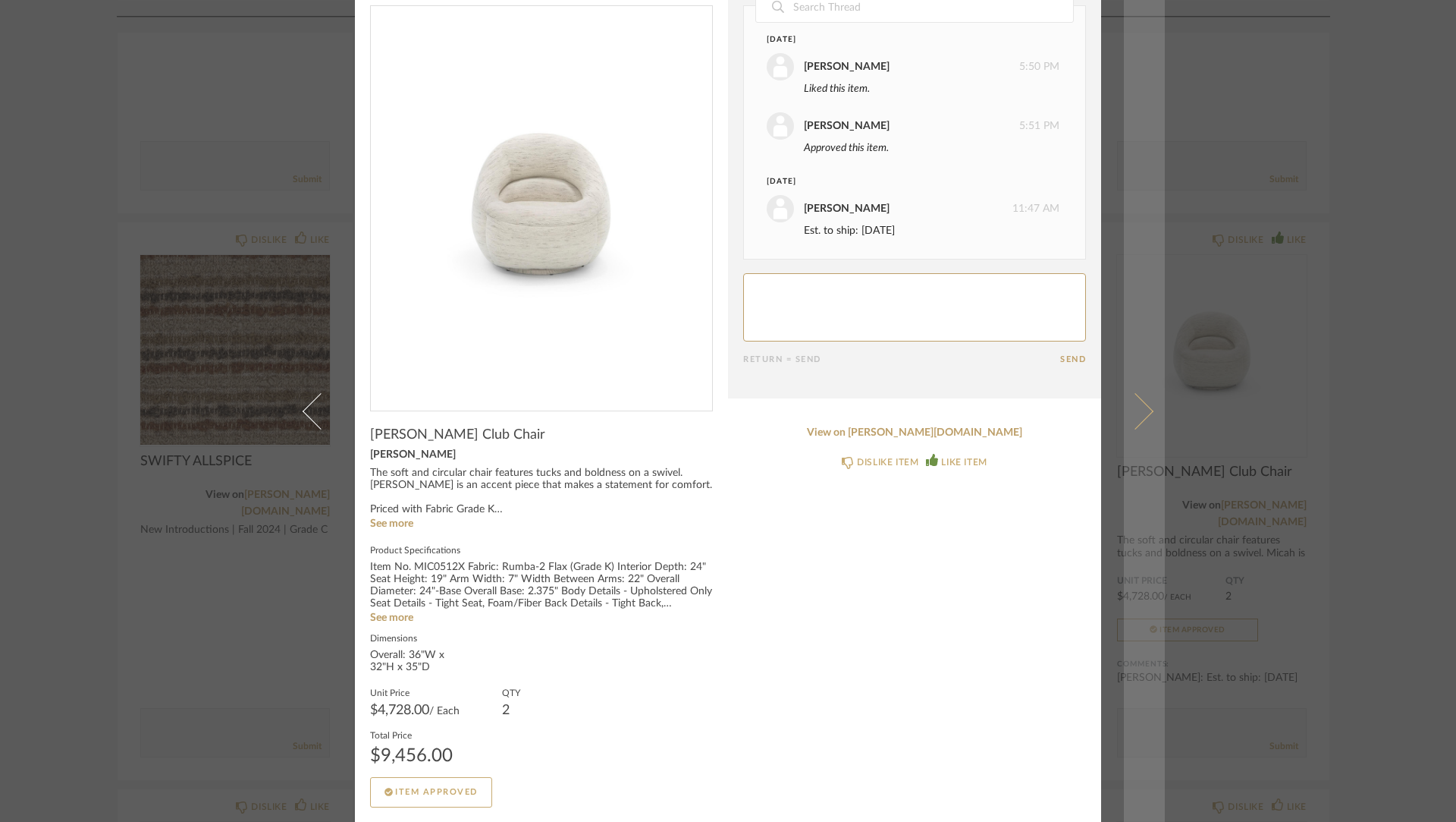
click at [1147, 418] on link at bounding box center [1144, 411] width 41 height 822
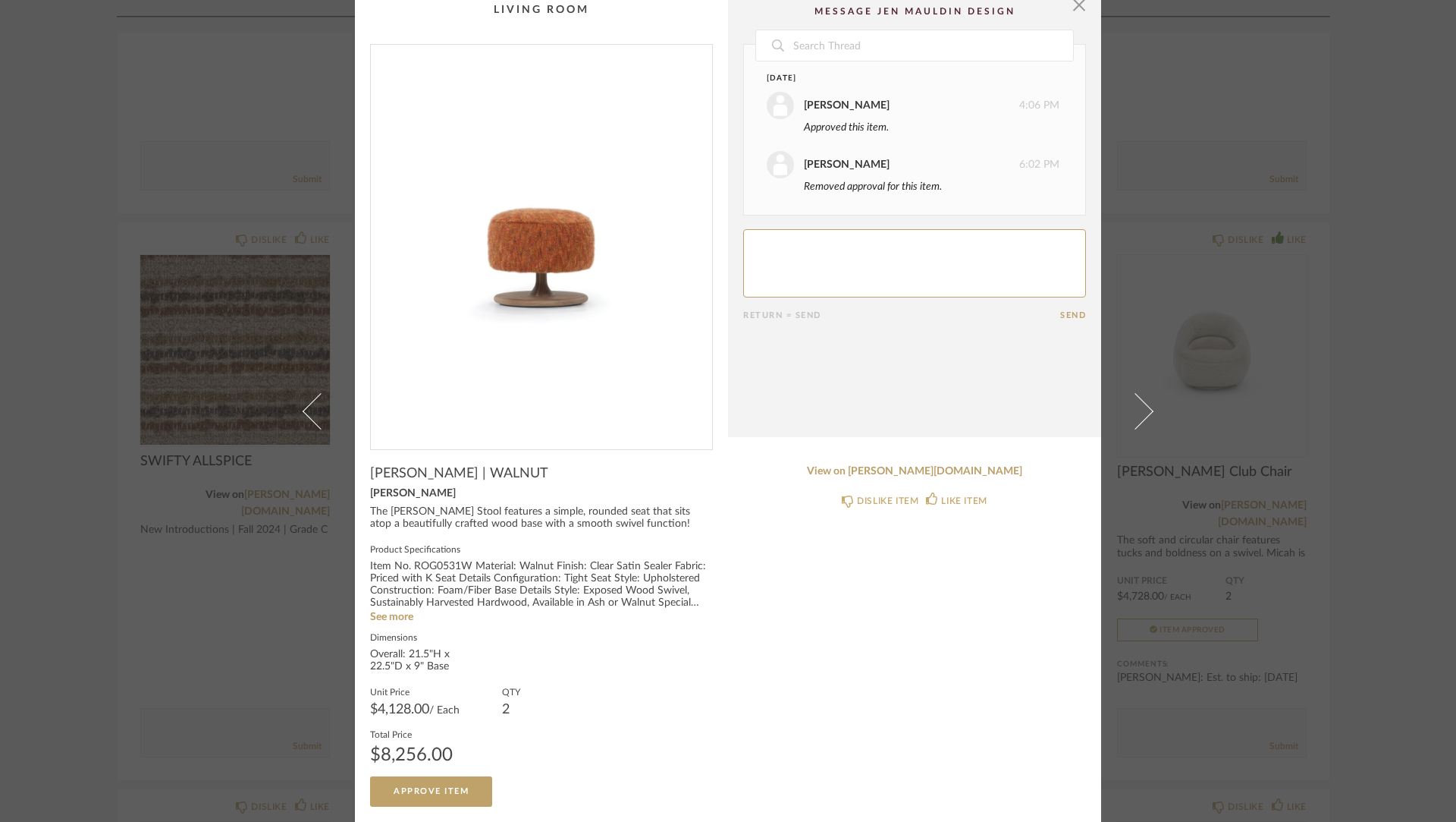
scroll to position [0, 0]
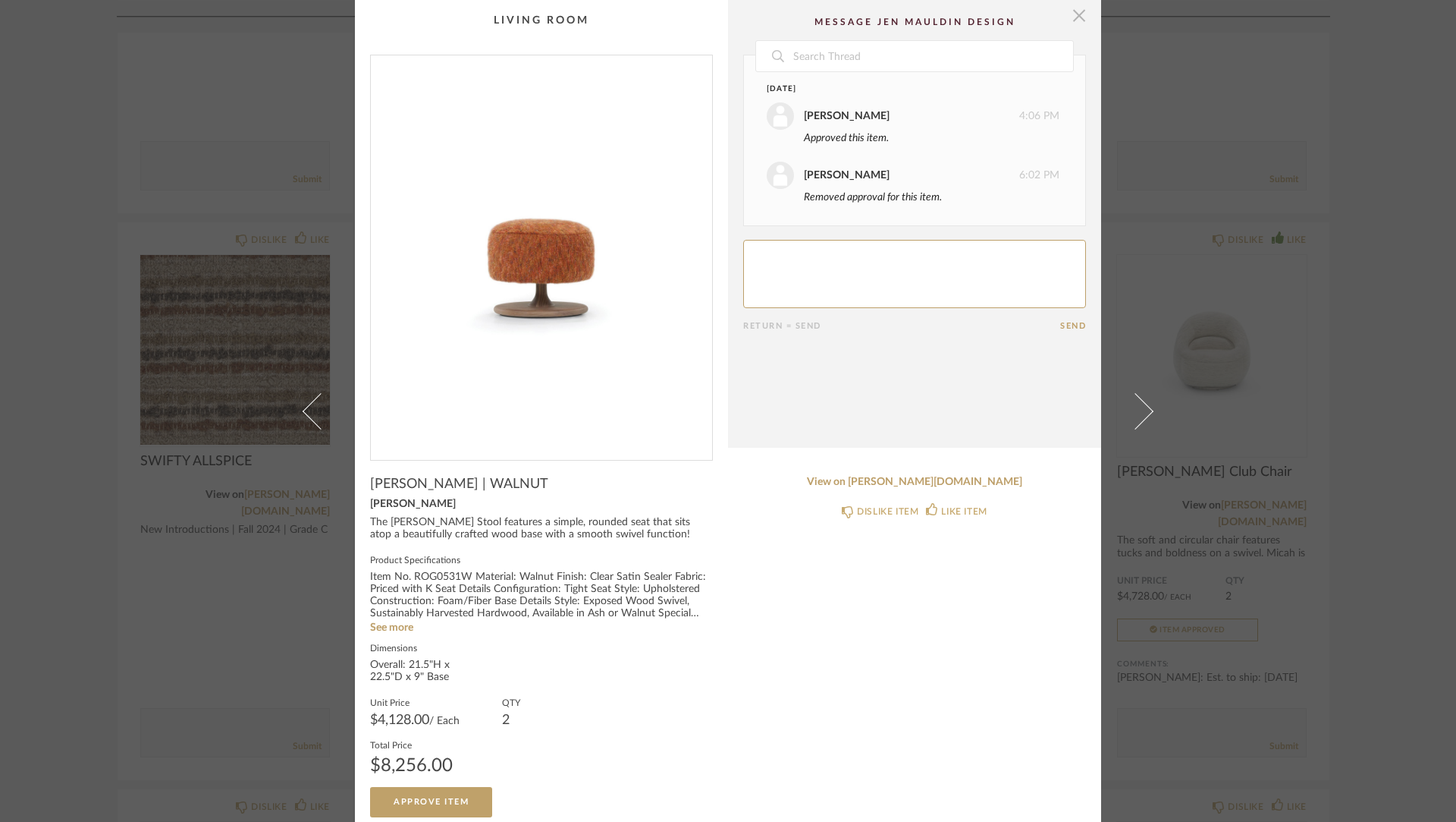
click at [1074, 18] on span "button" at bounding box center [1079, 15] width 30 height 30
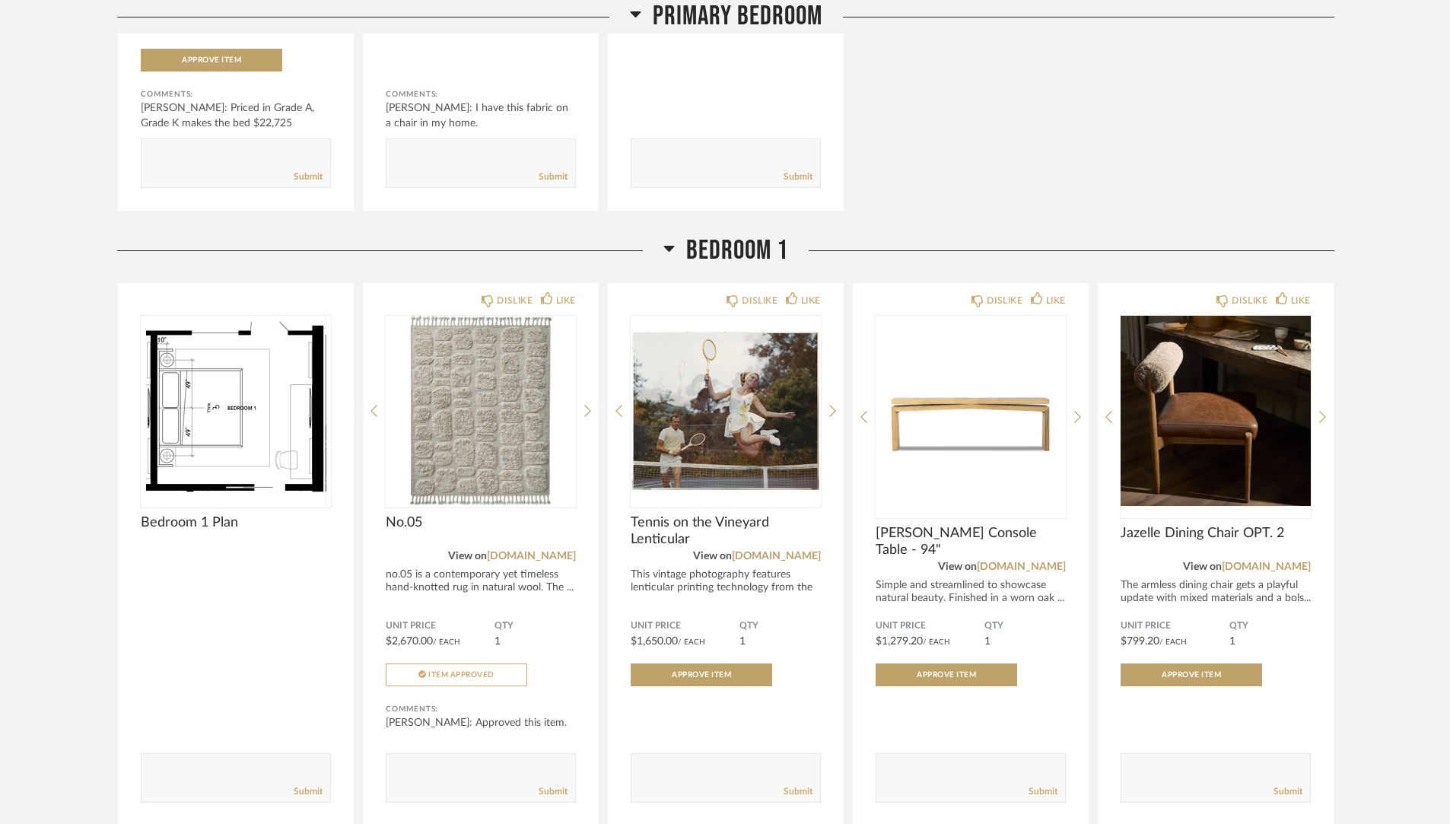
scroll to position [5434, 0]
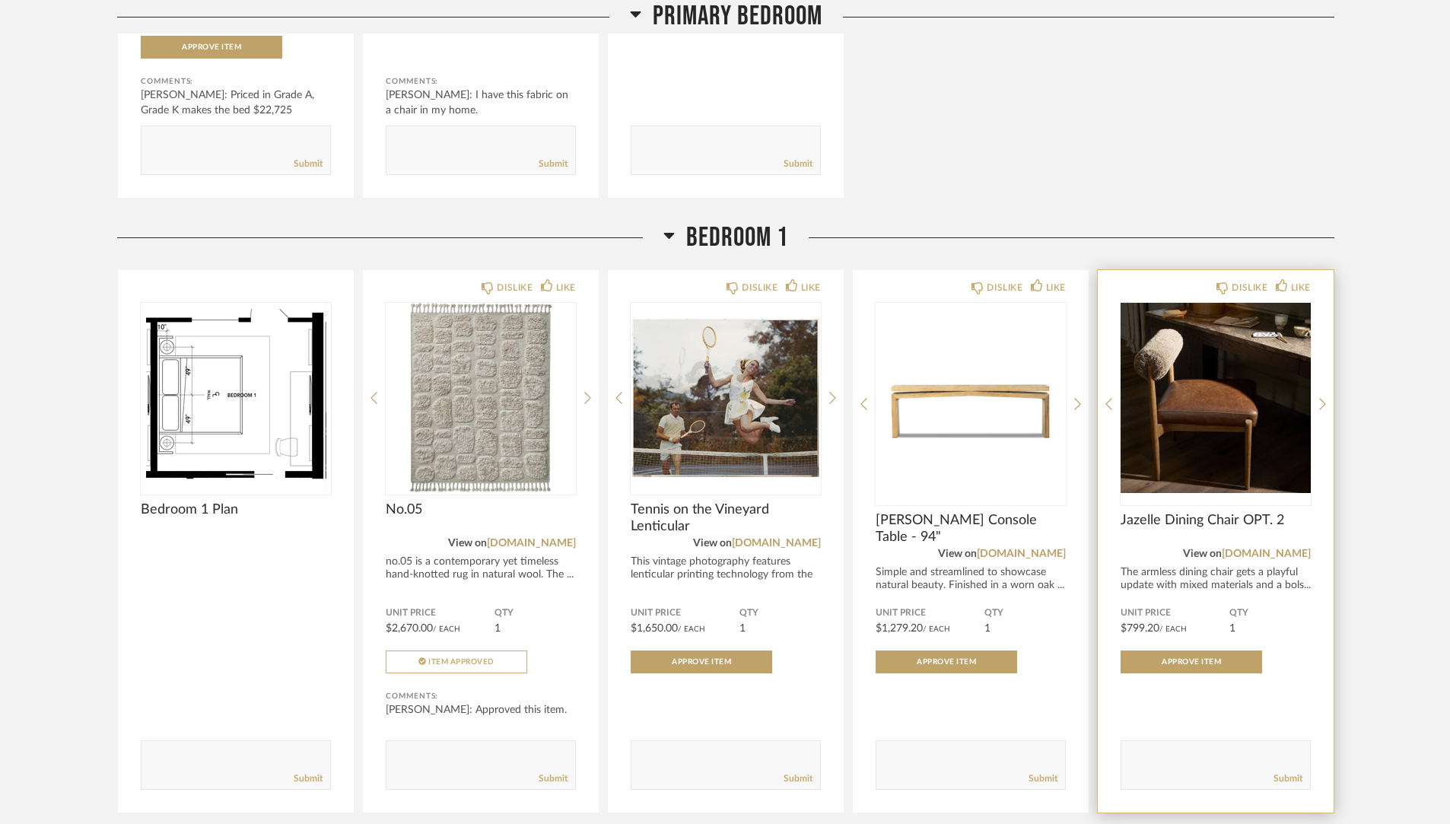
click at [1316, 332] on div "DISLIKE LIKE Jazelle Dining Chair OPT. 2 View on fourhands.com The armless dini…" at bounding box center [1215, 541] width 236 height 542
click at [1322, 397] on icon at bounding box center [1322, 404] width 7 height 14
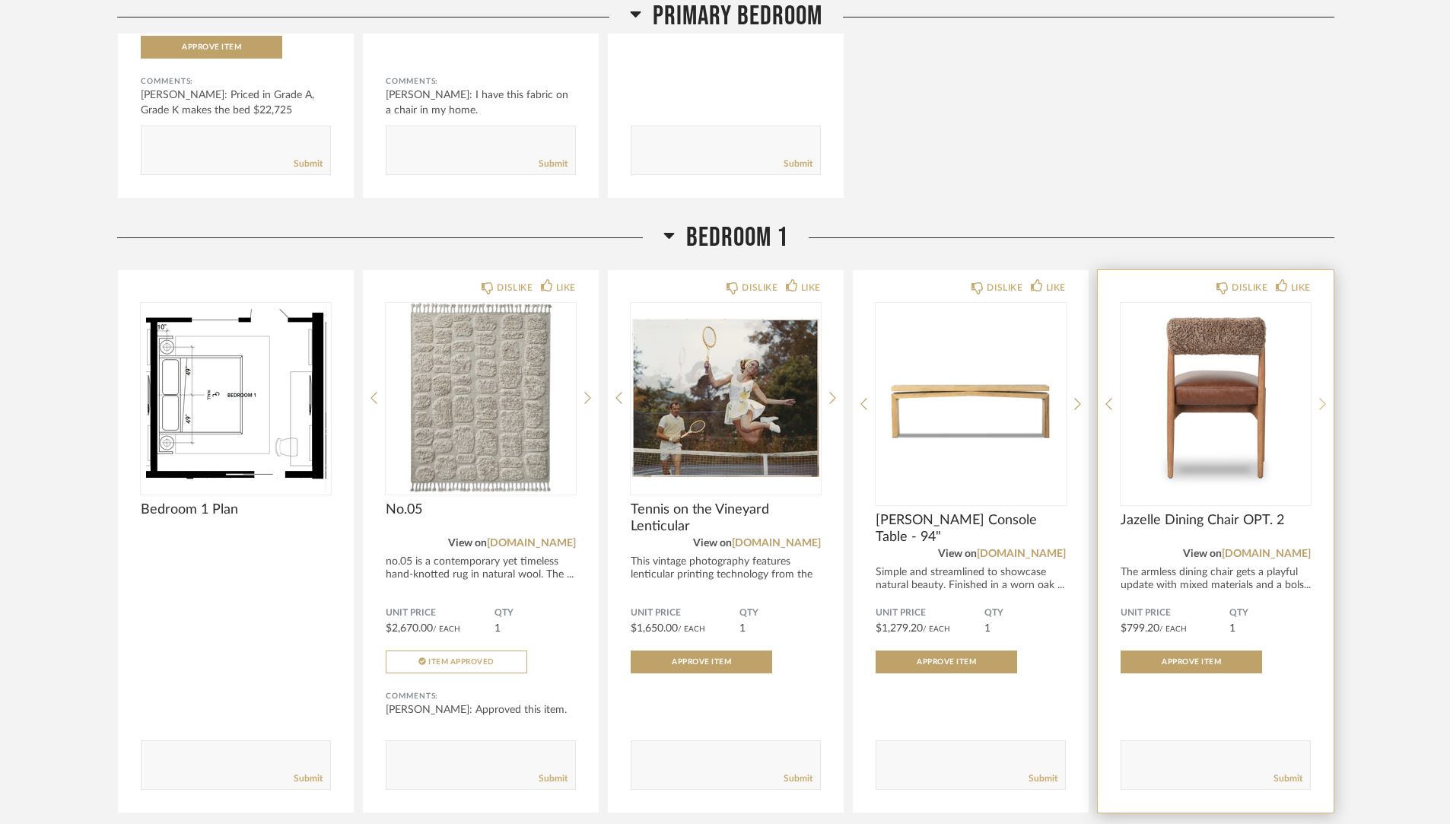
click at [1322, 397] on icon at bounding box center [1322, 404] width 7 height 14
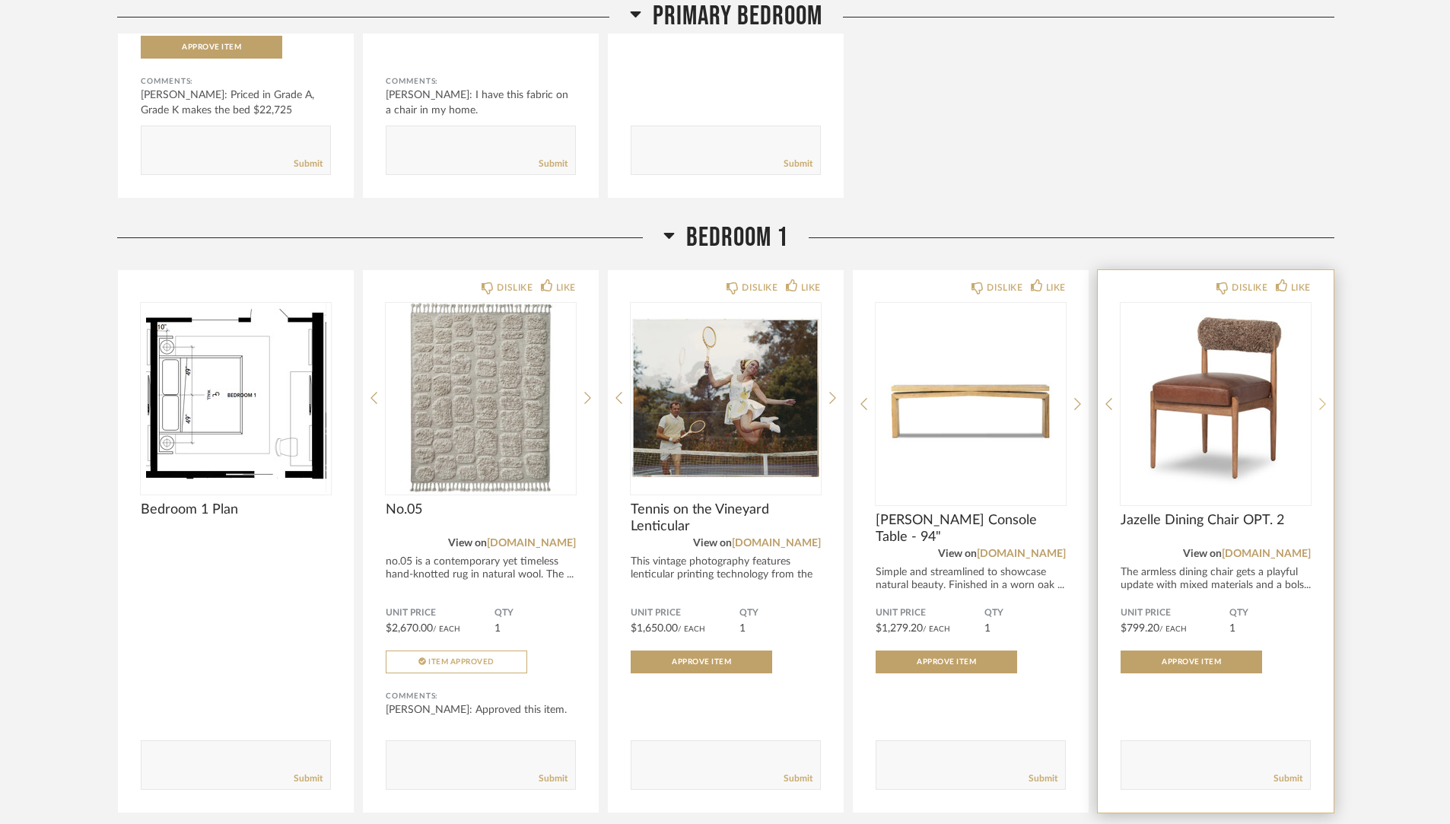
click at [1322, 397] on icon at bounding box center [1322, 404] width 7 height 14
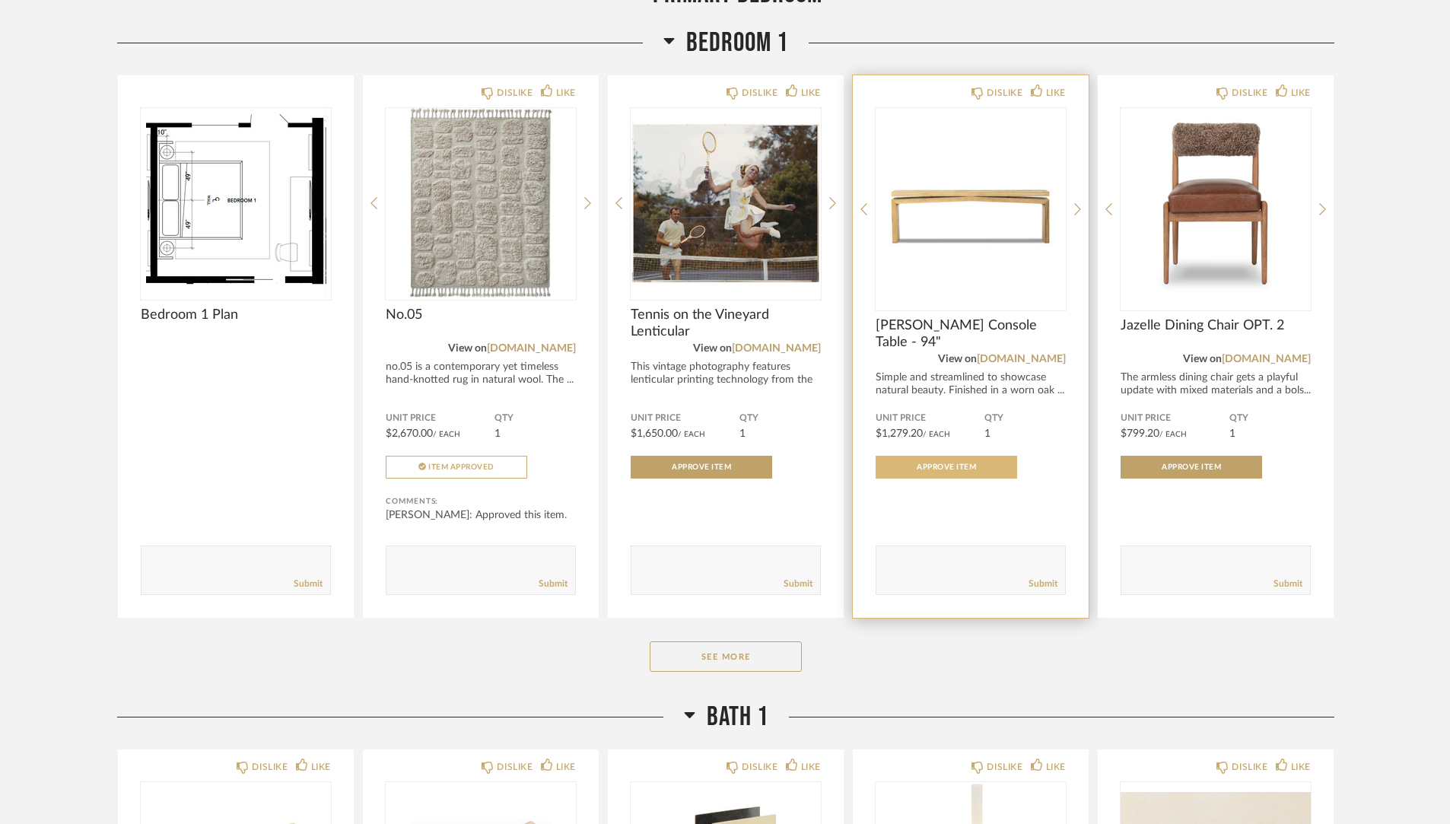
scroll to position [5634, 0]
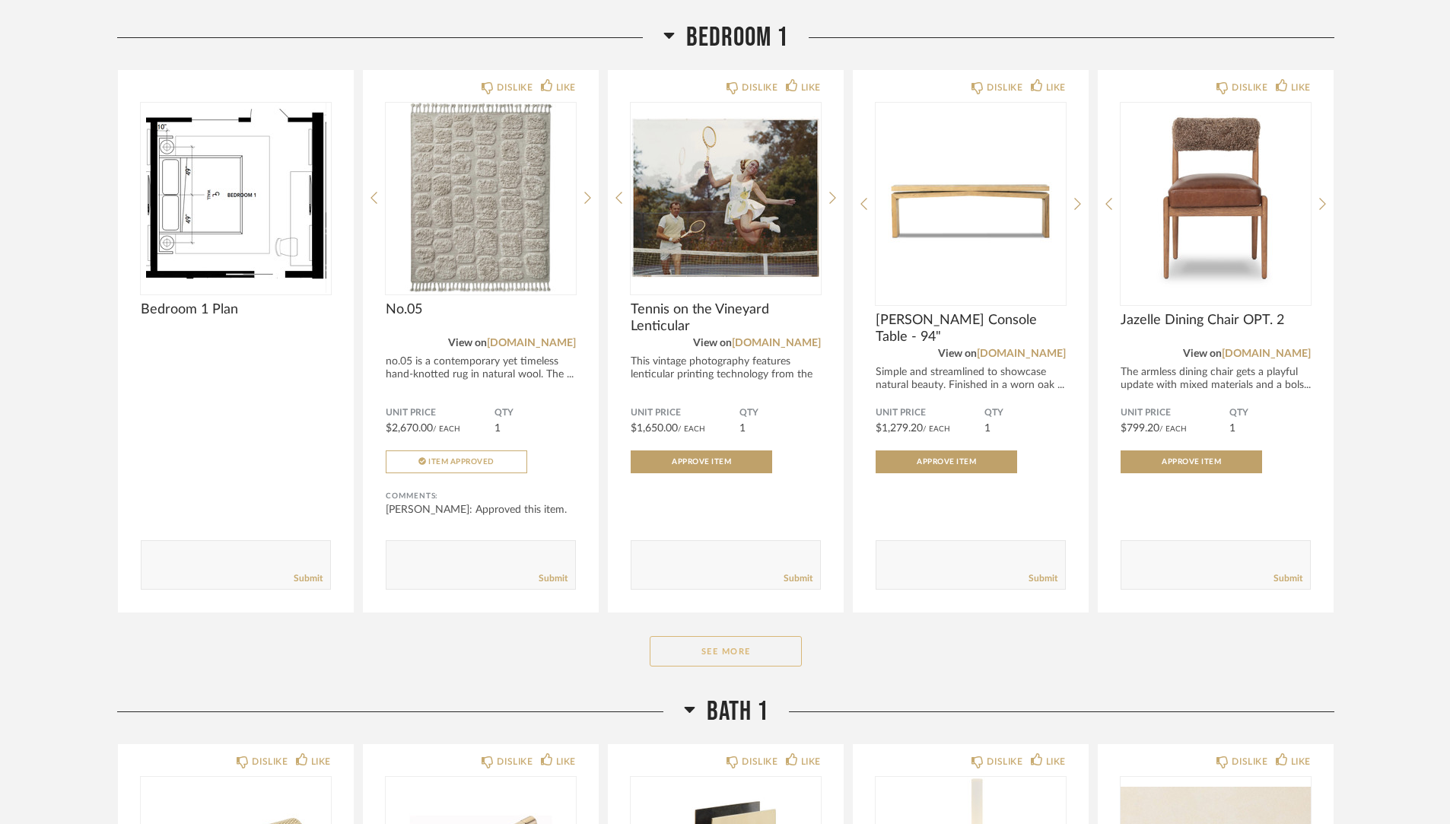
click at [754, 636] on button "See More" at bounding box center [725, 651] width 152 height 30
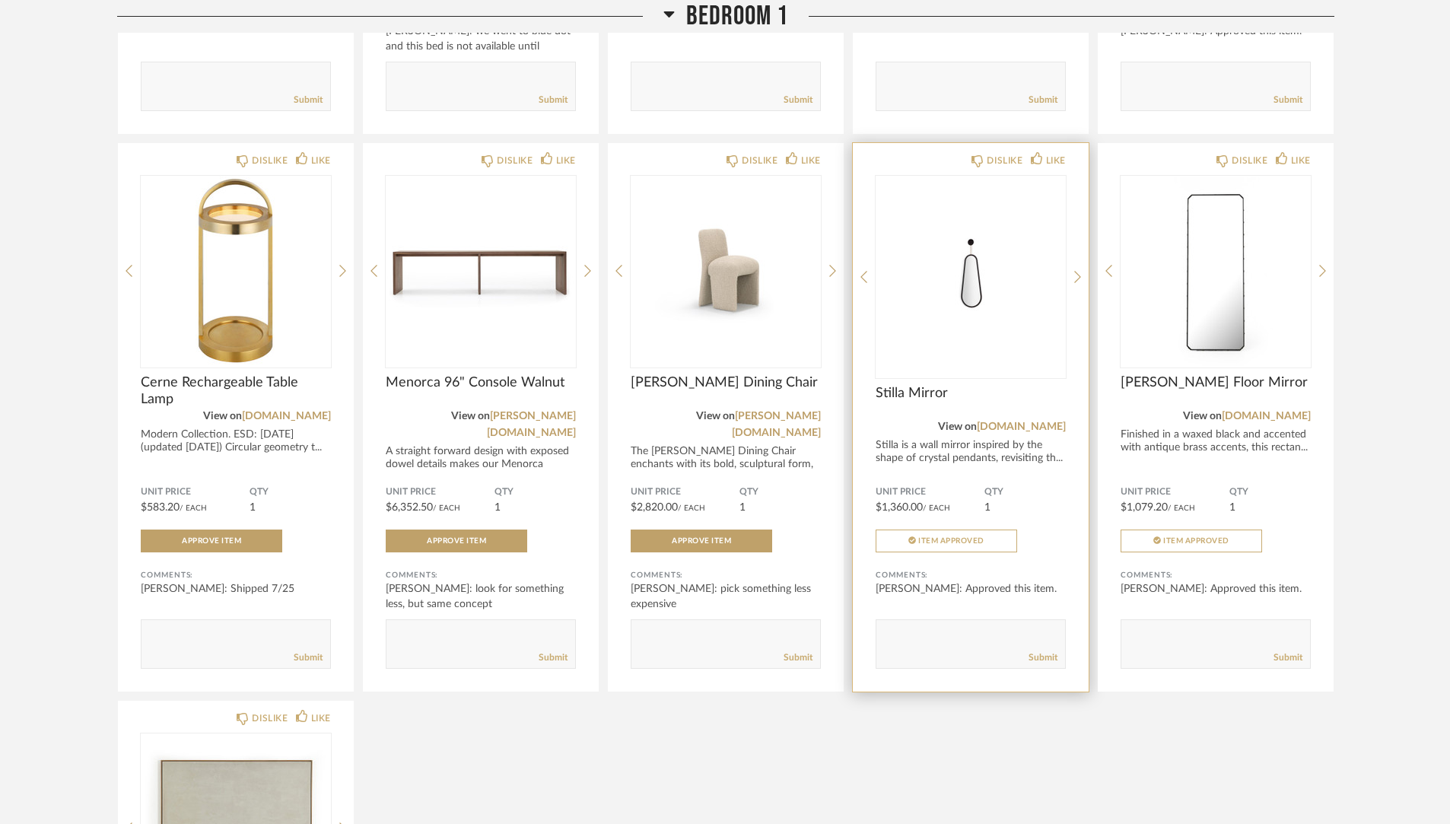
scroll to position [6665, 0]
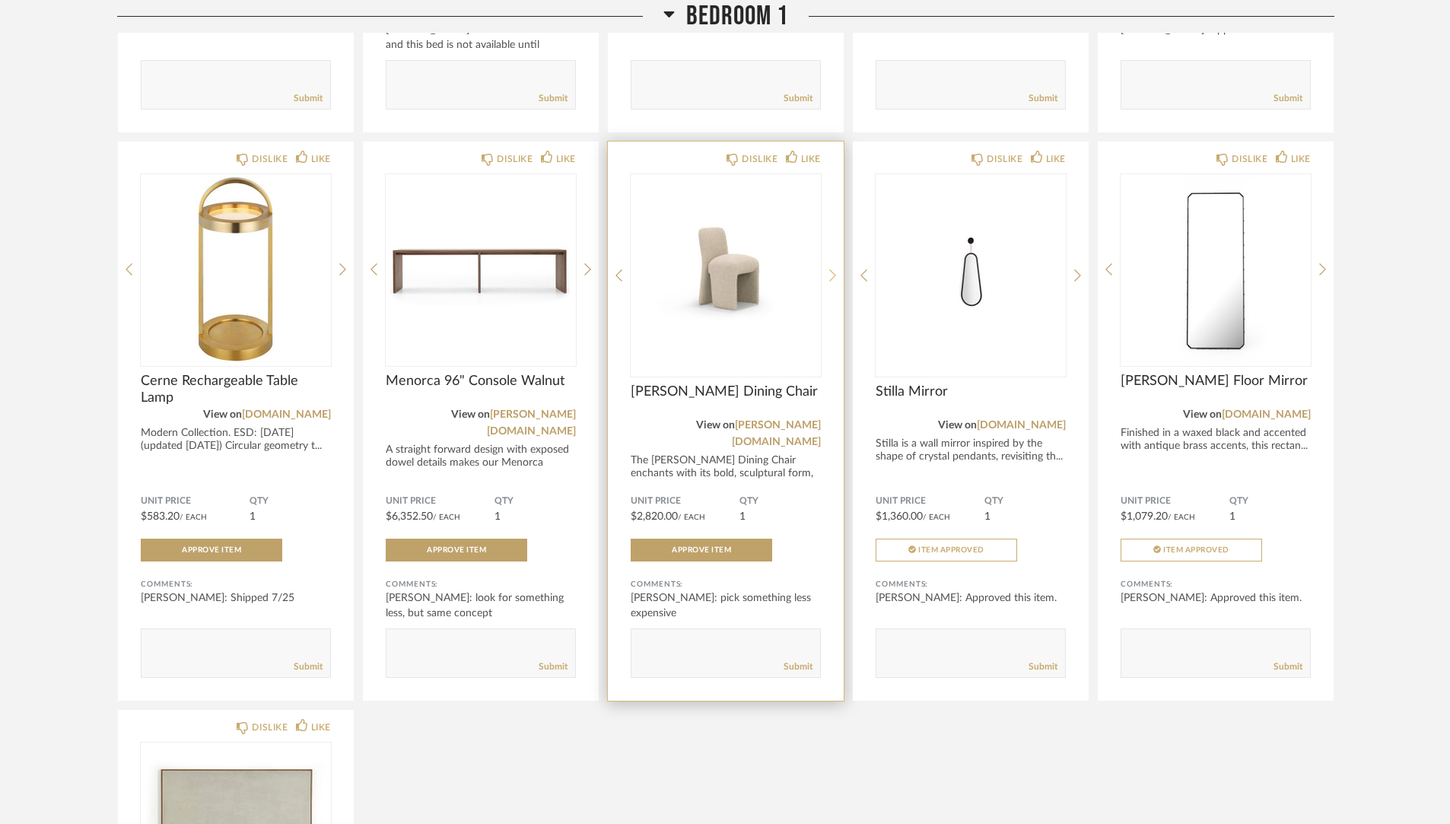
click at [832, 268] on icon at bounding box center [832, 275] width 7 height 14
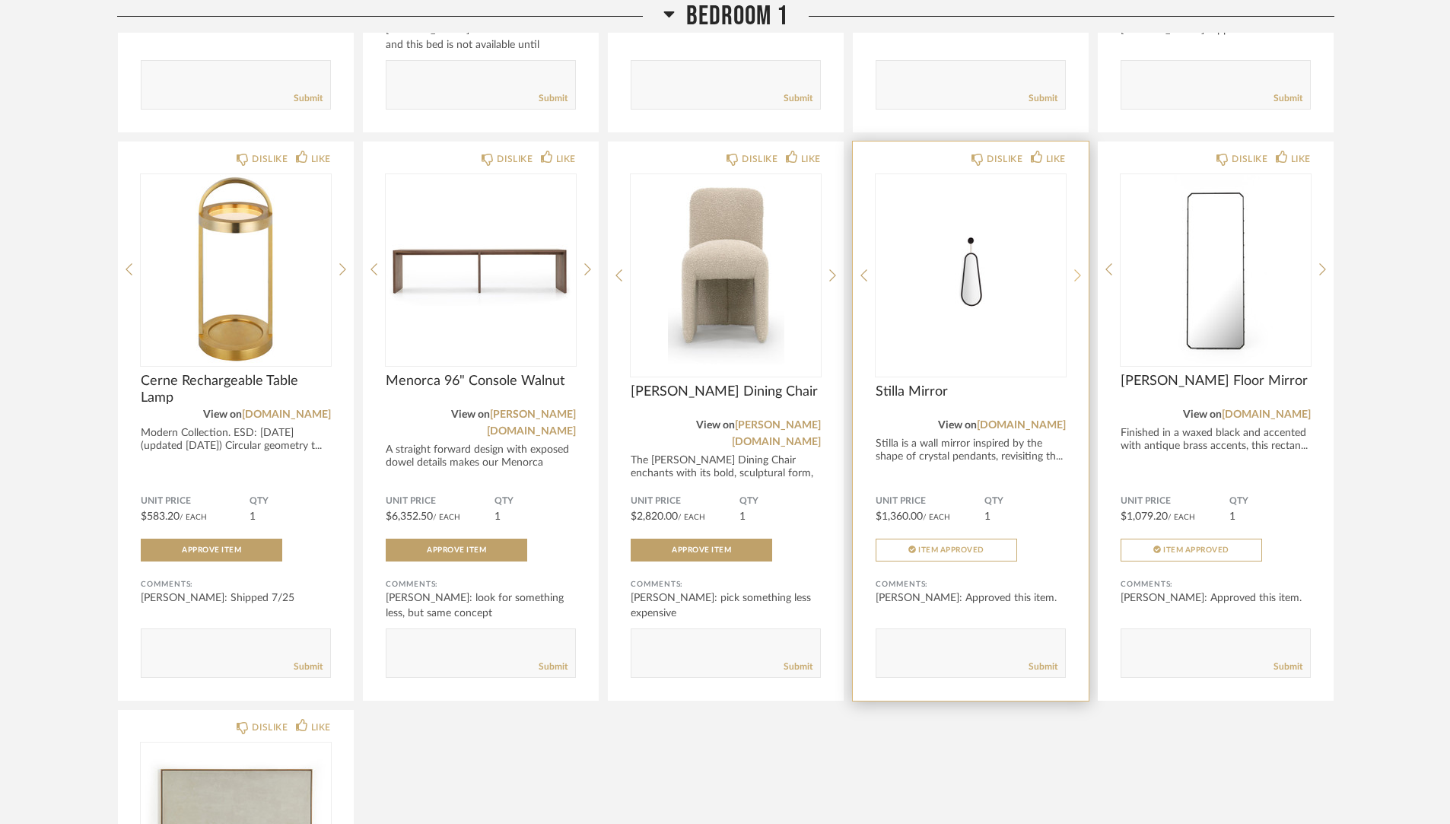
click at [1077, 268] on icon at bounding box center [1077, 275] width 7 height 14
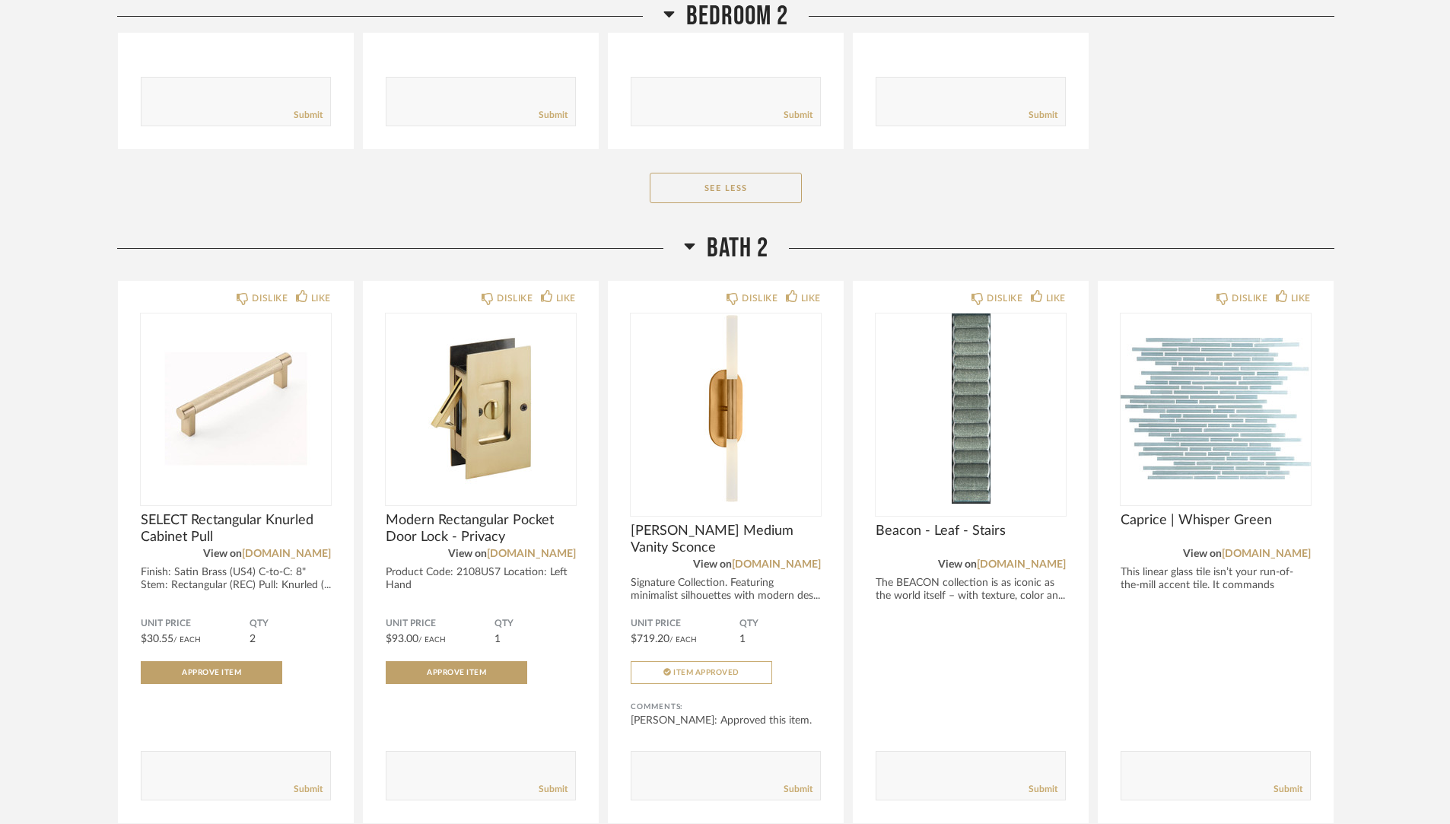
scroll to position [10782, 0]
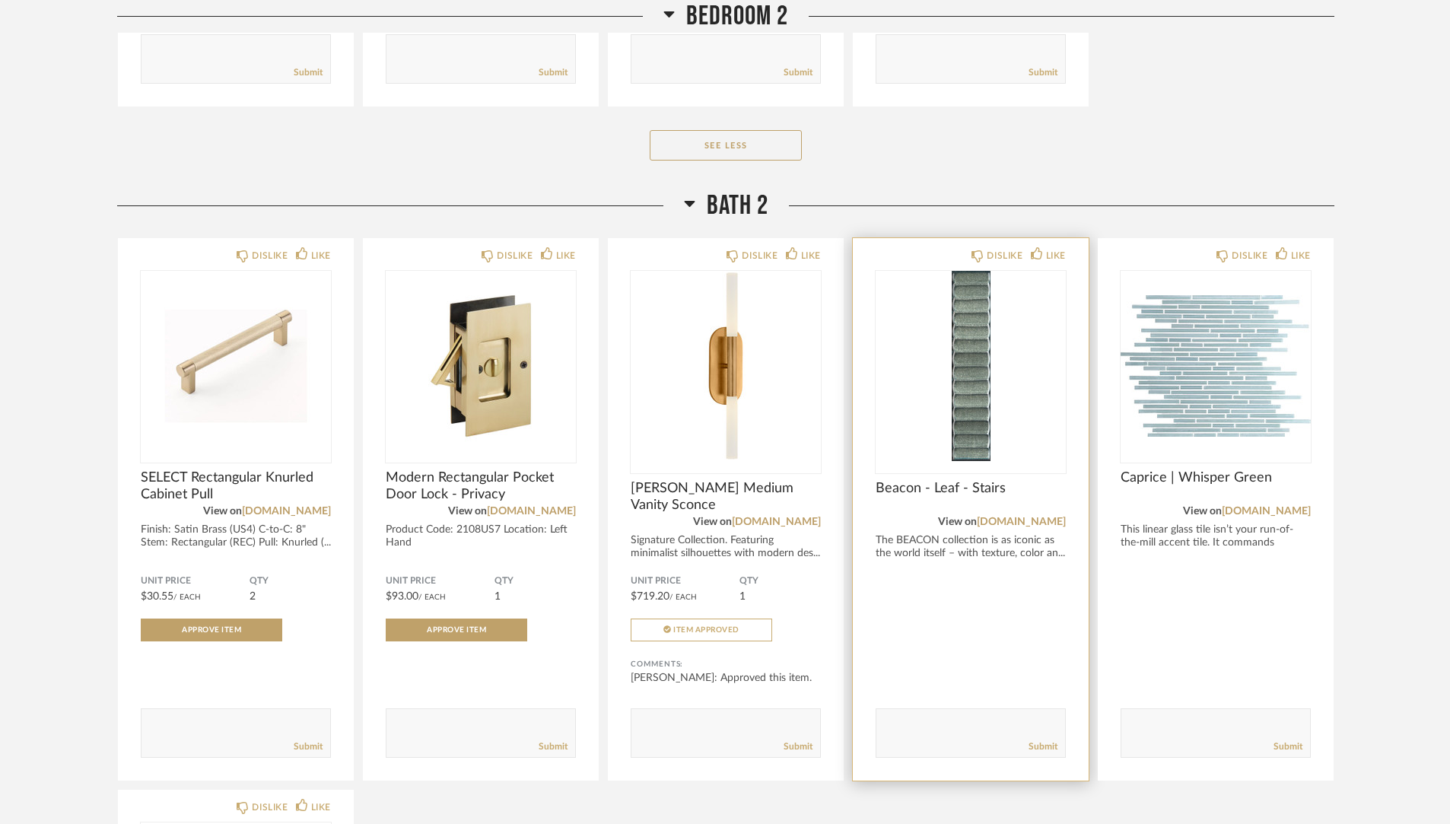
click at [964, 278] on img "0" at bounding box center [970, 366] width 190 height 190
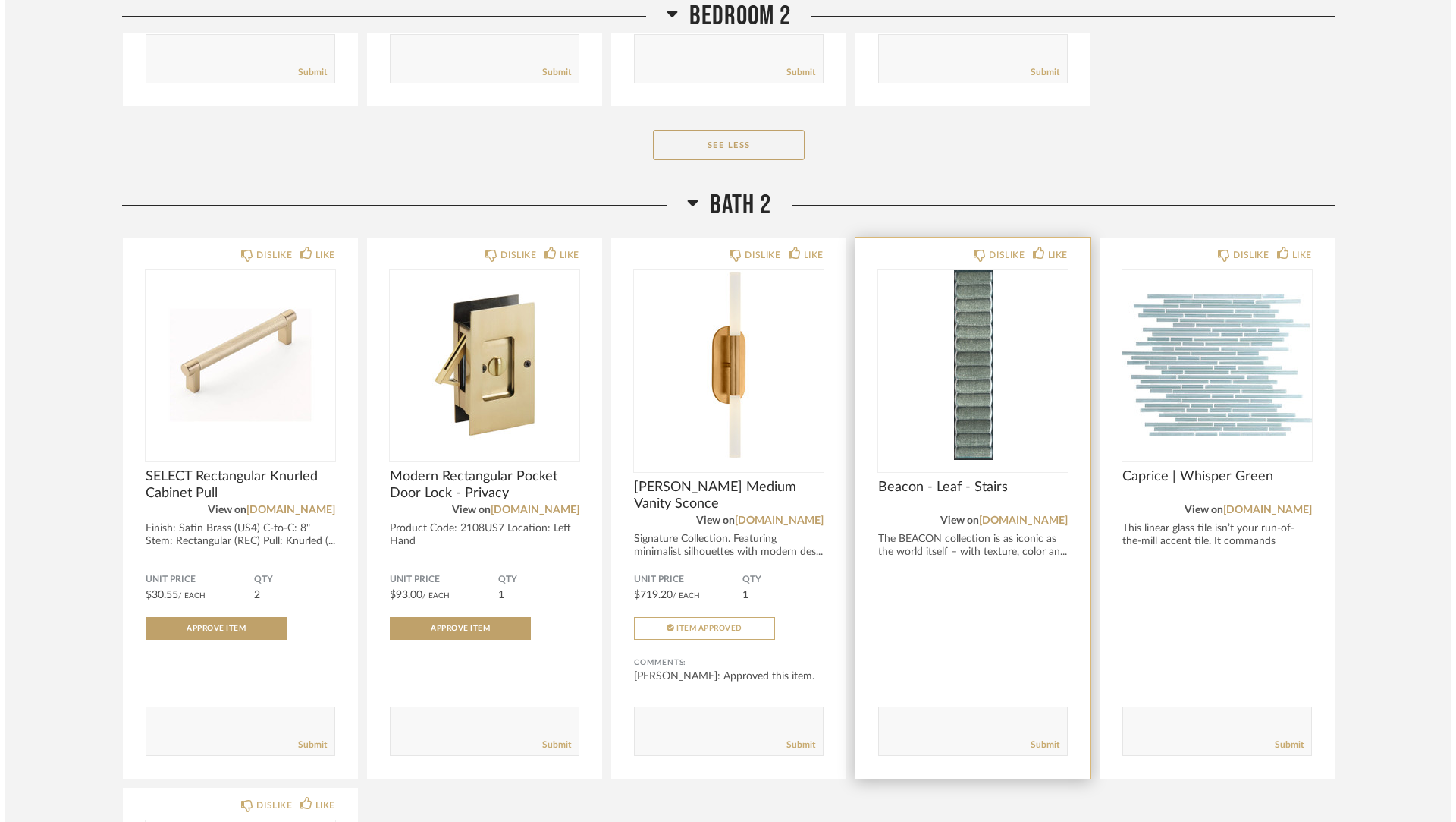
scroll to position [0, 0]
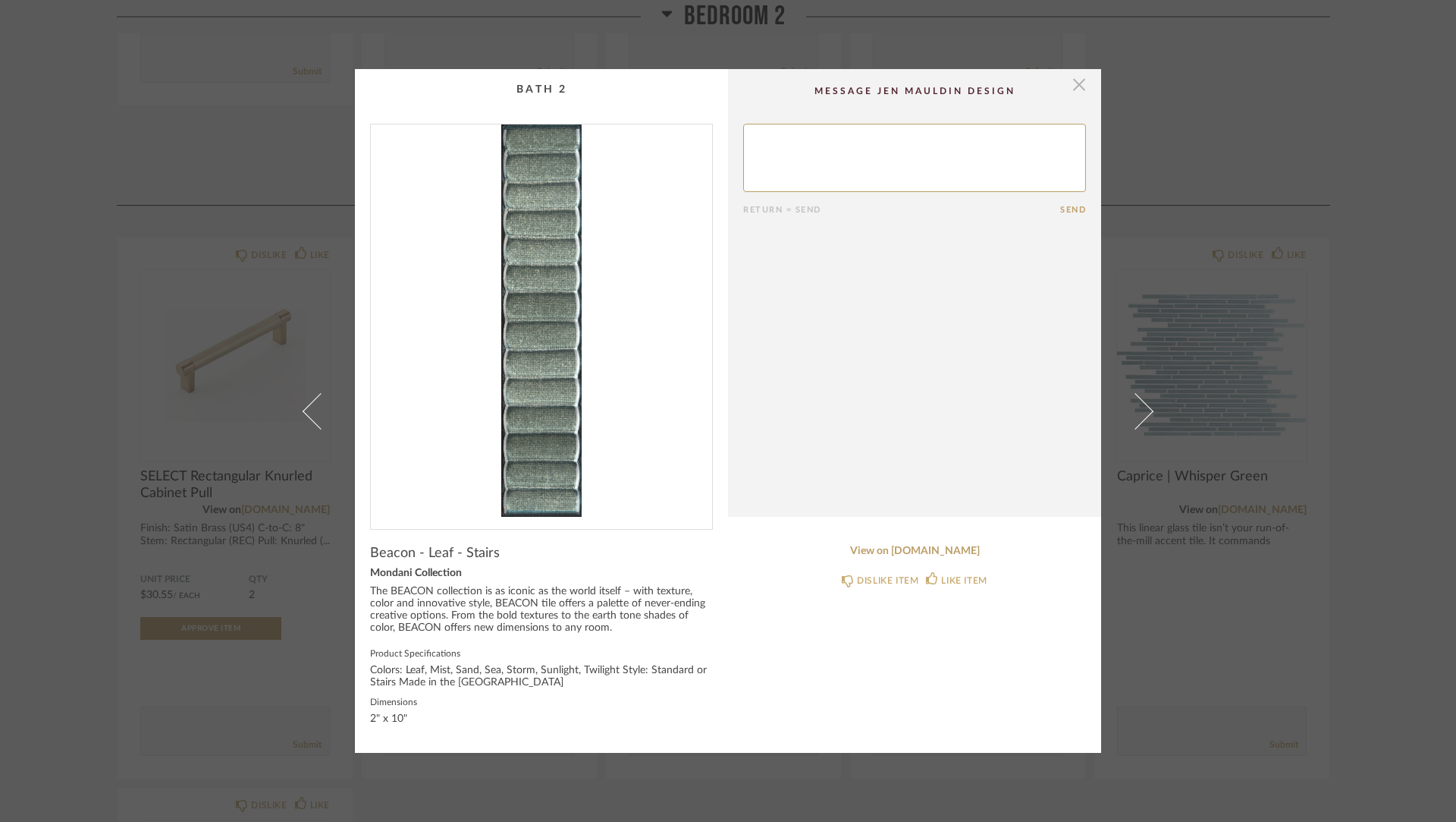
click at [1075, 85] on span "button" at bounding box center [1079, 84] width 30 height 30
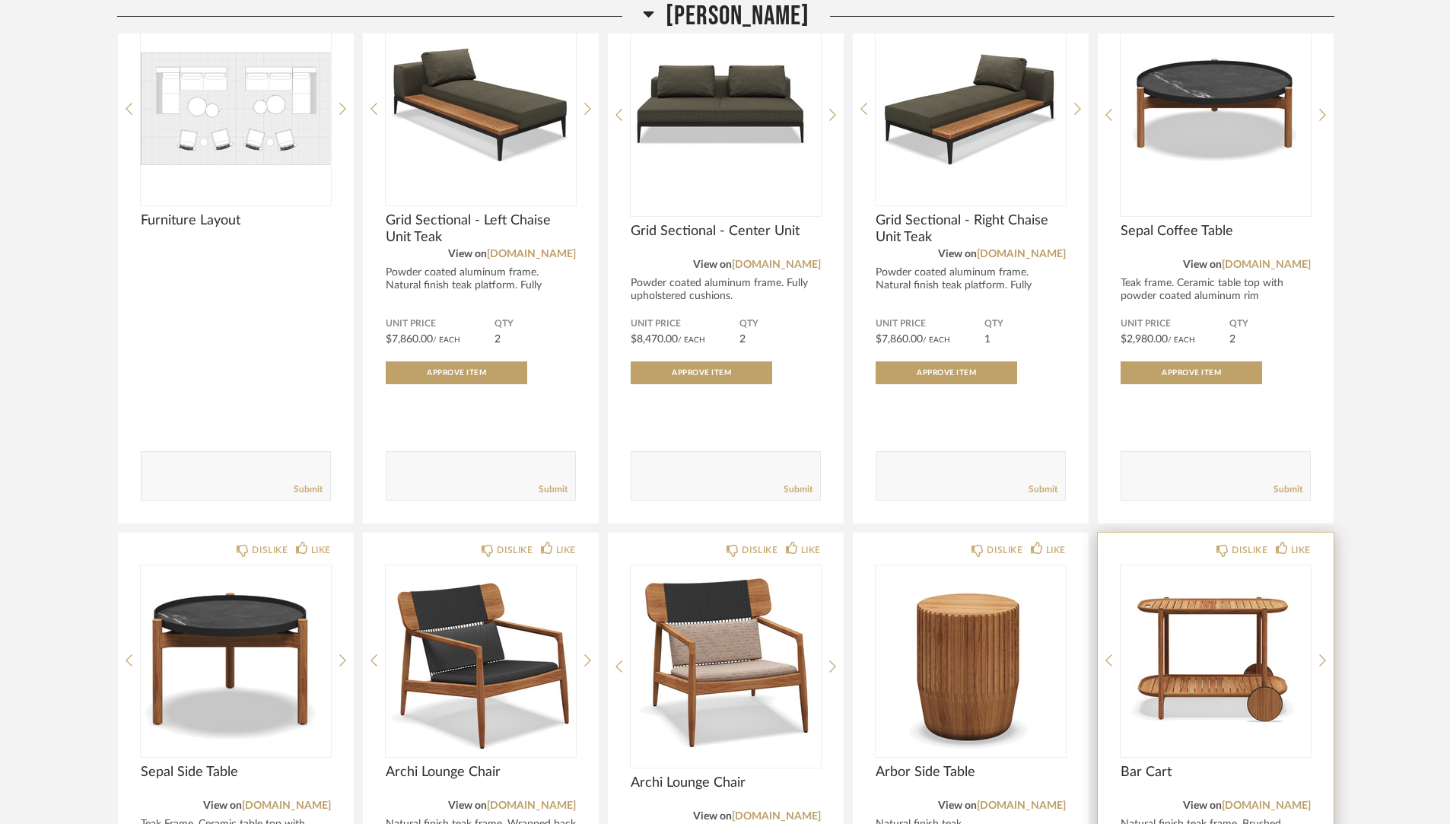
scroll to position [14027, 0]
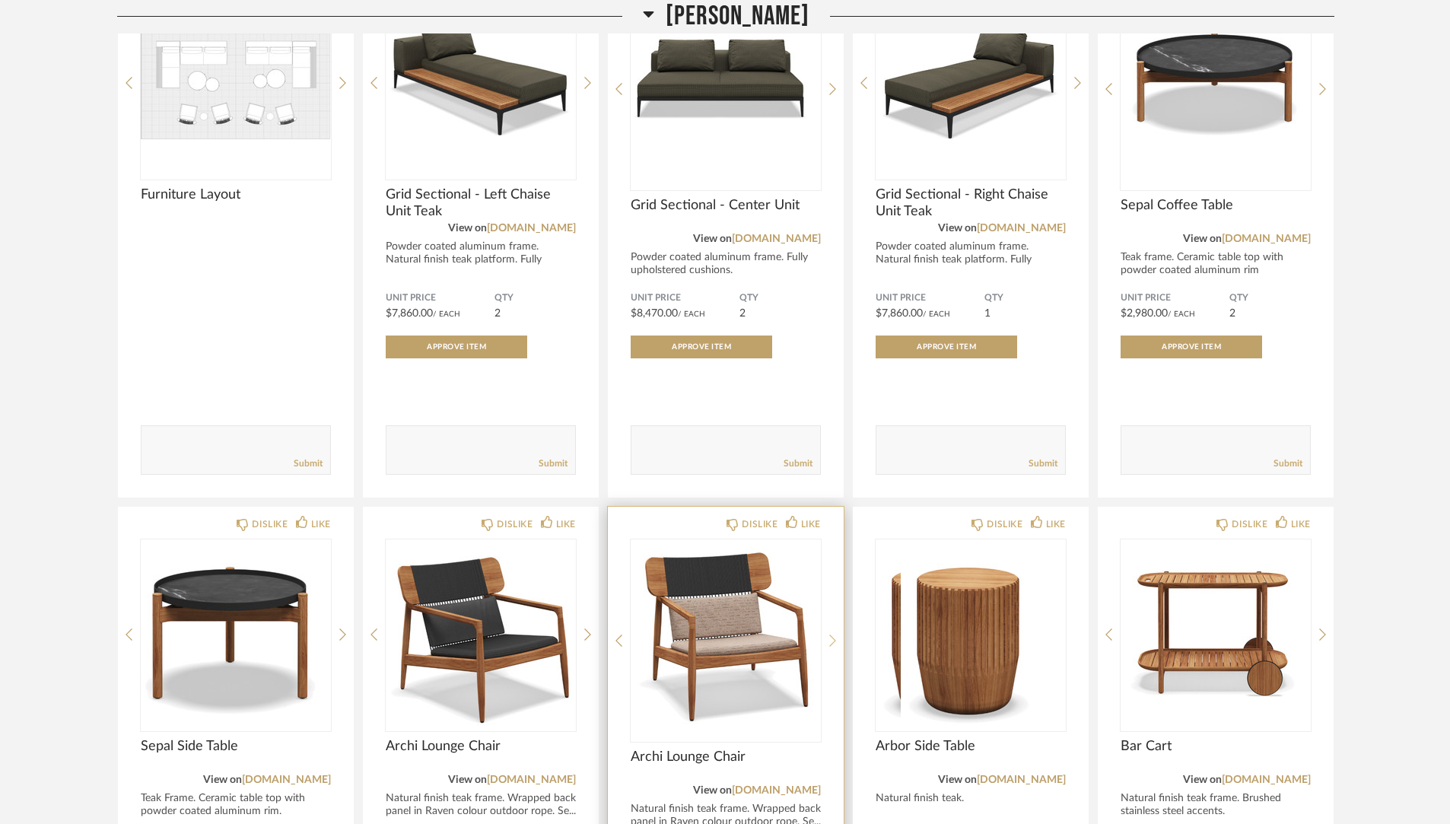
click at [831, 541] on div at bounding box center [832, 640] width 7 height 202
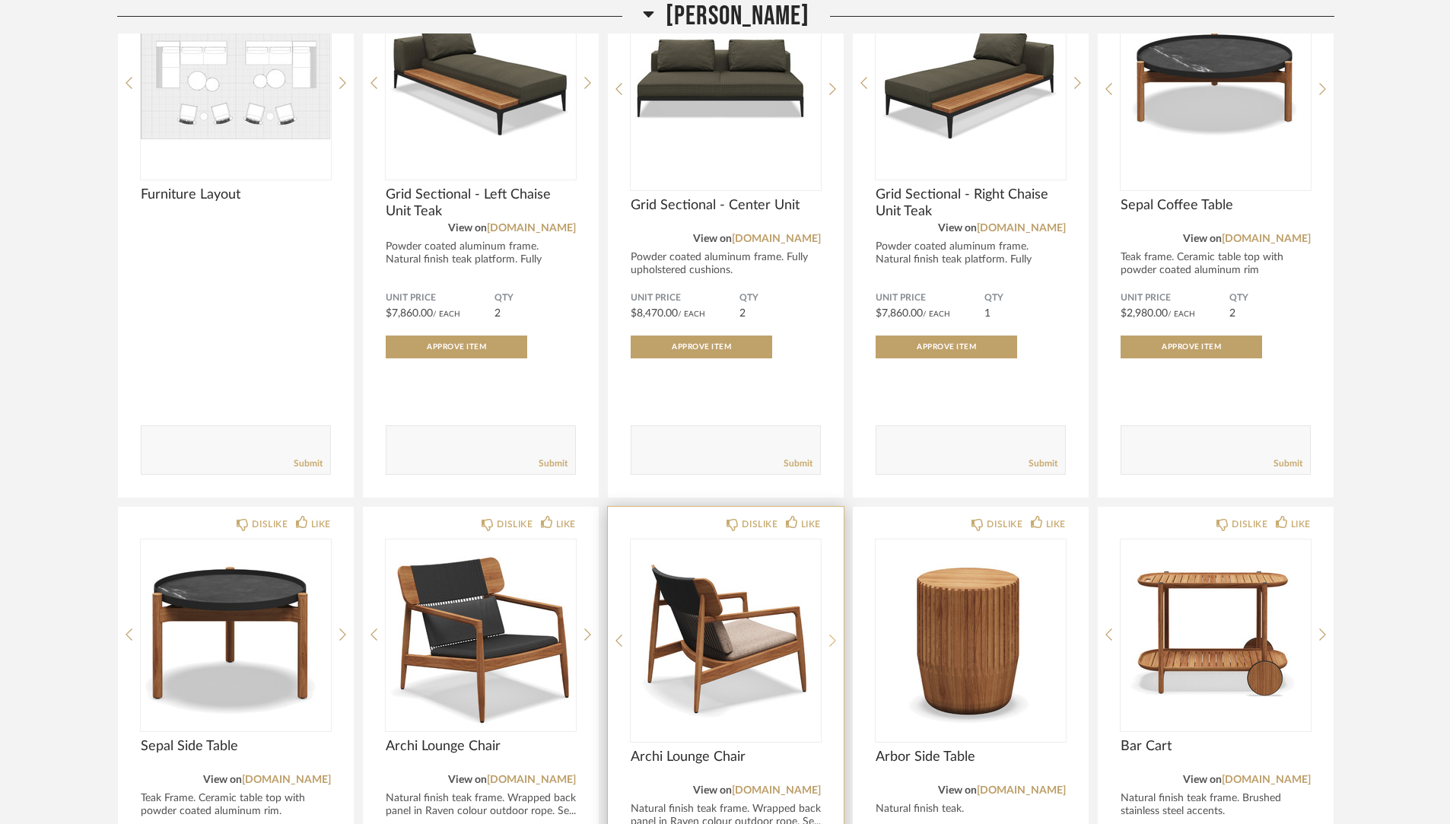
click at [831, 541] on div at bounding box center [832, 640] width 7 height 202
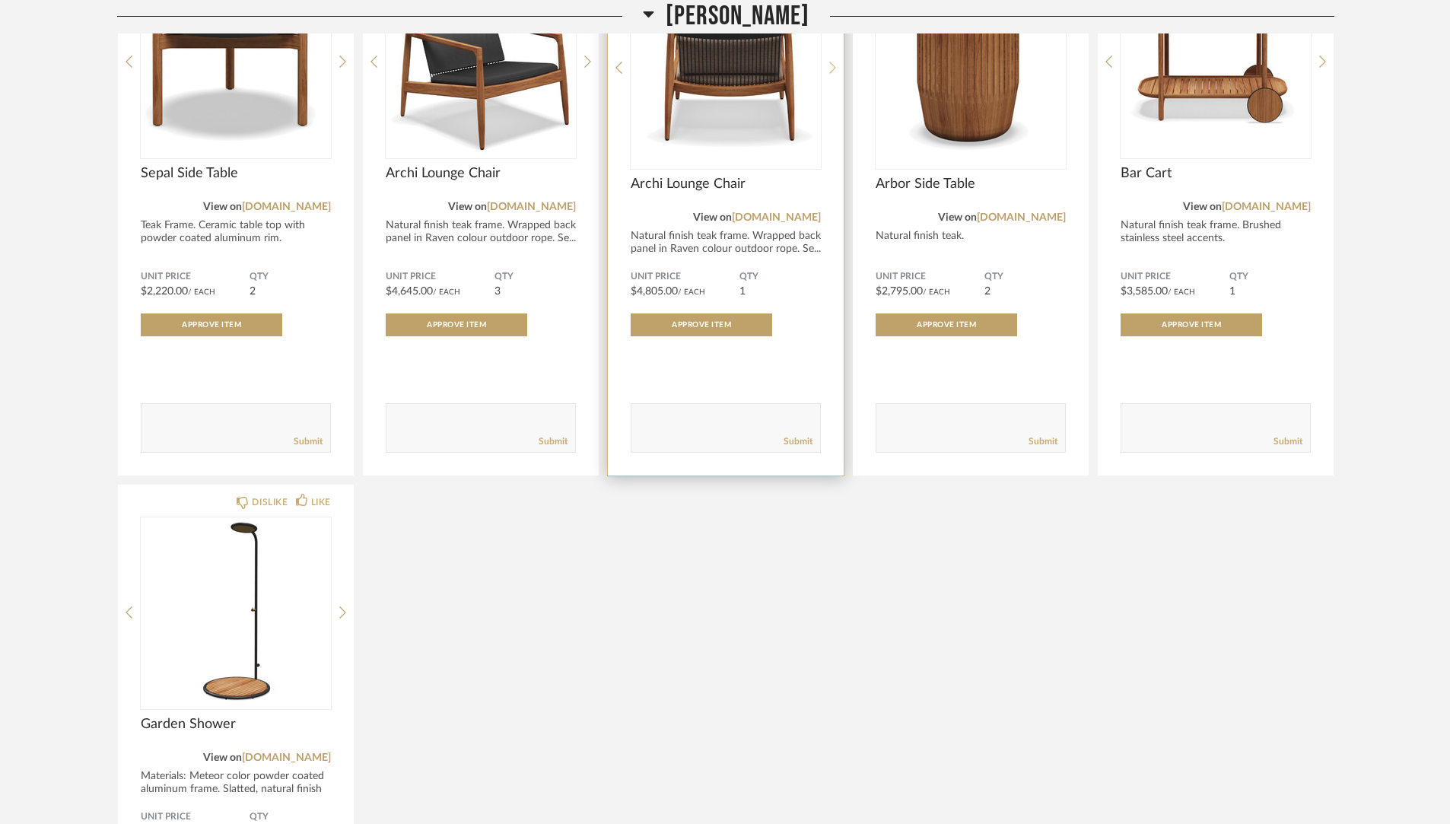
scroll to position [14605, 0]
